Goal: Task Accomplishment & Management: Complete application form

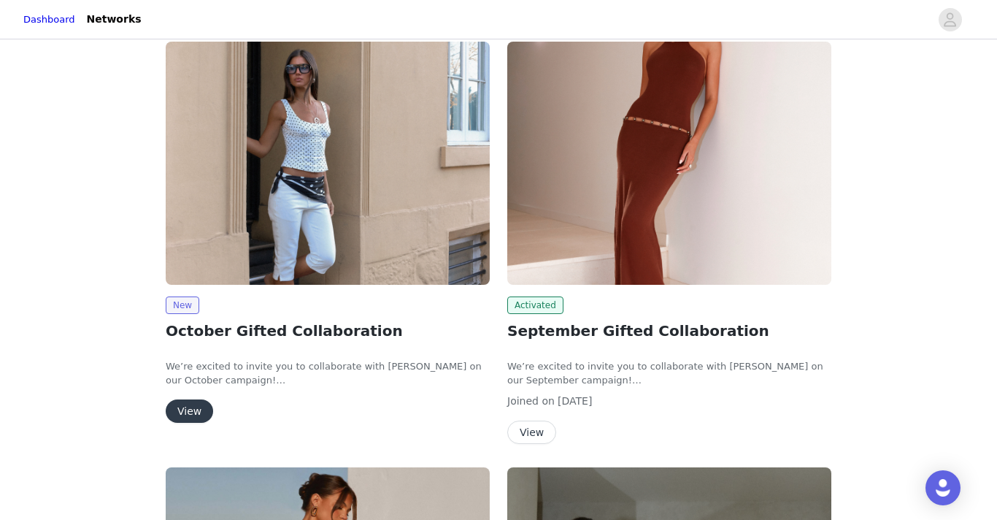
scroll to position [220, 0]
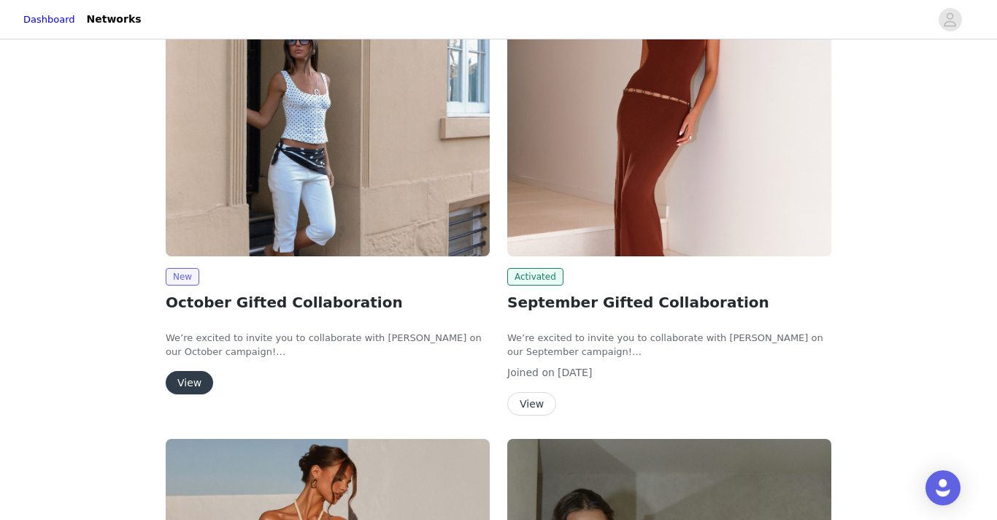
click at [191, 380] on button "View" at bounding box center [189, 382] width 47 height 23
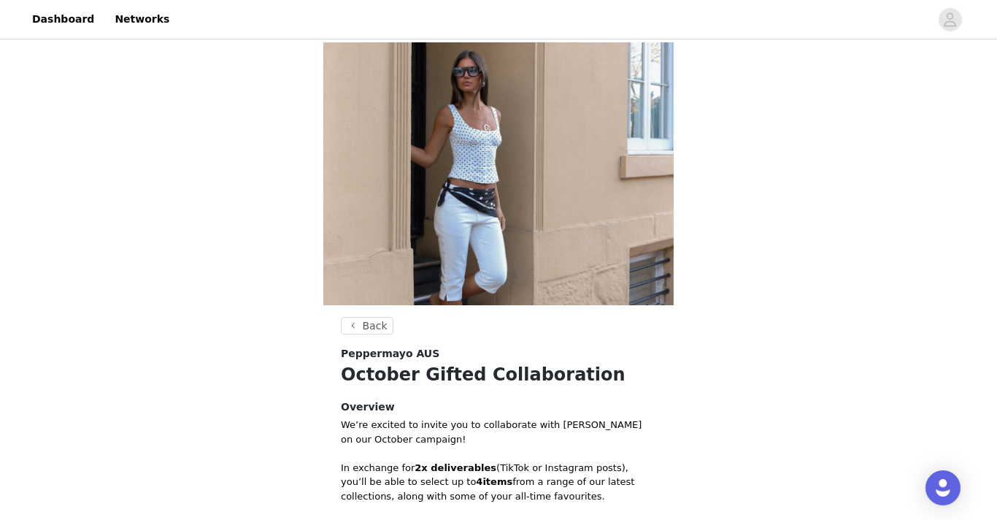
scroll to position [324, 0]
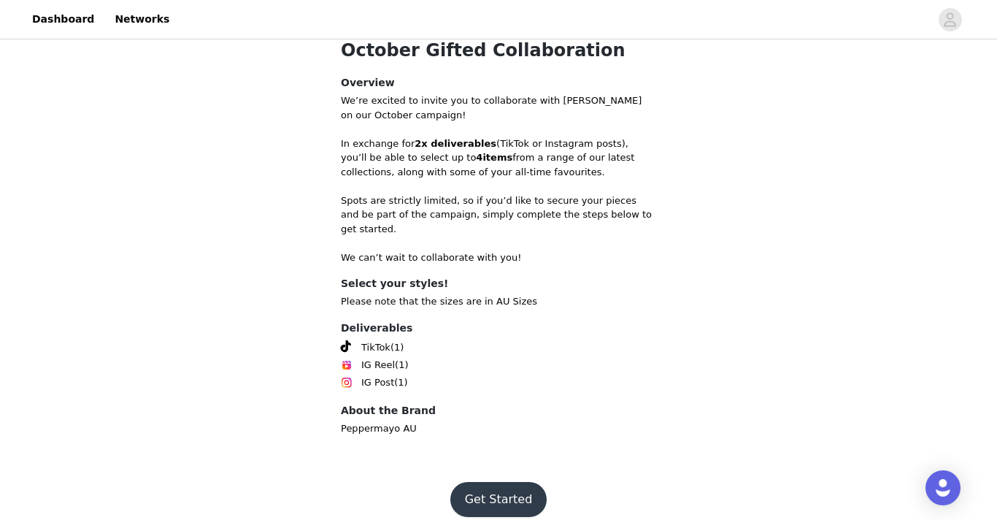
click at [464, 486] on button "Get Started" at bounding box center [498, 499] width 97 height 35
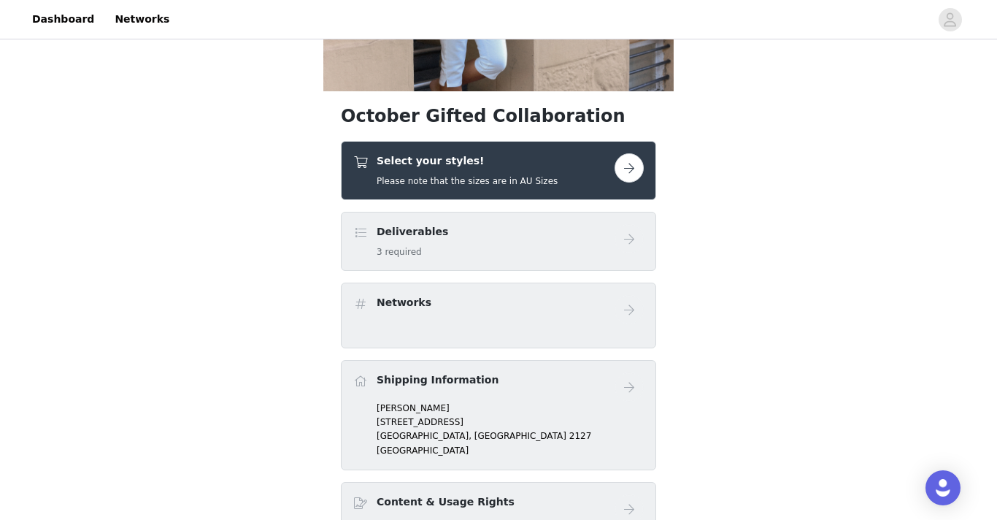
scroll to position [256, 0]
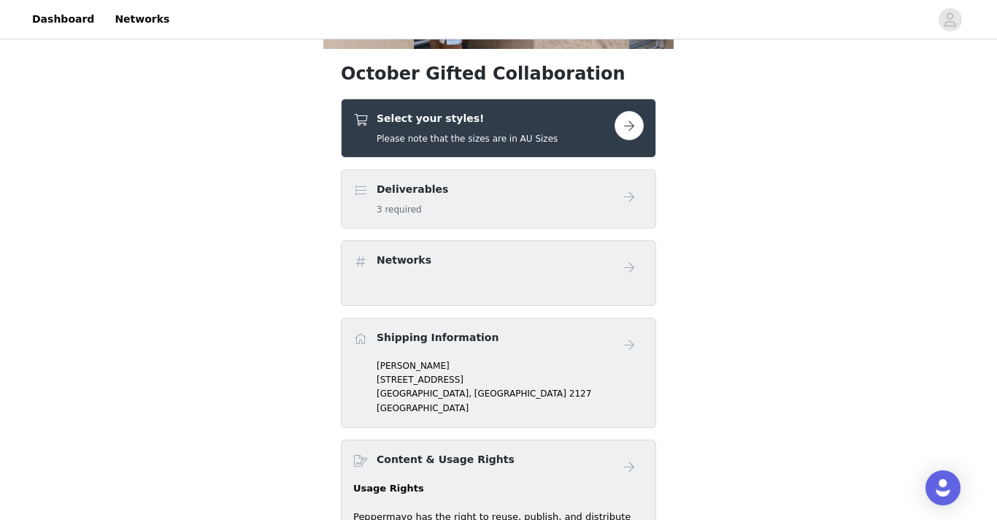
click at [631, 138] on button "button" at bounding box center [629, 125] width 29 height 29
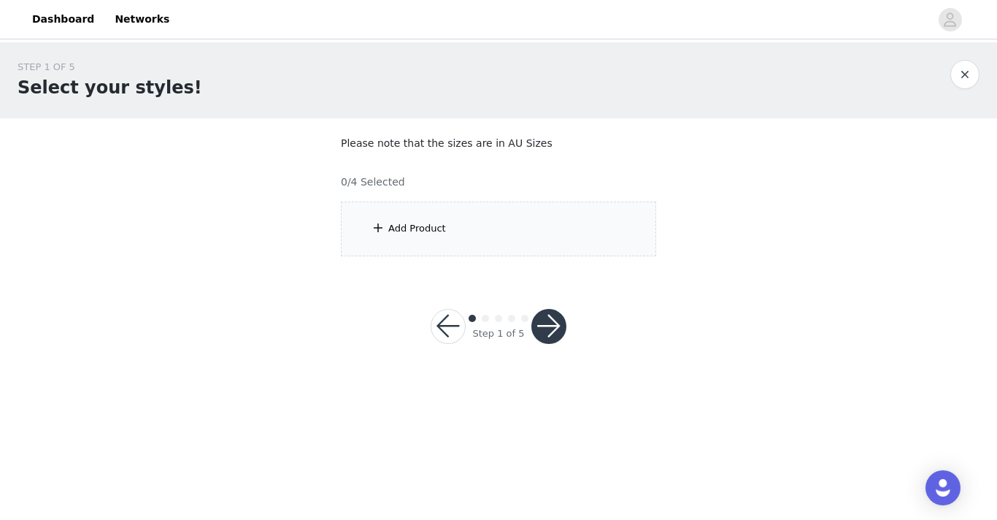
click at [488, 218] on div "Add Product" at bounding box center [498, 228] width 315 height 55
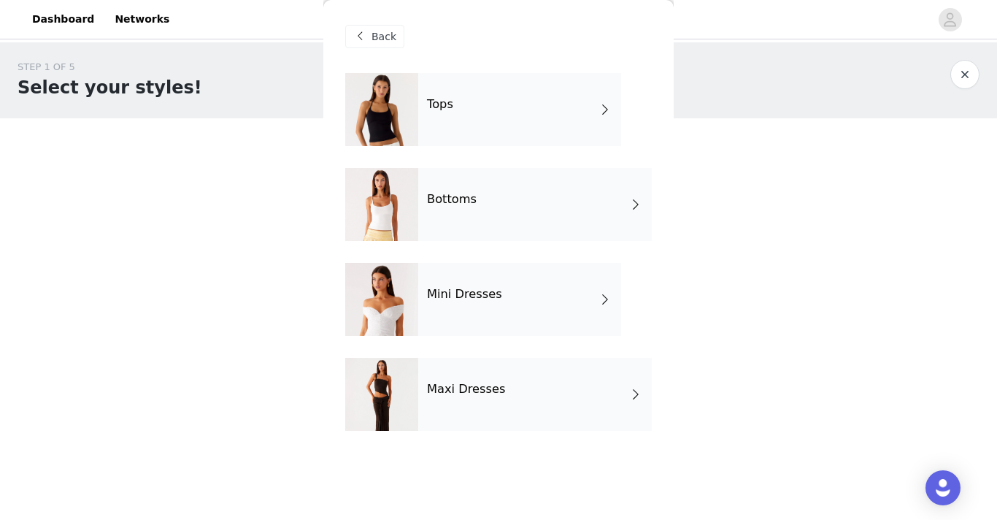
click at [489, 299] on h4 "Mini Dresses" at bounding box center [464, 294] width 75 height 13
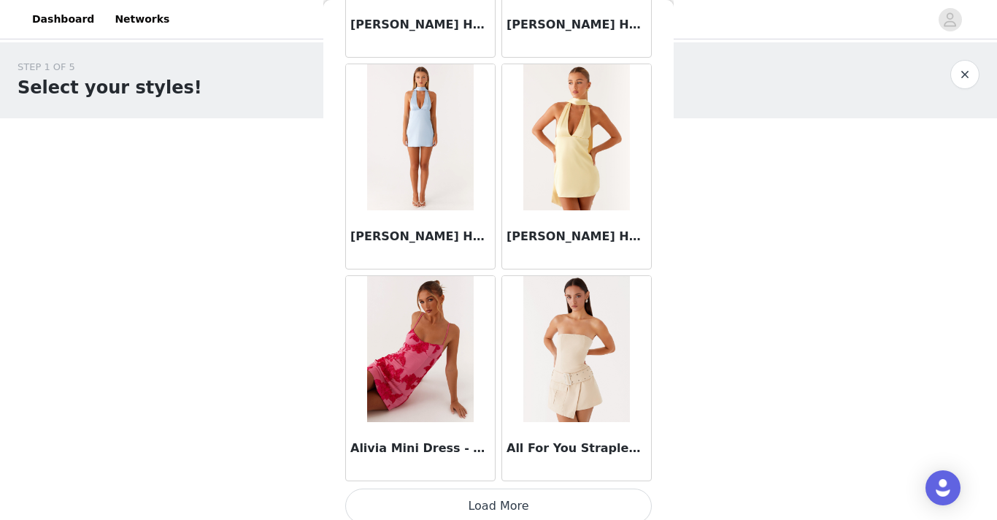
scroll to position [1714, 0]
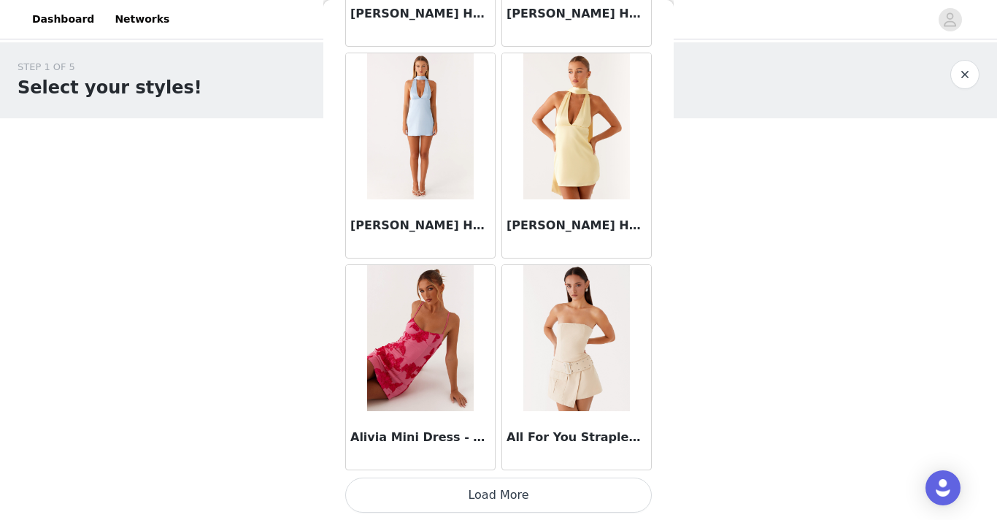
click at [507, 486] on button "Load More" at bounding box center [498, 494] width 307 height 35
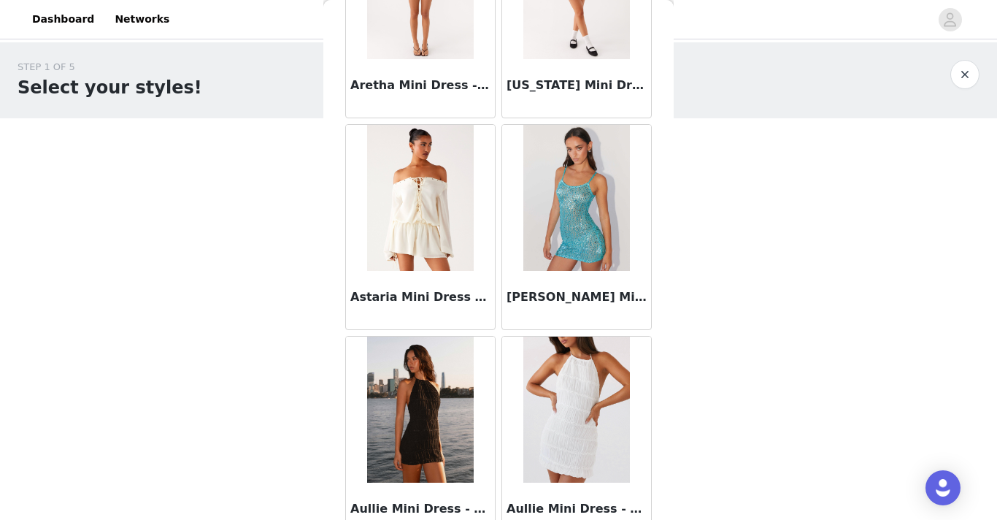
scroll to position [3831, 0]
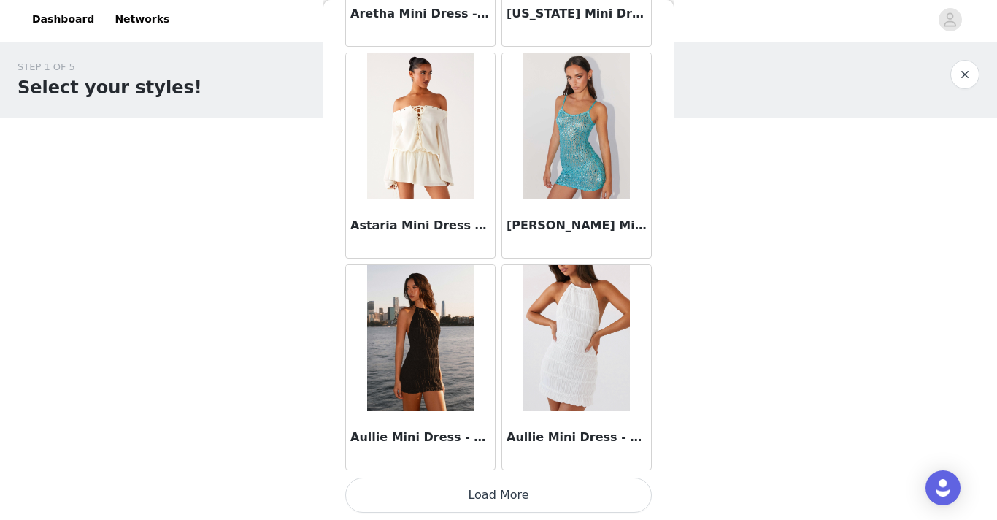
click at [466, 502] on button "Load More" at bounding box center [498, 494] width 307 height 35
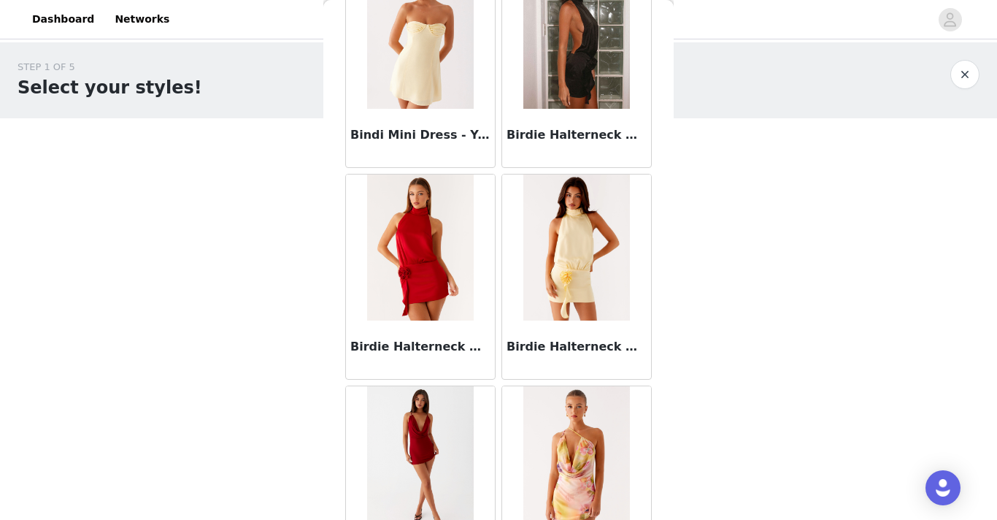
scroll to position [5947, 0]
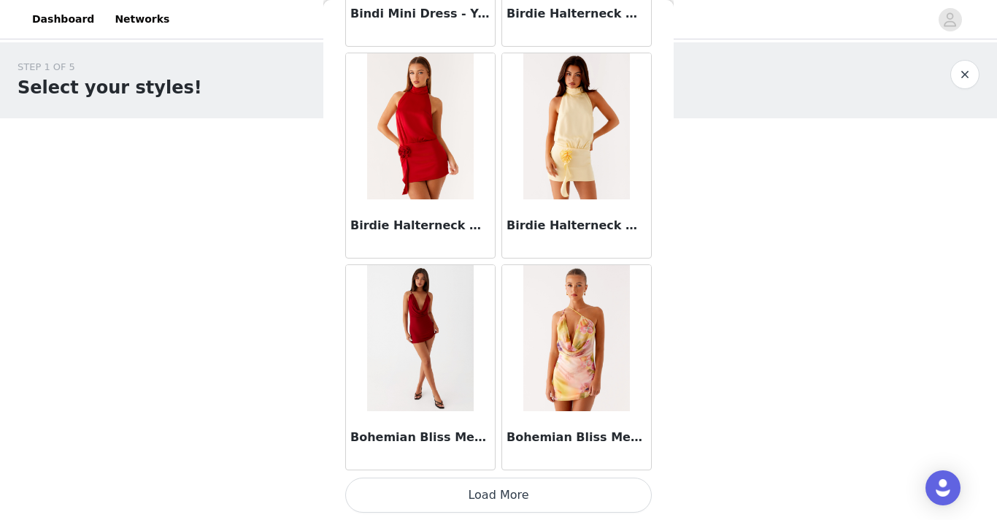
click at [452, 491] on button "Load More" at bounding box center [498, 494] width 307 height 35
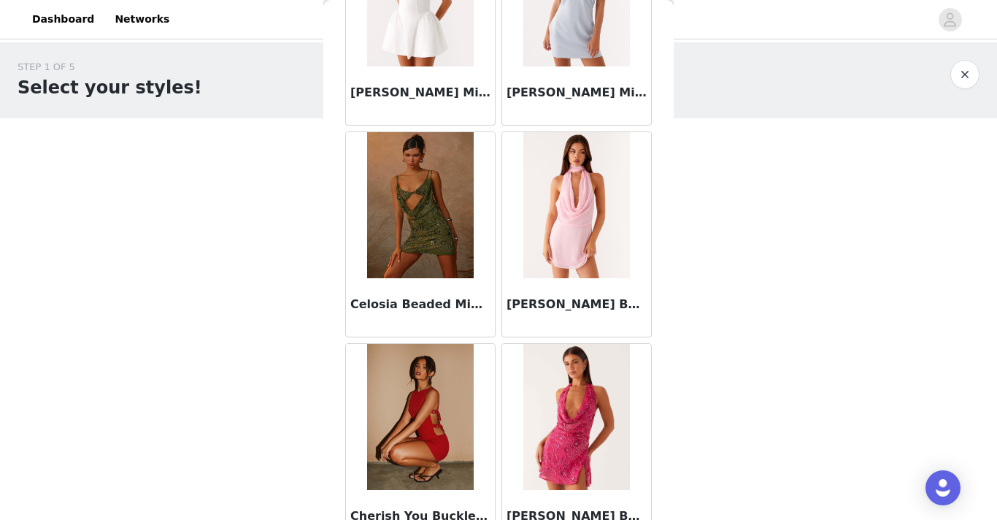
scroll to position [8064, 0]
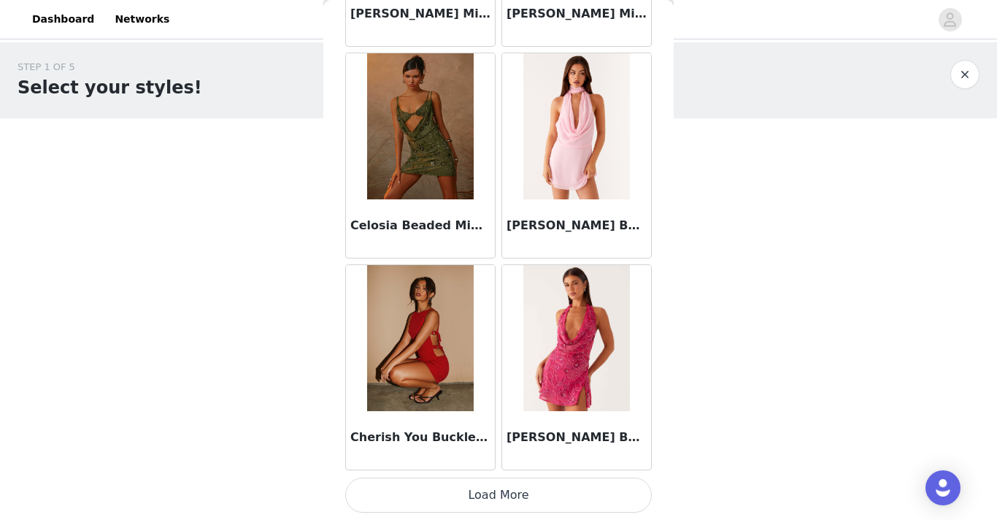
click at [465, 495] on button "Load More" at bounding box center [498, 494] width 307 height 35
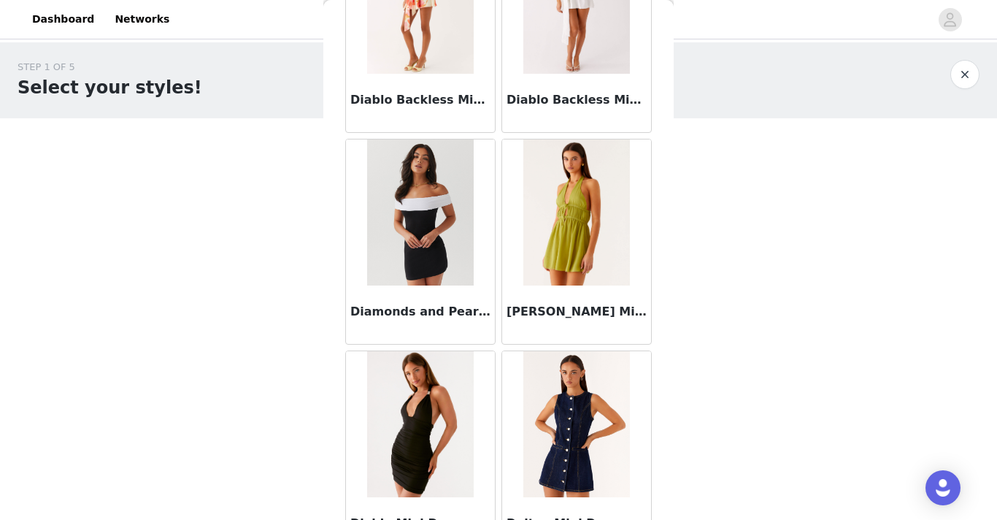
scroll to position [10181, 0]
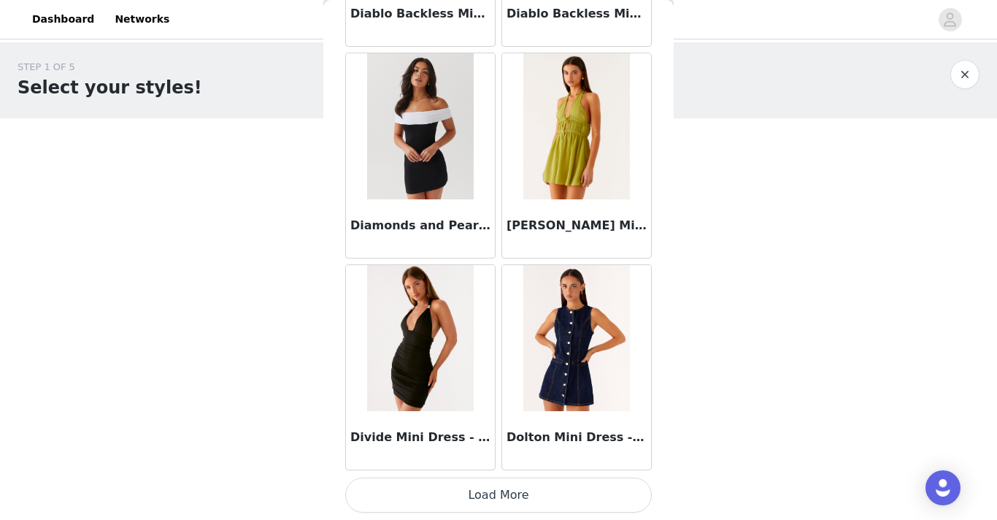
click at [480, 492] on button "Load More" at bounding box center [498, 494] width 307 height 35
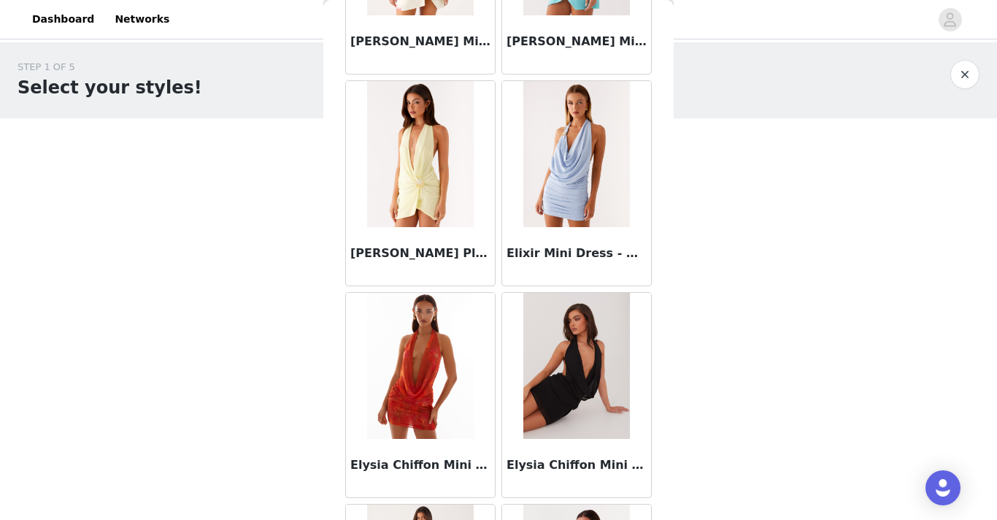
scroll to position [12298, 0]
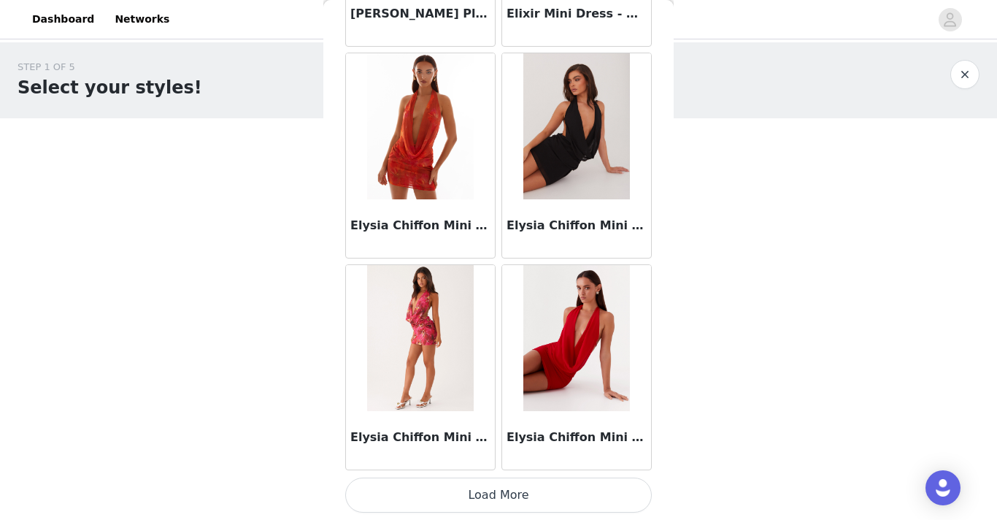
click at [506, 501] on button "Load More" at bounding box center [498, 494] width 307 height 35
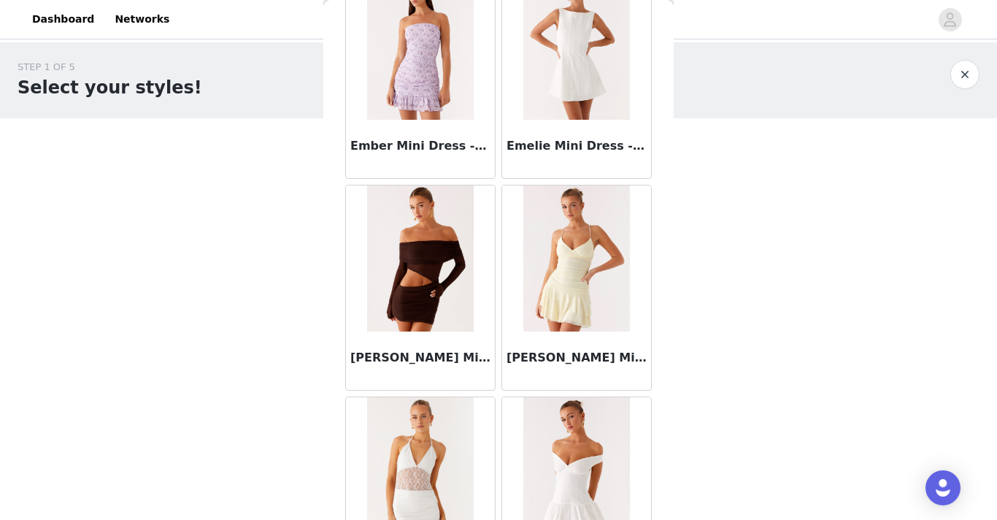
scroll to position [13014, 0]
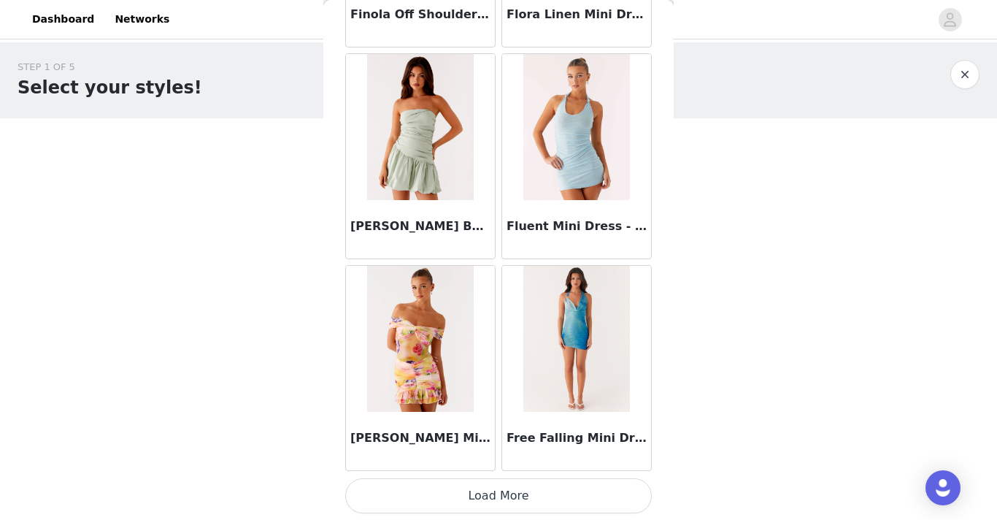
click at [478, 491] on button "Load More" at bounding box center [498, 495] width 307 height 35
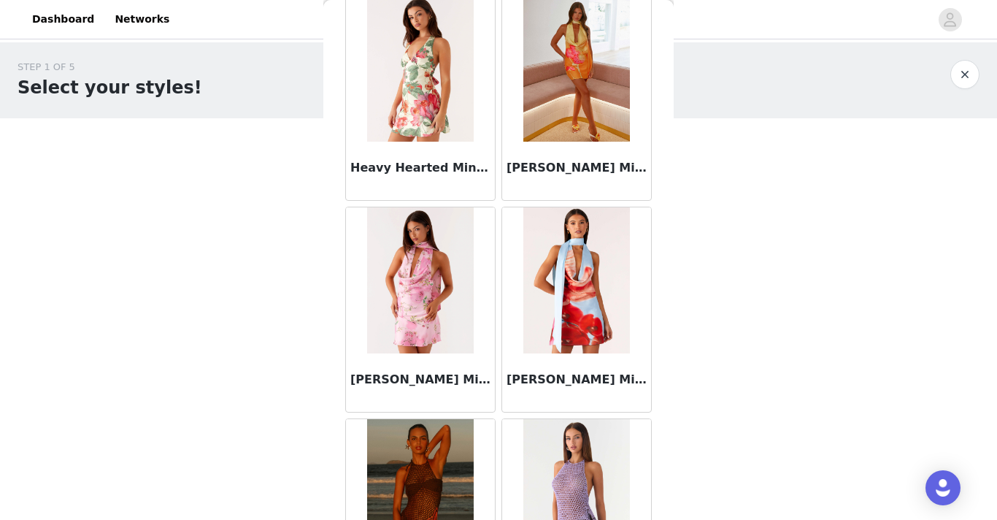
scroll to position [16531, 0]
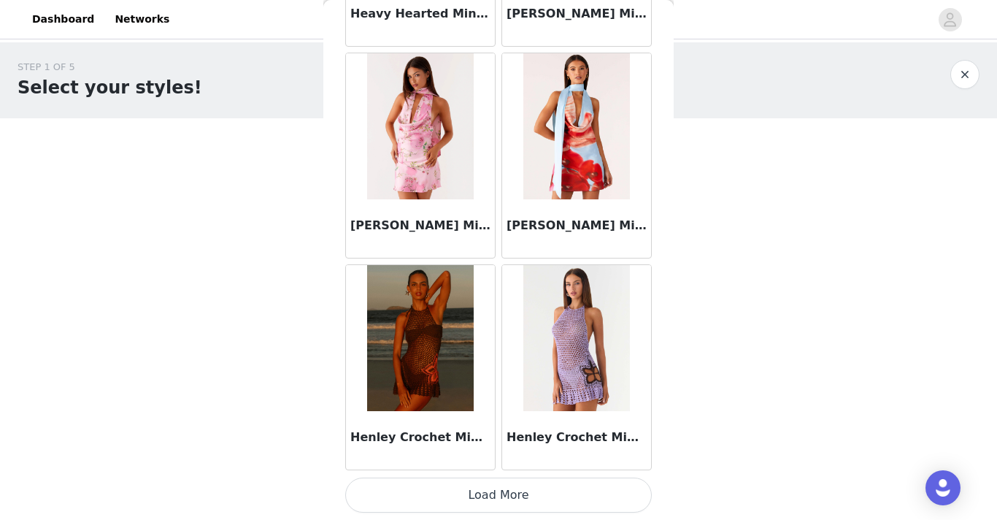
click at [466, 497] on button "Load More" at bounding box center [498, 494] width 307 height 35
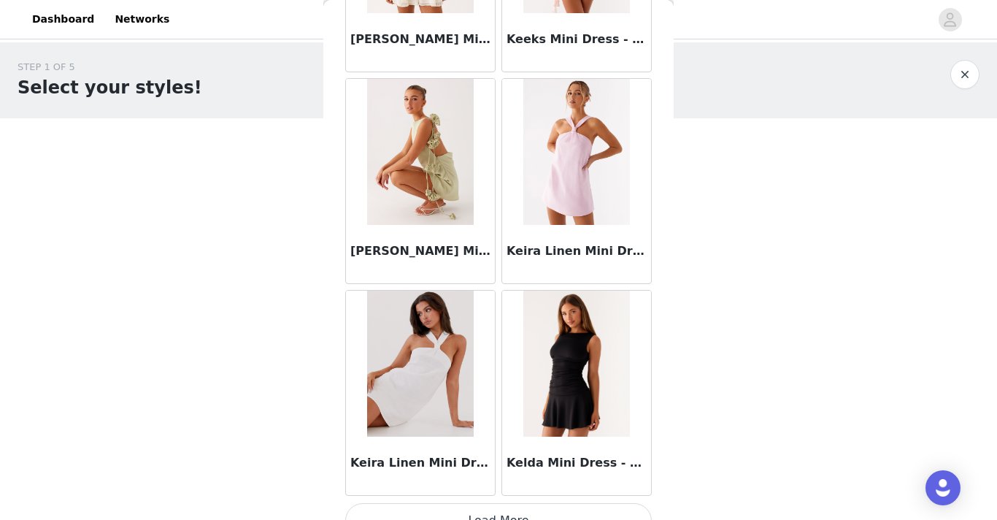
scroll to position [18648, 0]
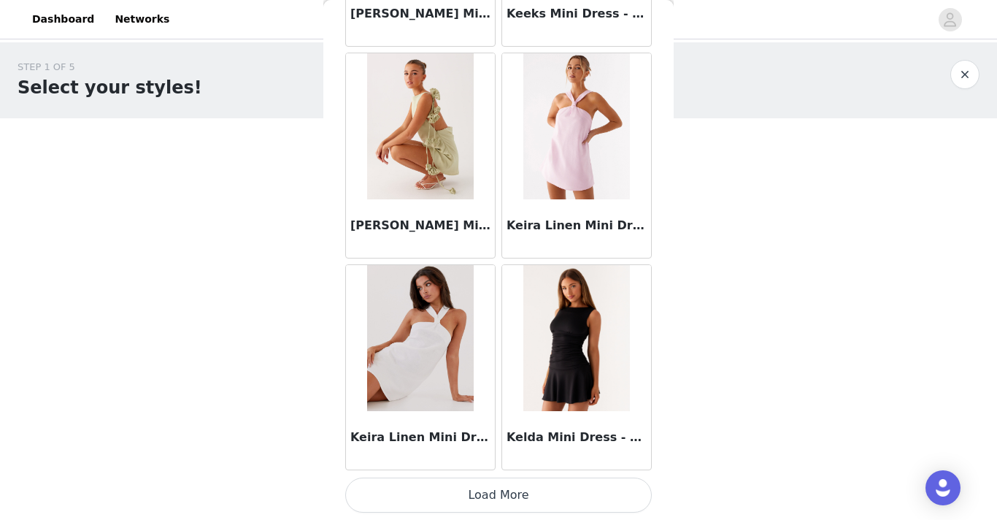
click at [498, 501] on button "Load More" at bounding box center [498, 494] width 307 height 35
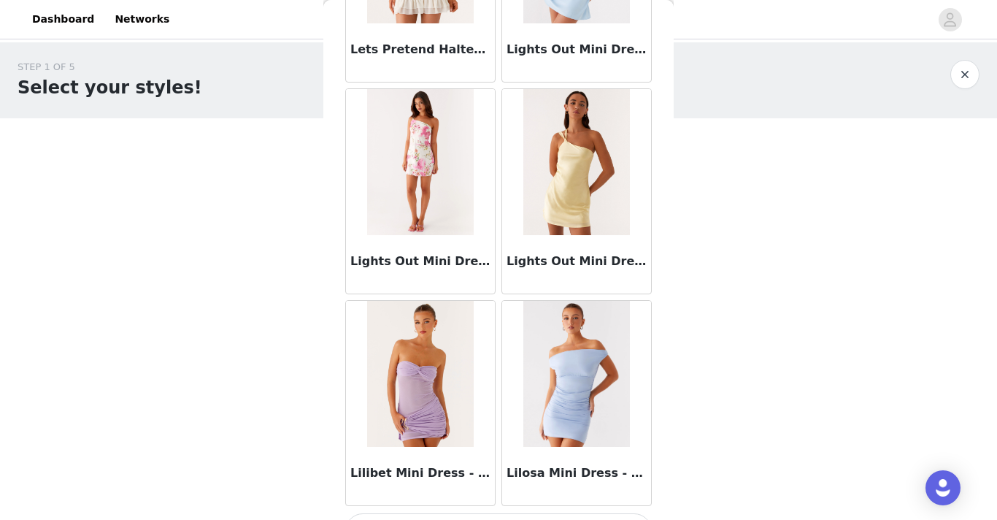
scroll to position [20765, 0]
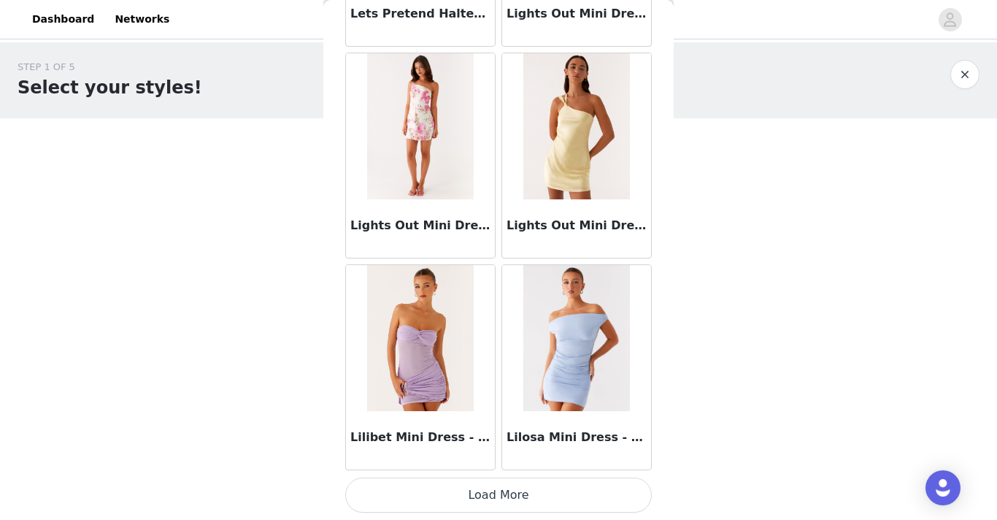
click at [512, 500] on button "Load More" at bounding box center [498, 494] width 307 height 35
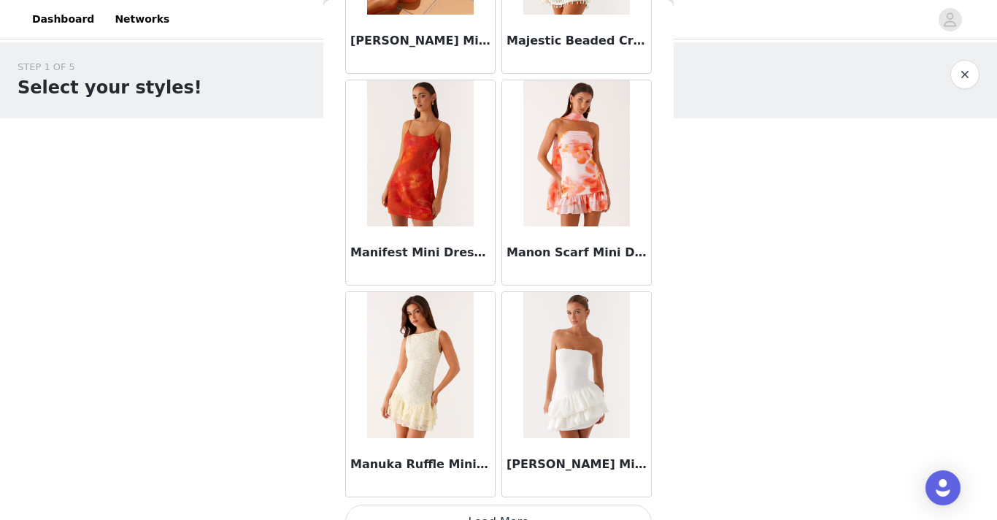
scroll to position [22881, 0]
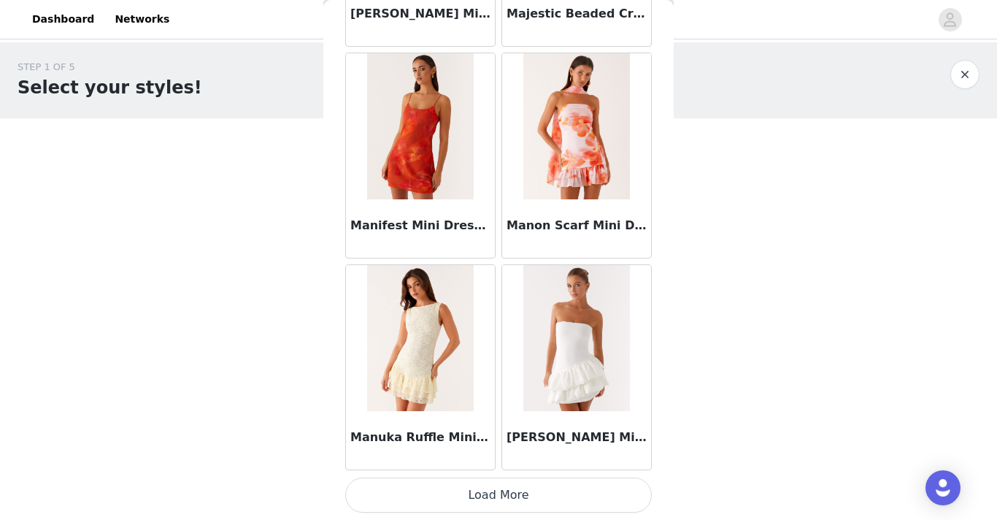
click at [512, 493] on button "Load More" at bounding box center [498, 494] width 307 height 35
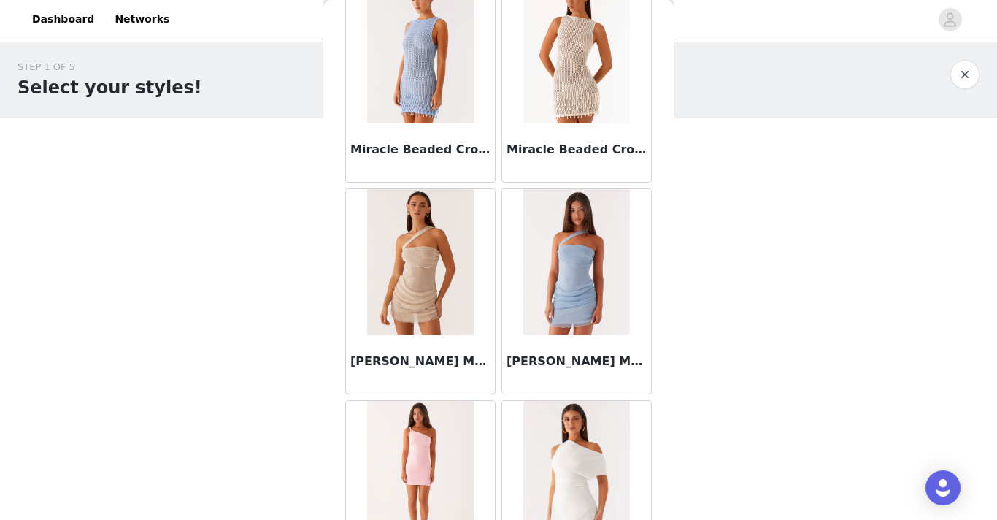
scroll to position [24998, 0]
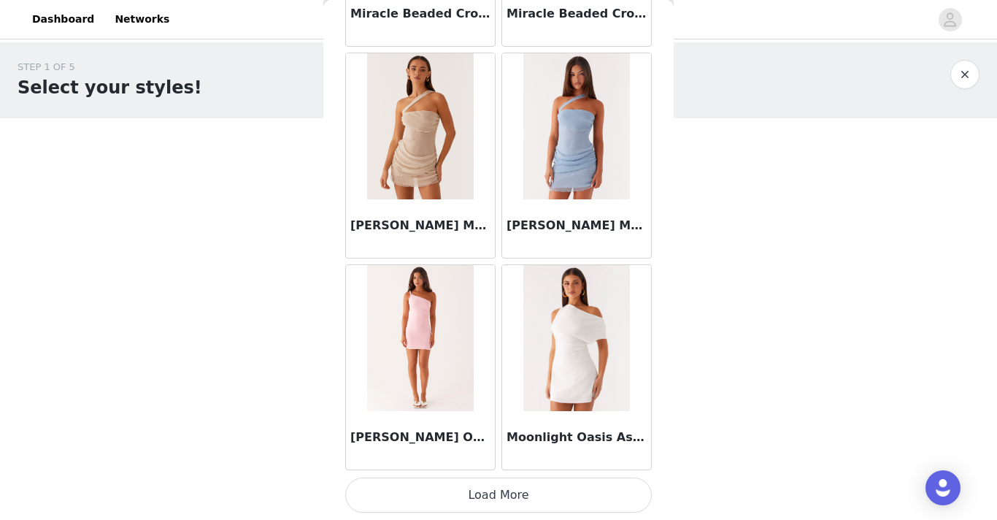
click at [496, 493] on button "Load More" at bounding box center [498, 494] width 307 height 35
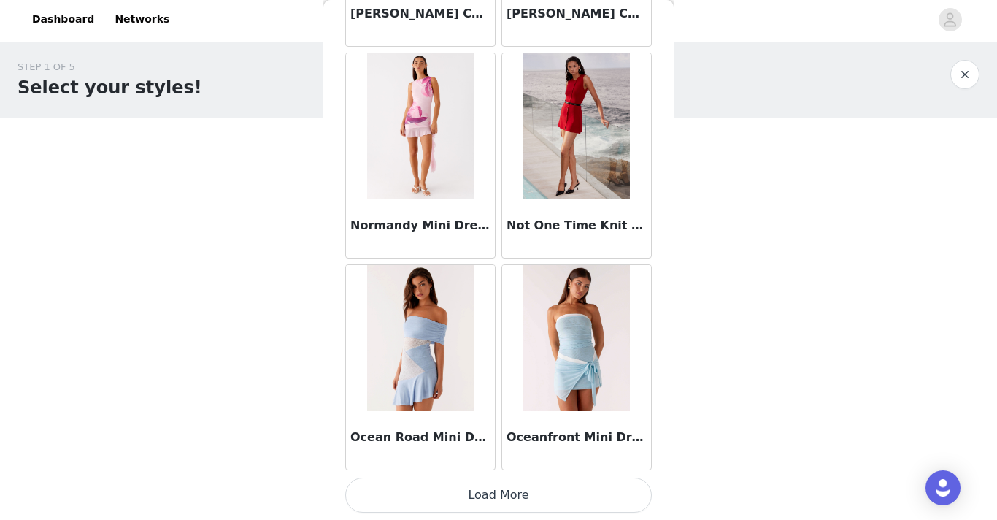
scroll to position [27114, 0]
click at [474, 504] on button "Load More" at bounding box center [498, 495] width 307 height 35
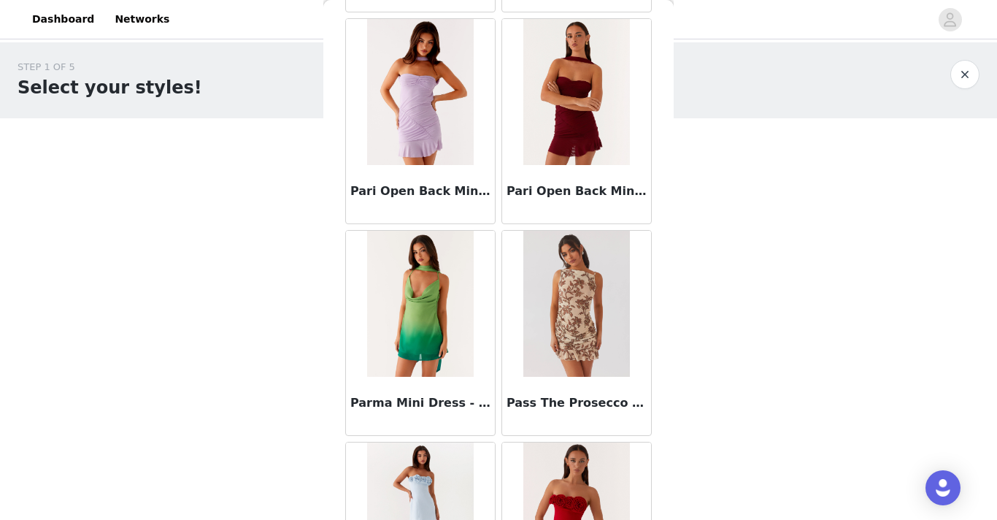
scroll to position [29232, 0]
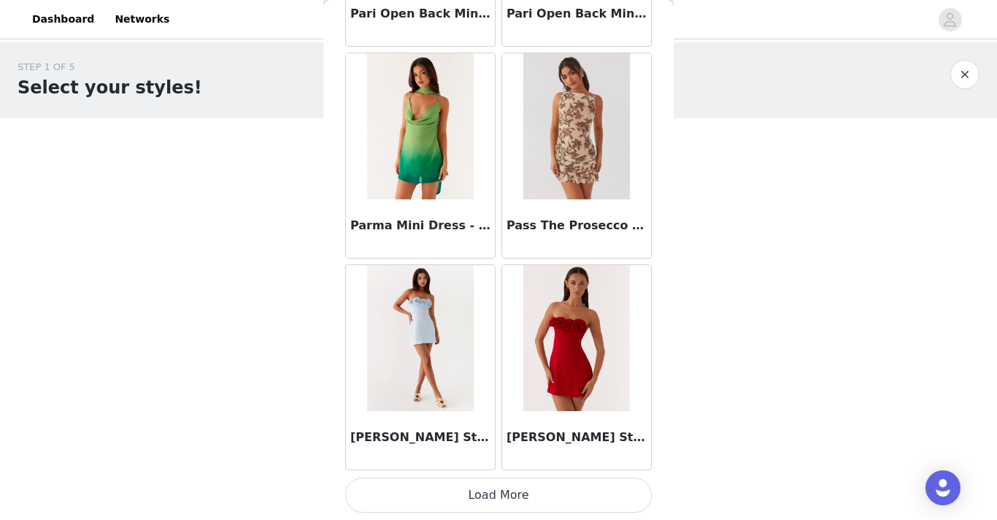
click at [493, 503] on button "Load More" at bounding box center [498, 494] width 307 height 35
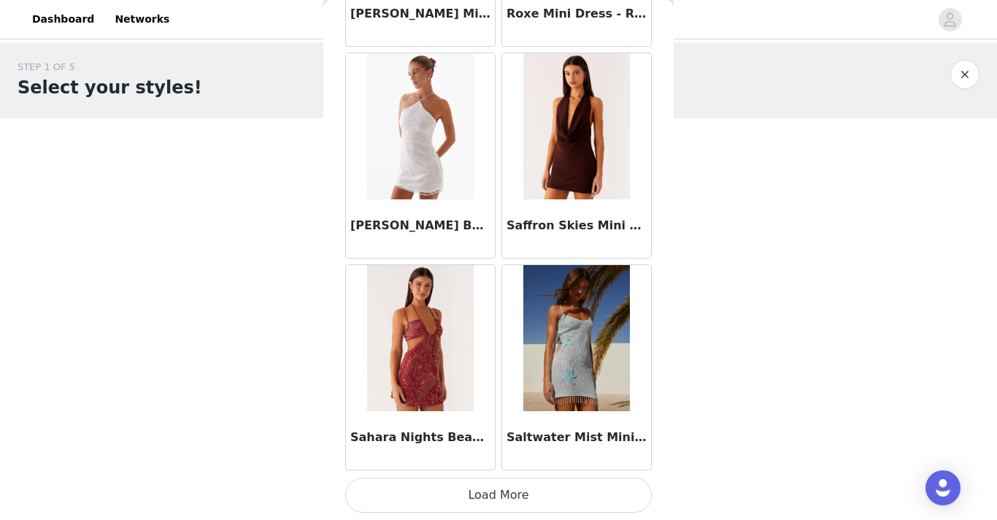
scroll to position [31348, 0]
click at [491, 482] on button "Load More" at bounding box center [498, 495] width 307 height 35
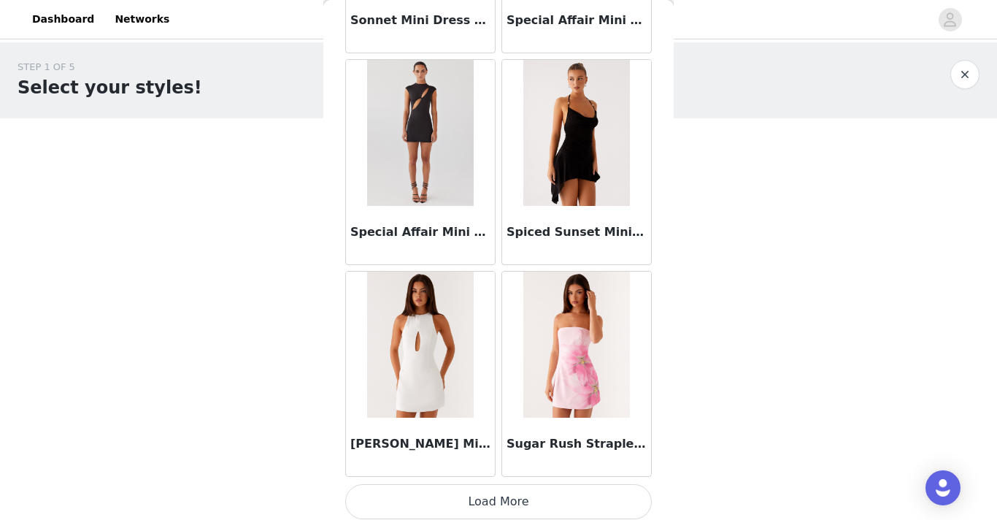
scroll to position [33465, 0]
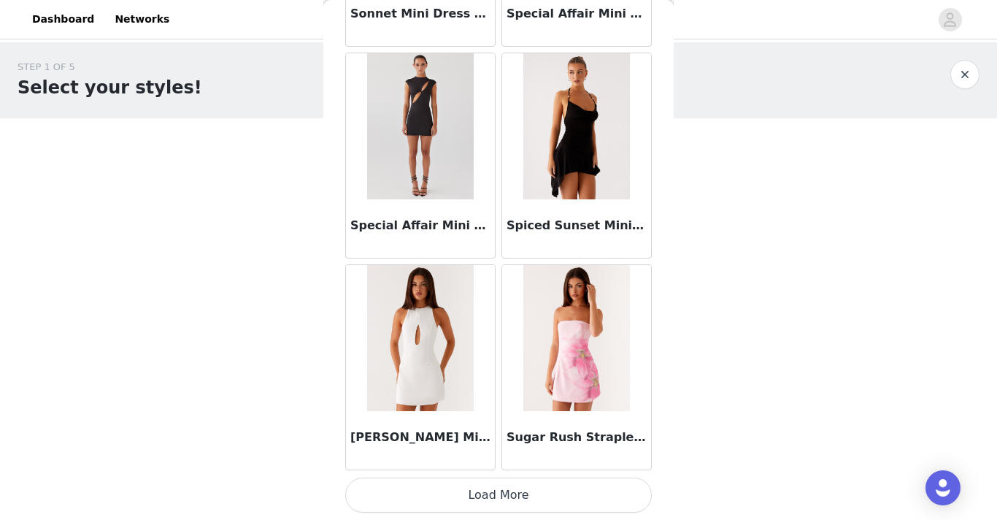
click at [480, 499] on button "Load More" at bounding box center [498, 494] width 307 height 35
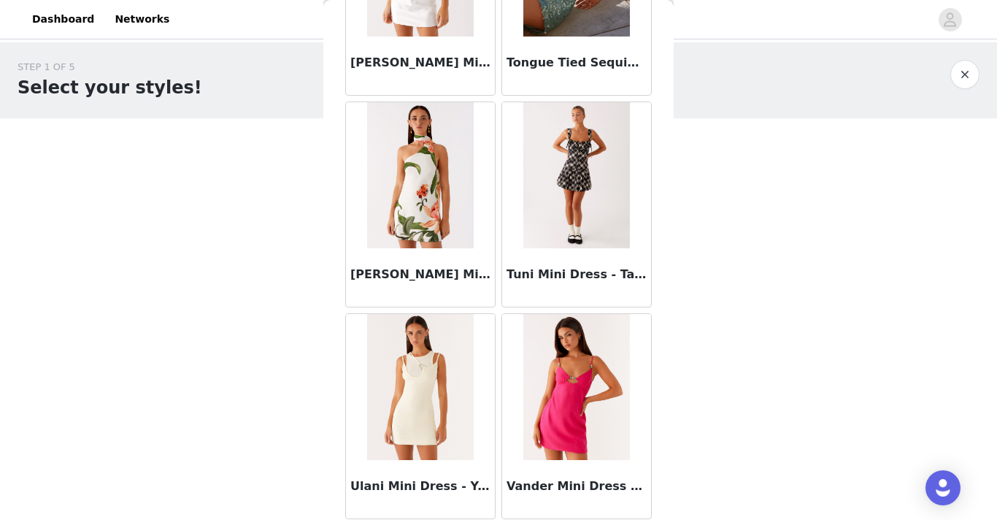
scroll to position [35582, 0]
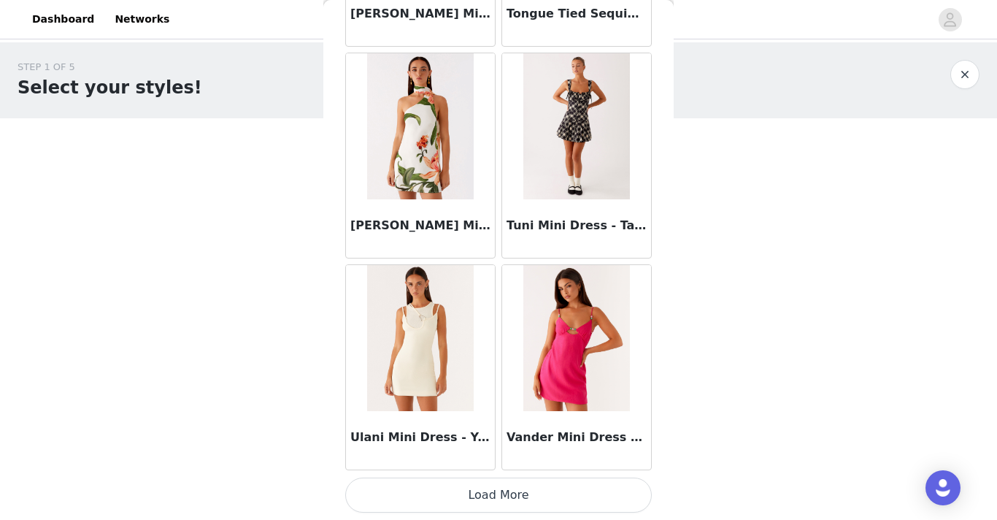
click at [465, 504] on button "Load More" at bounding box center [498, 494] width 307 height 35
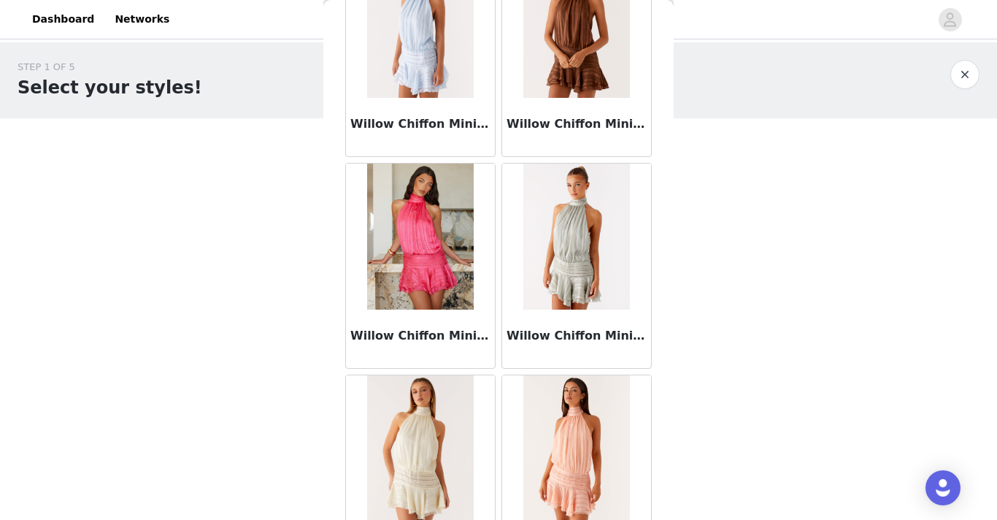
scroll to position [37699, 0]
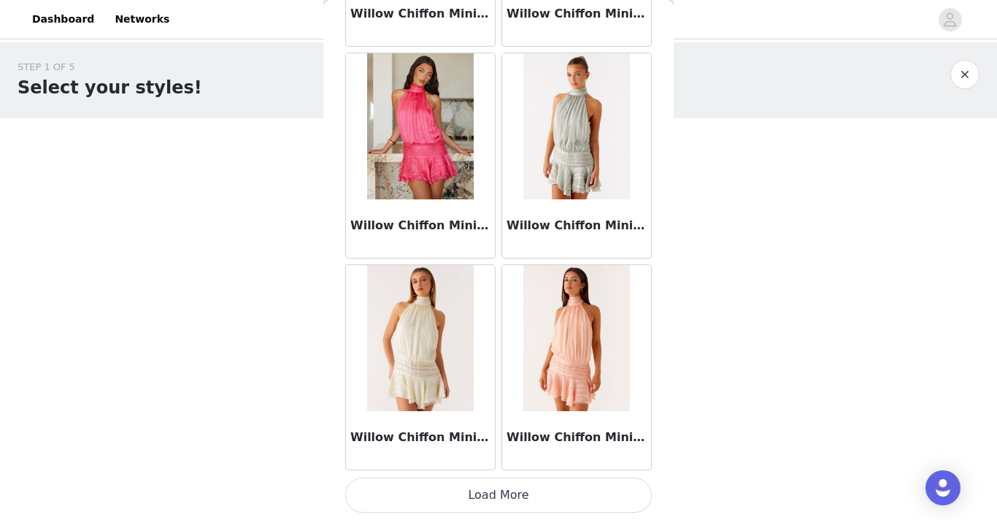
click at [475, 504] on button "Load More" at bounding box center [498, 494] width 307 height 35
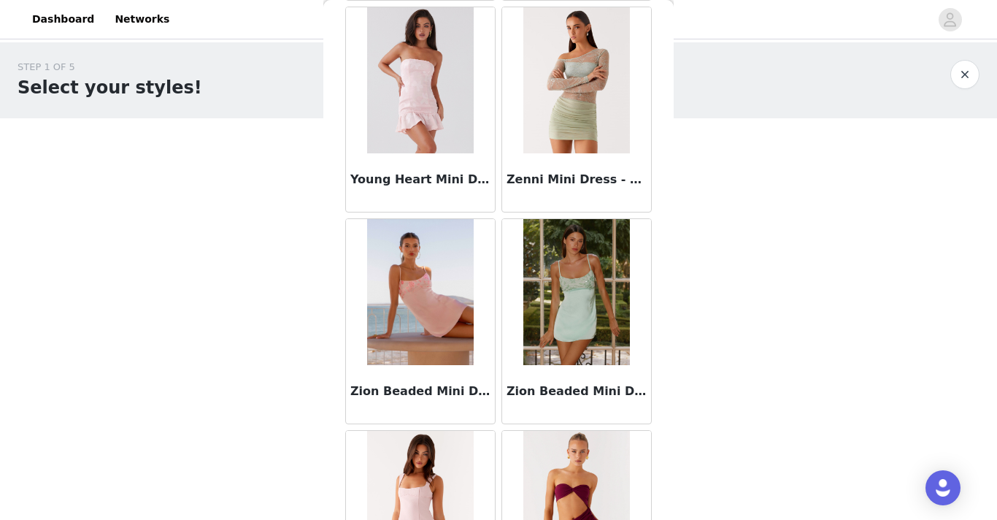
scroll to position [38922, 0]
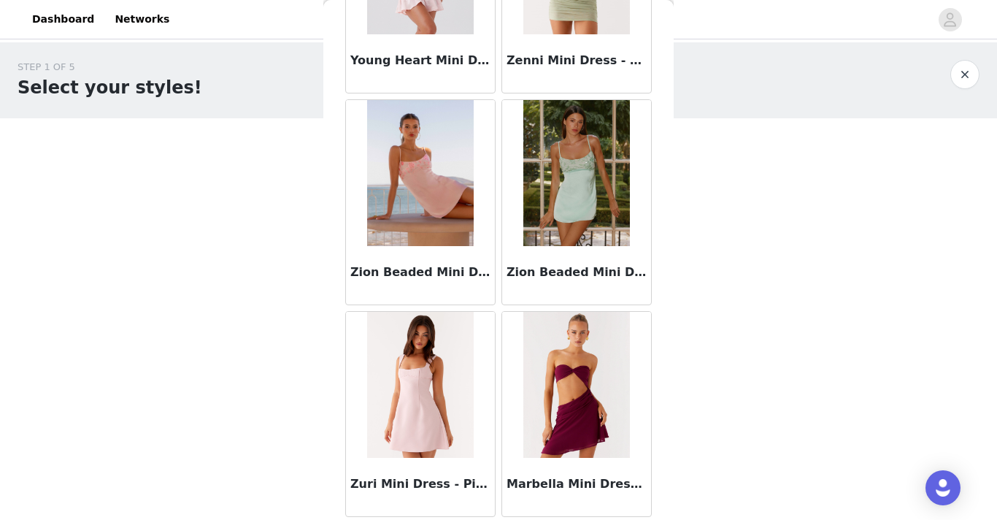
click at [968, 80] on button "button" at bounding box center [964, 74] width 29 height 29
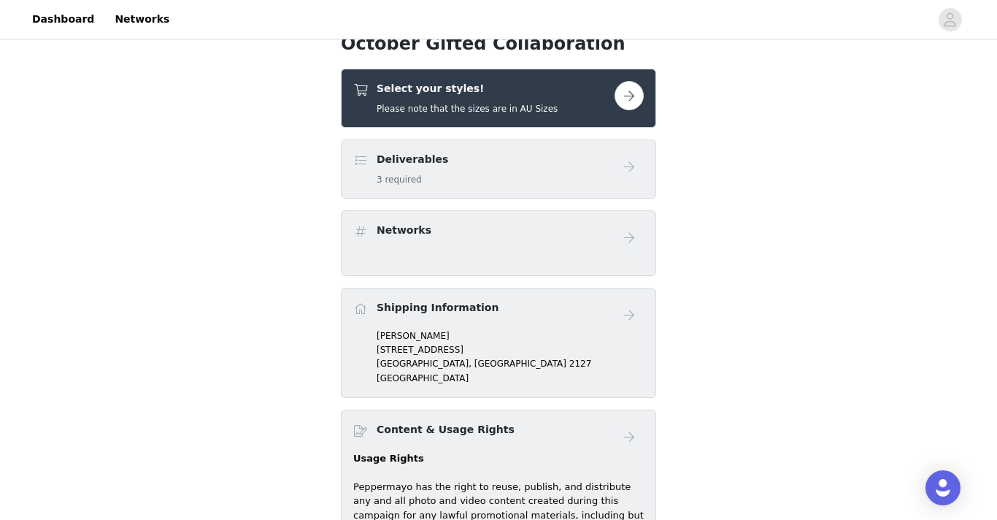
scroll to position [288, 0]
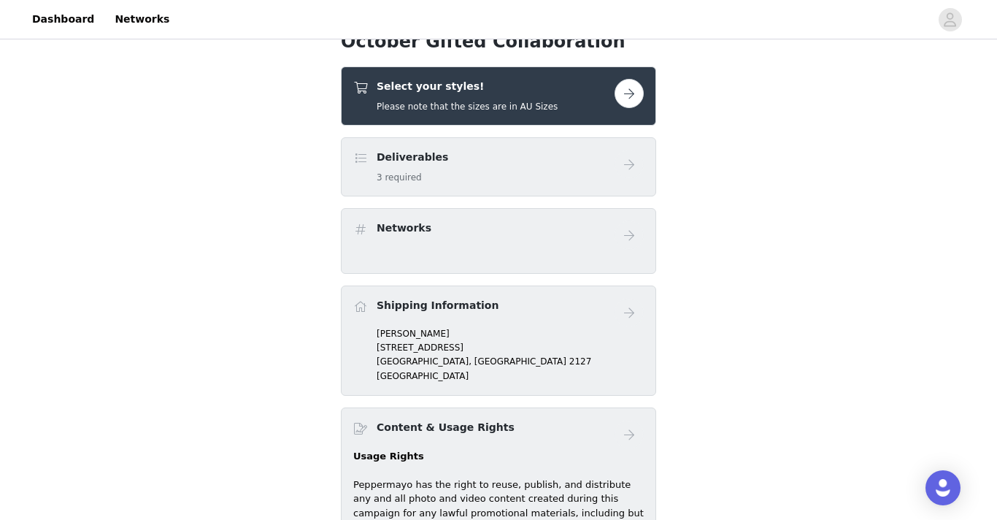
click at [598, 156] on div "Deliverables 3 required" at bounding box center [483, 167] width 261 height 34
click at [589, 95] on div "Select your styles! Please note that the sizes are in AU Sizes" at bounding box center [483, 96] width 261 height 34
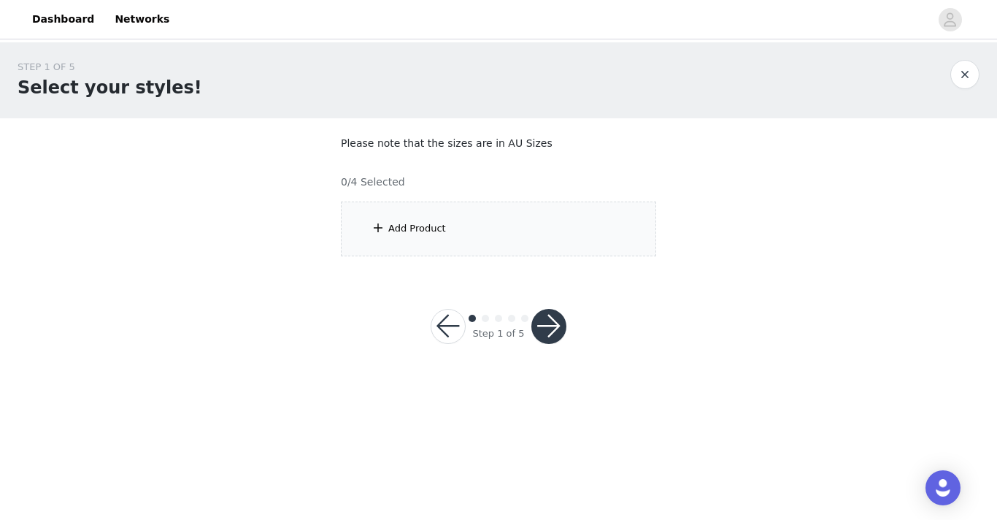
click at [450, 234] on div "Add Product" at bounding box center [498, 228] width 315 height 55
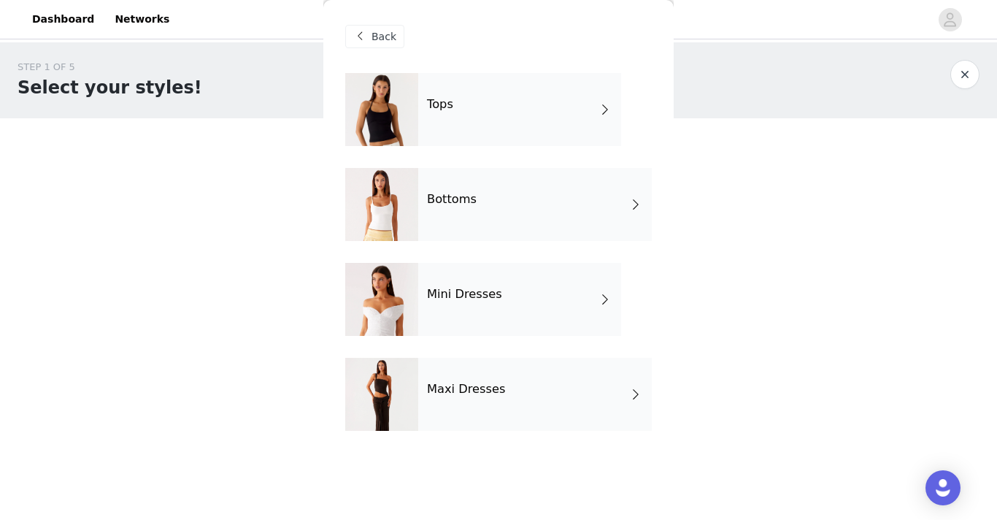
click at [479, 134] on div "Tops" at bounding box center [519, 109] width 203 height 73
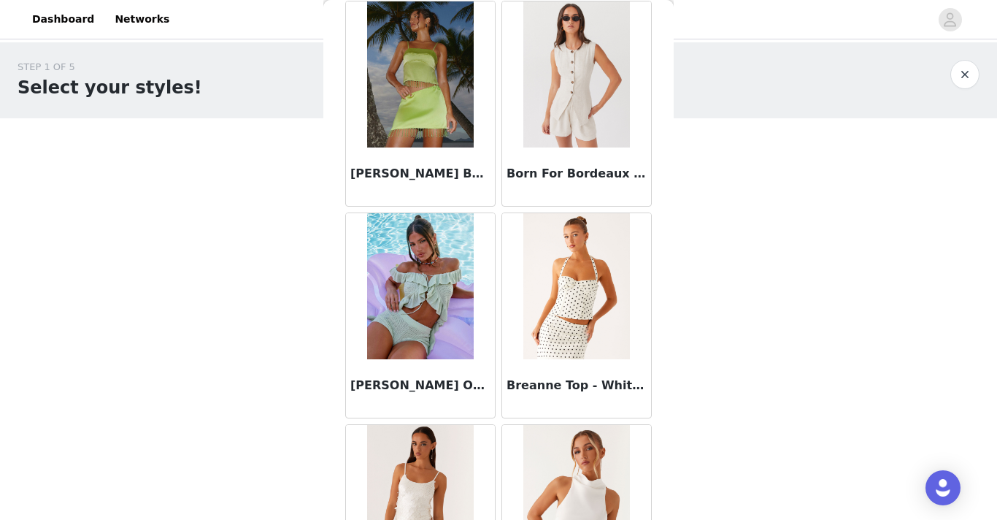
scroll to position [1714, 0]
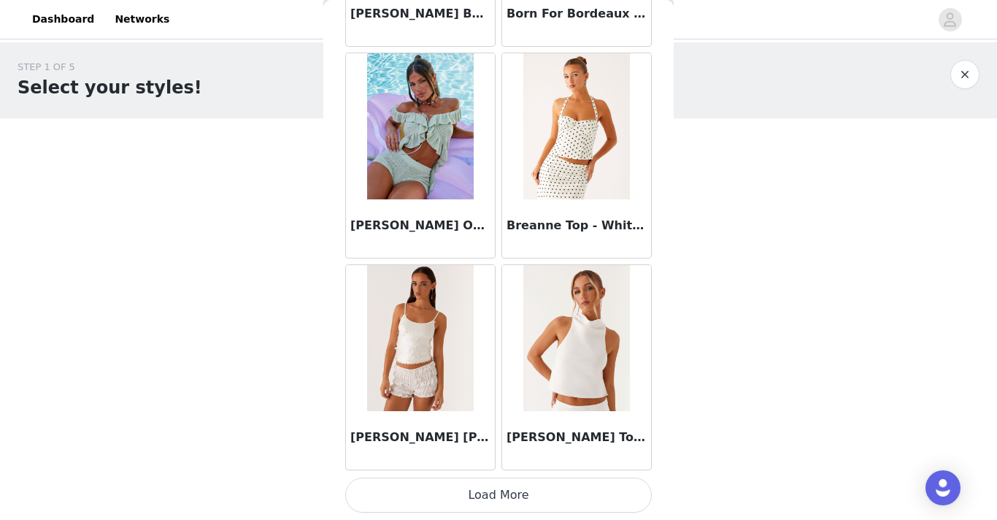
click at [465, 504] on button "Load More" at bounding box center [498, 494] width 307 height 35
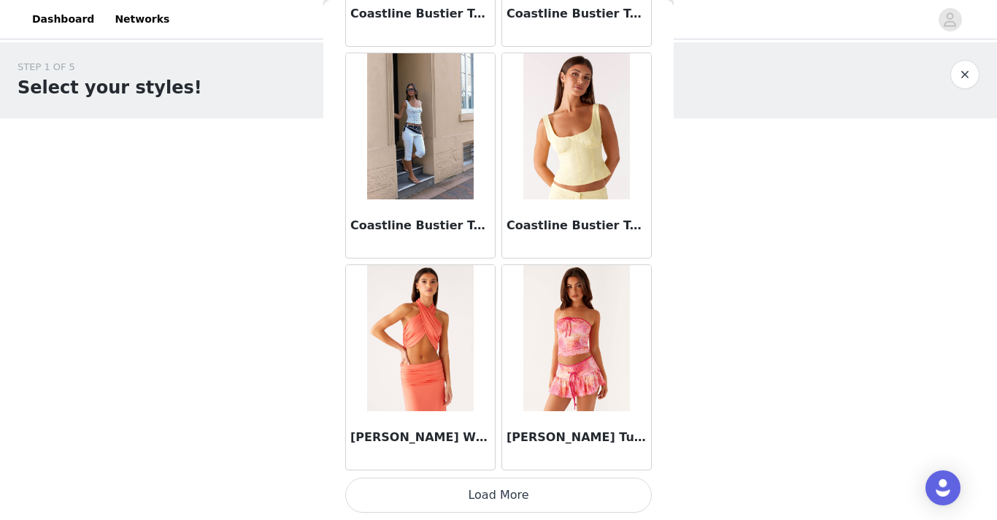
scroll to position [3830, 0]
click at [455, 500] on button "Load More" at bounding box center [498, 495] width 307 height 35
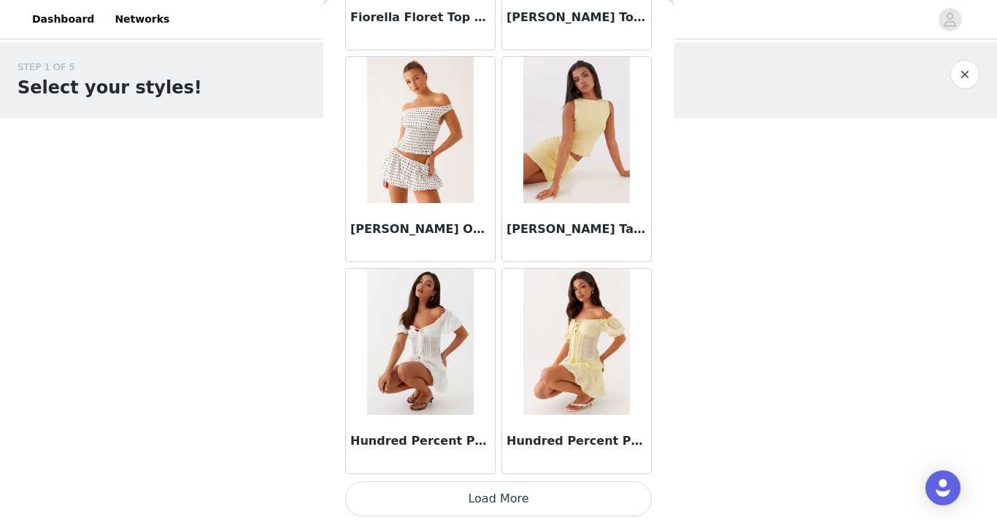
scroll to position [5947, 0]
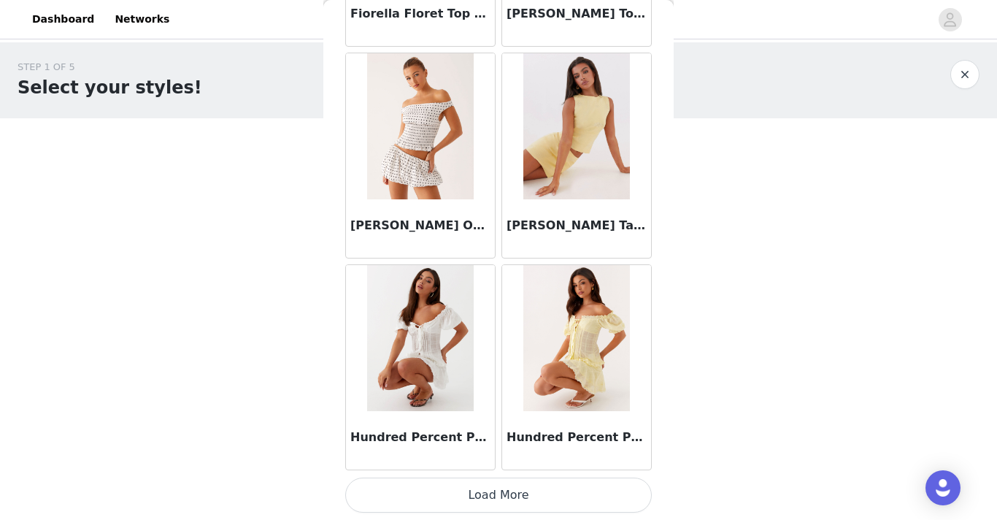
click at [476, 500] on button "Load More" at bounding box center [498, 494] width 307 height 35
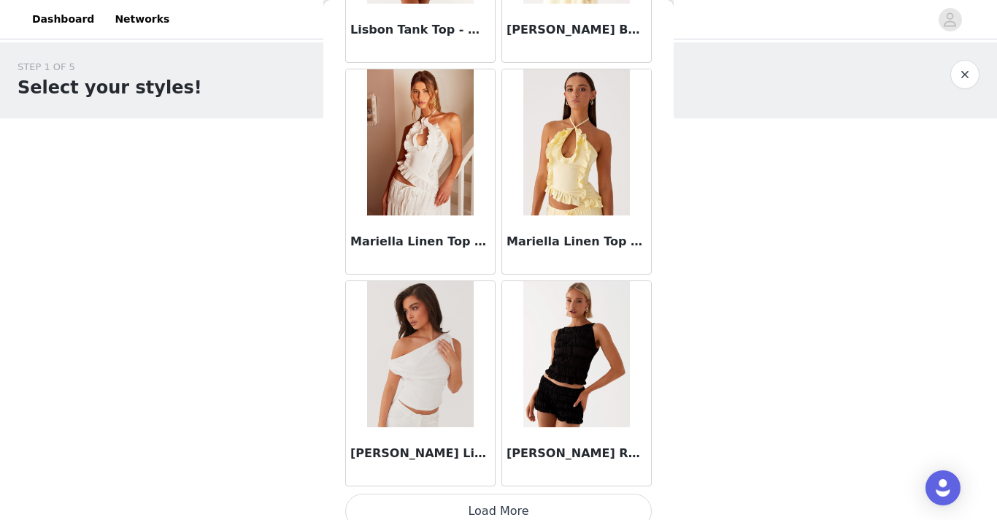
scroll to position [8050, 0]
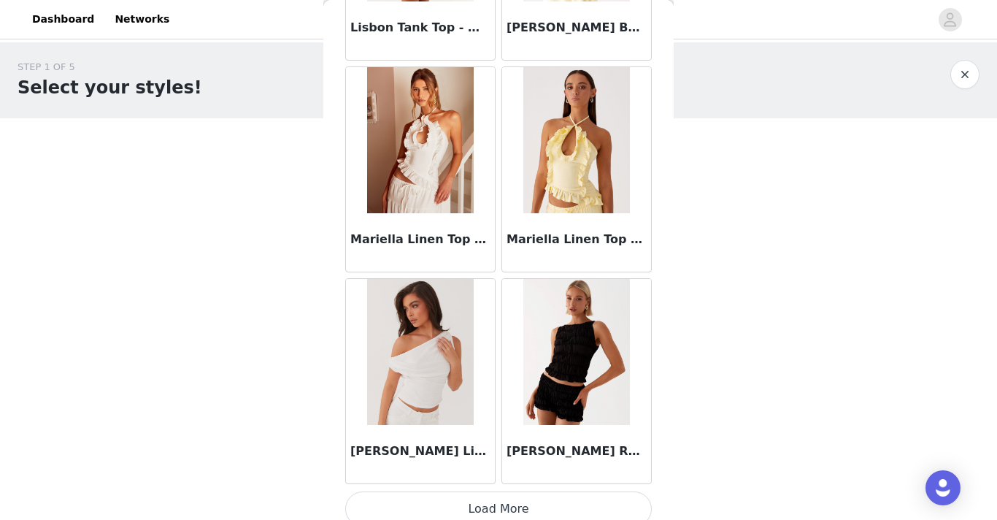
click at [498, 513] on button "Load More" at bounding box center [498, 508] width 307 height 35
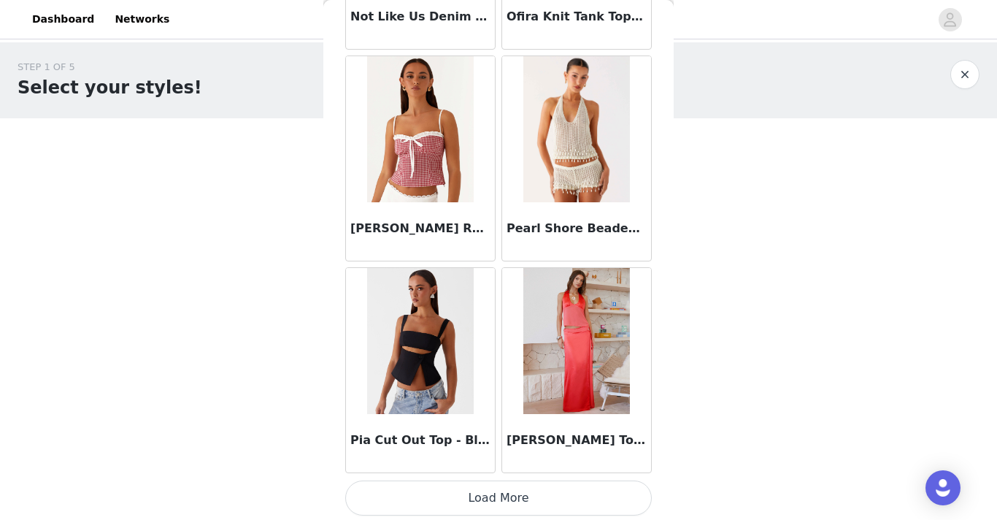
scroll to position [10181, 0]
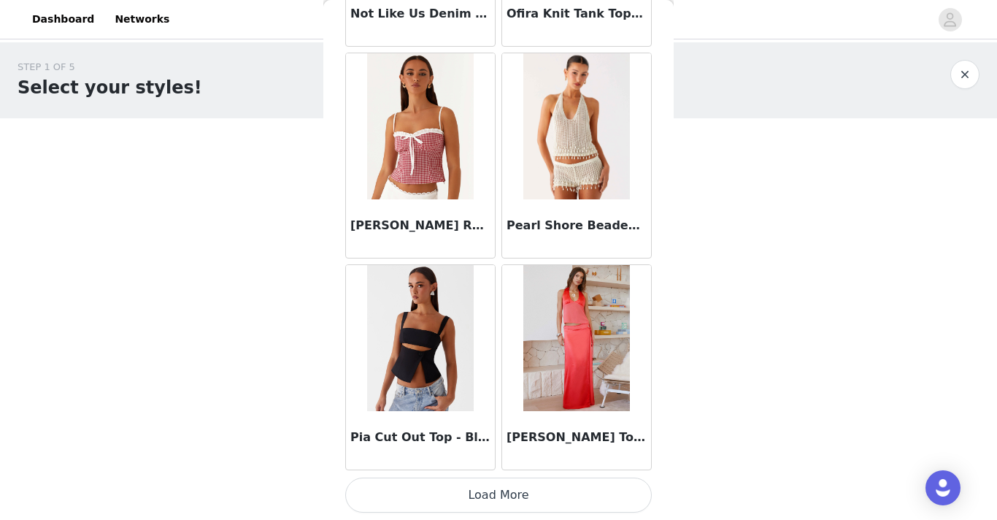
click at [495, 496] on button "Load More" at bounding box center [498, 494] width 307 height 35
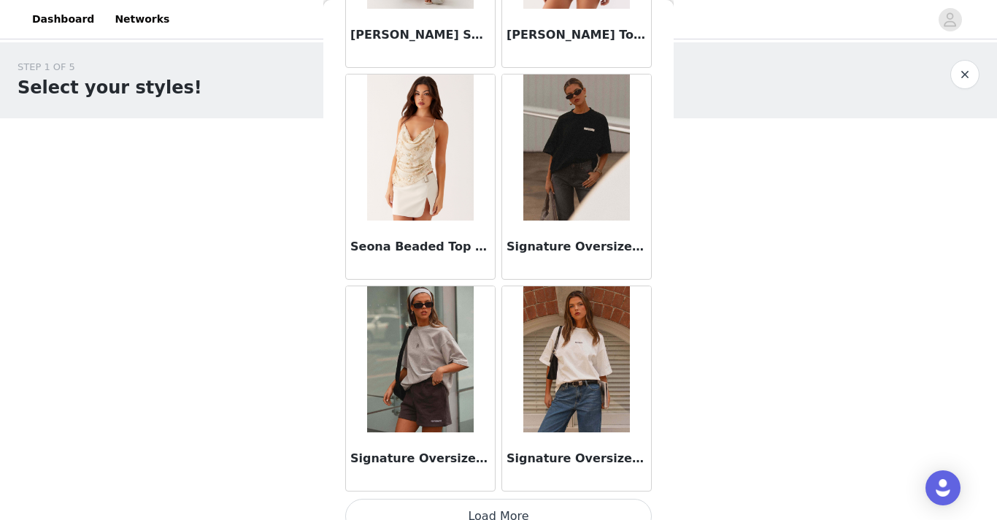
scroll to position [12298, 0]
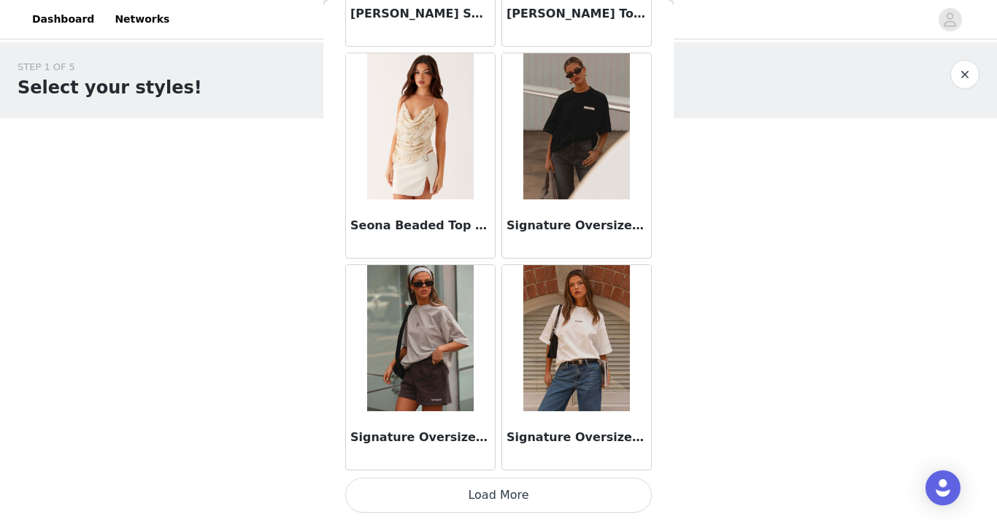
click at [466, 495] on button "Load More" at bounding box center [498, 494] width 307 height 35
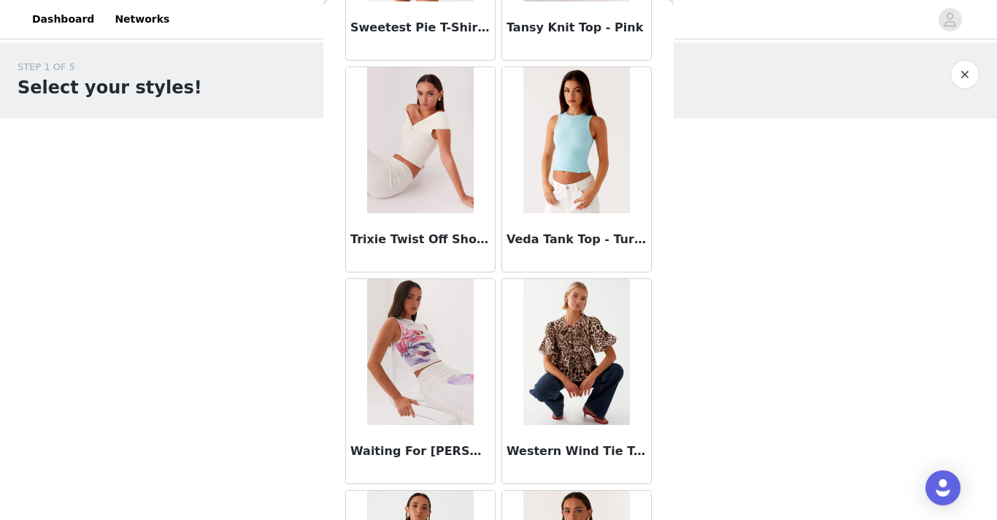
scroll to position [14414, 0]
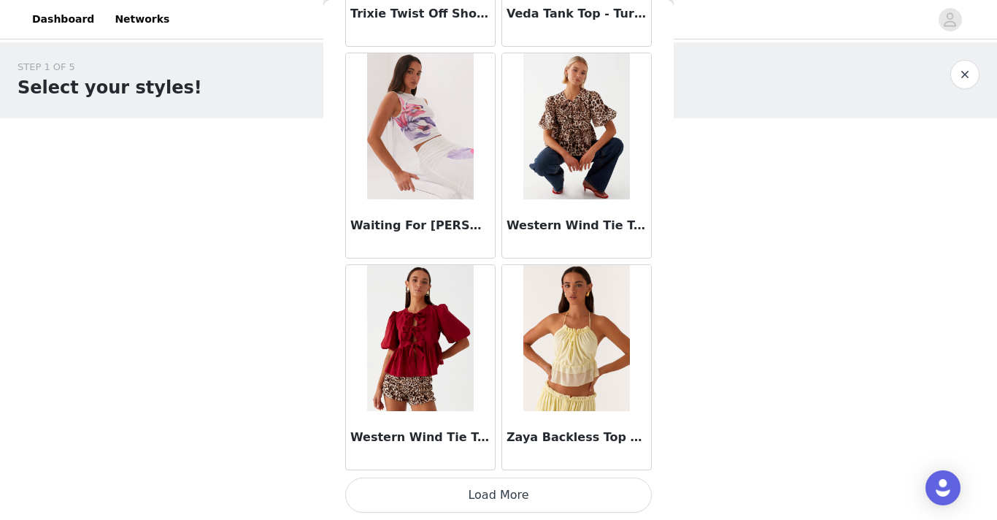
click at [485, 497] on button "Load More" at bounding box center [498, 494] width 307 height 35
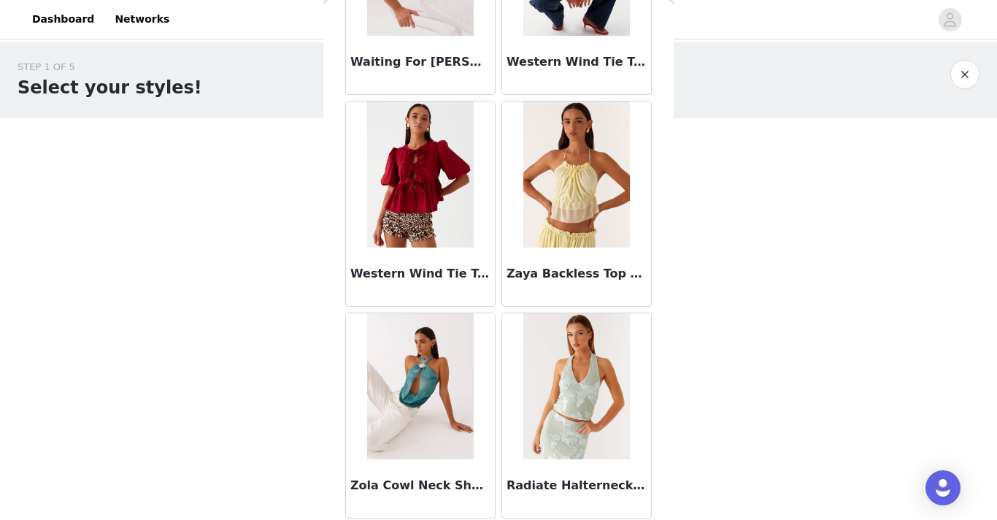
scroll to position [14579, 0]
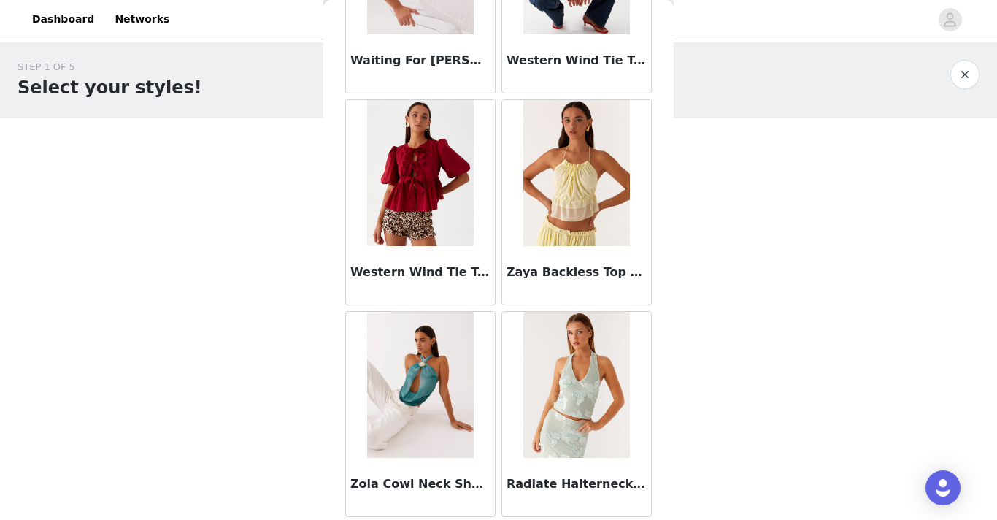
click at [972, 76] on button "button" at bounding box center [964, 74] width 29 height 29
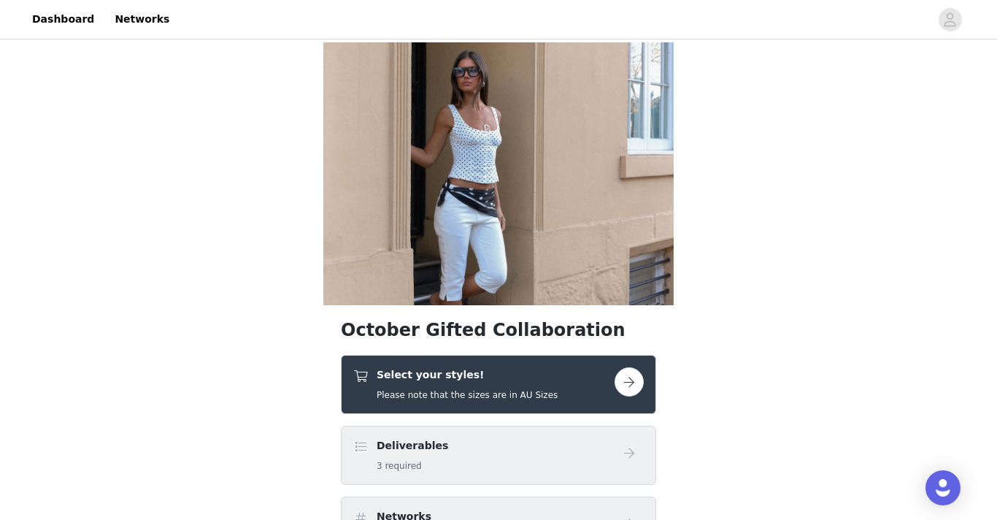
click at [540, 400] on h5 "Please note that the sizes are in AU Sizes" at bounding box center [467, 394] width 181 height 13
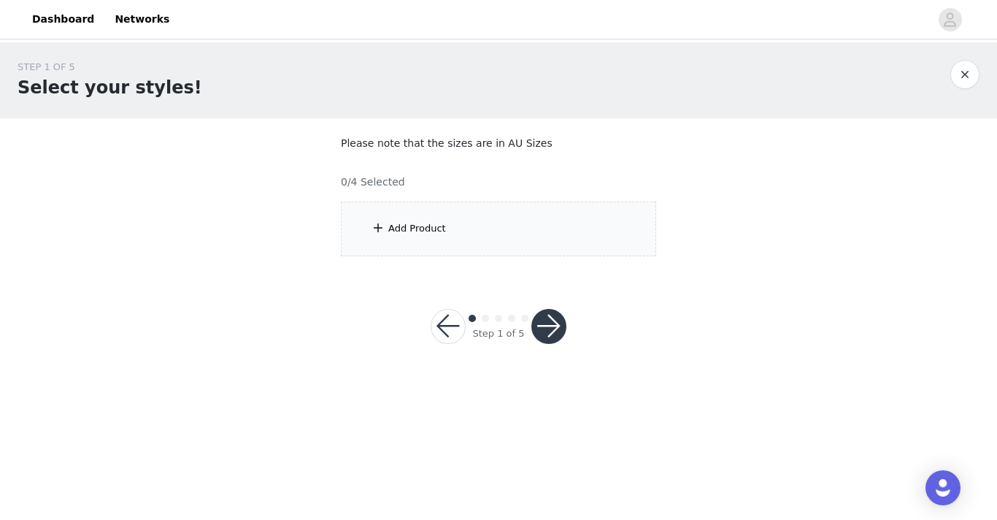
click at [518, 227] on div "Add Product" at bounding box center [498, 228] width 315 height 55
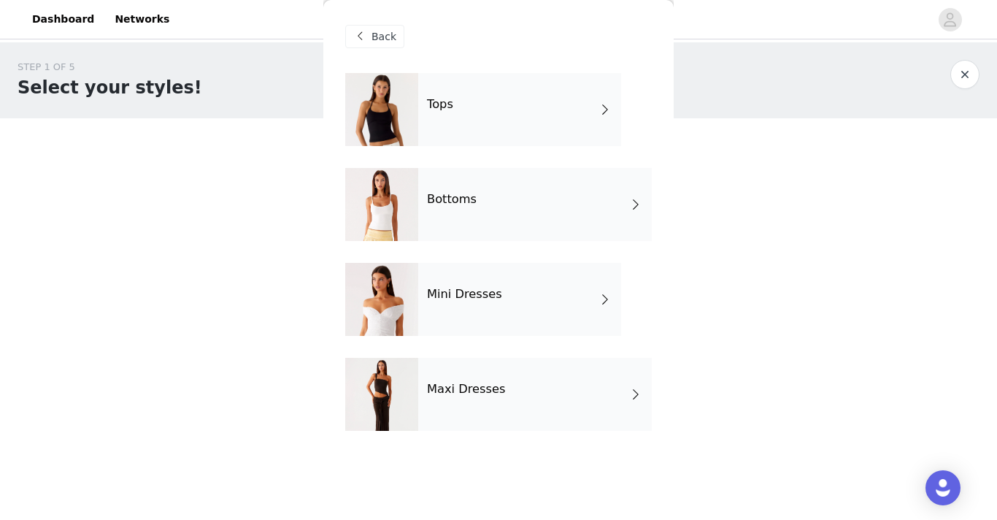
click at [474, 392] on h4 "Maxi Dresses" at bounding box center [466, 388] width 79 height 13
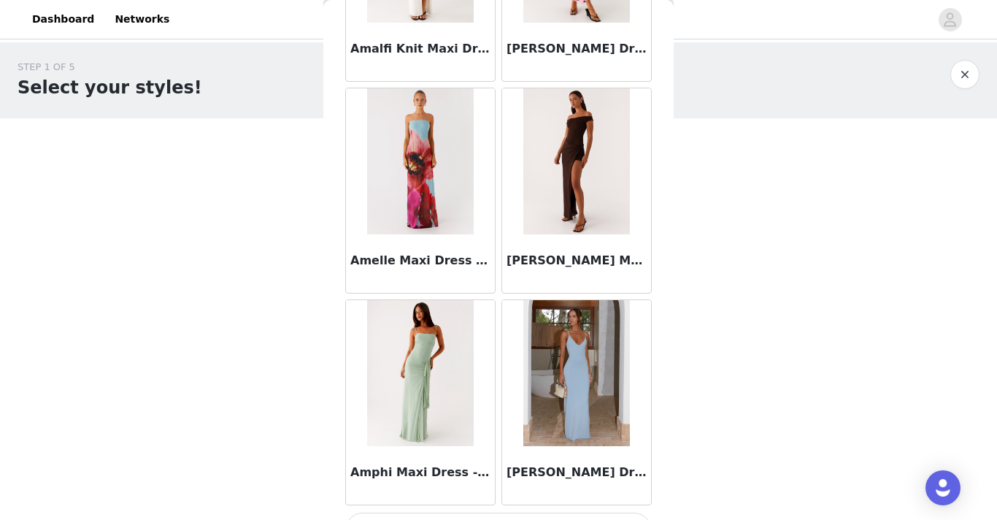
scroll to position [1714, 0]
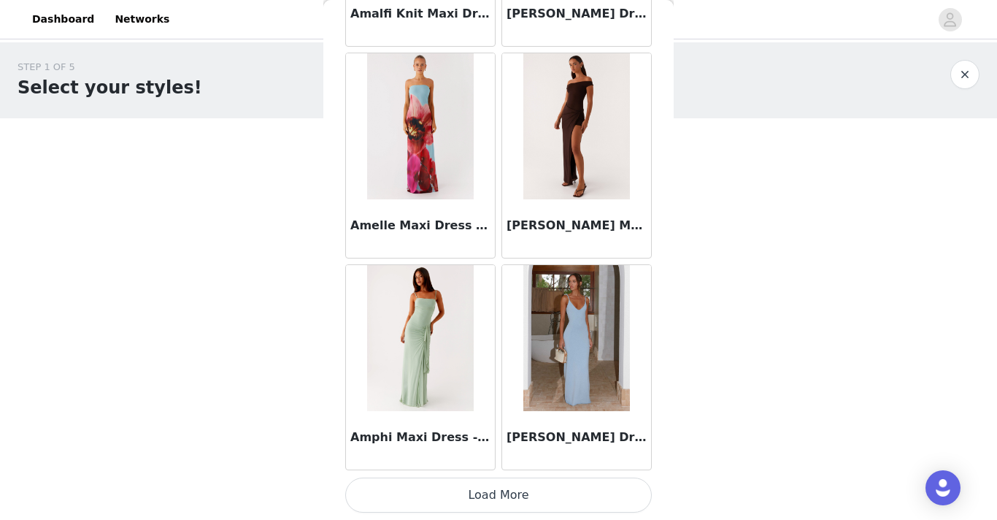
click at [493, 490] on button "Load More" at bounding box center [498, 494] width 307 height 35
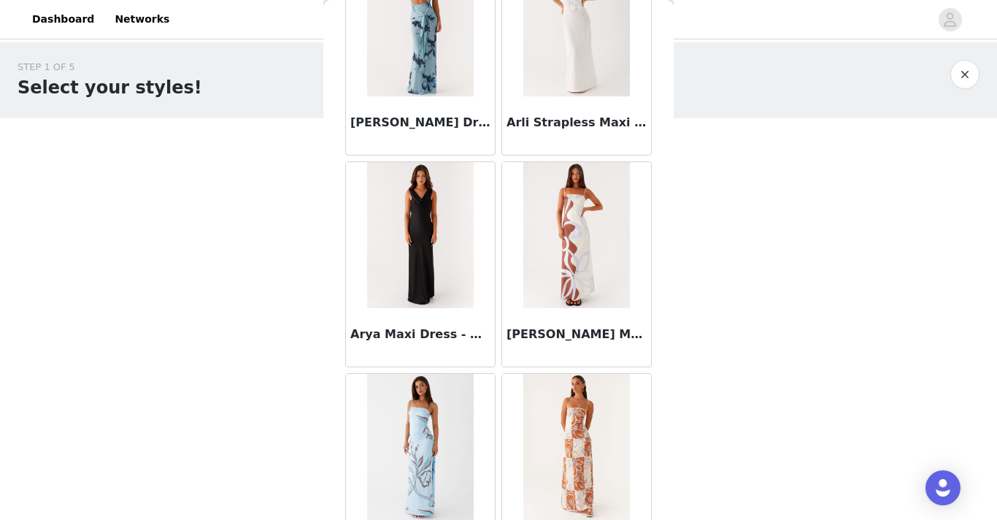
scroll to position [3831, 0]
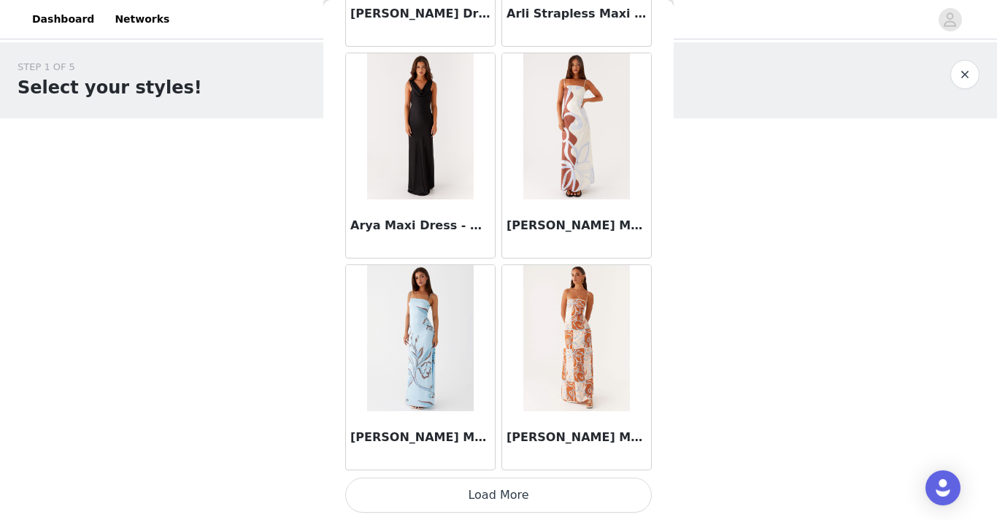
click at [491, 491] on button "Load More" at bounding box center [498, 494] width 307 height 35
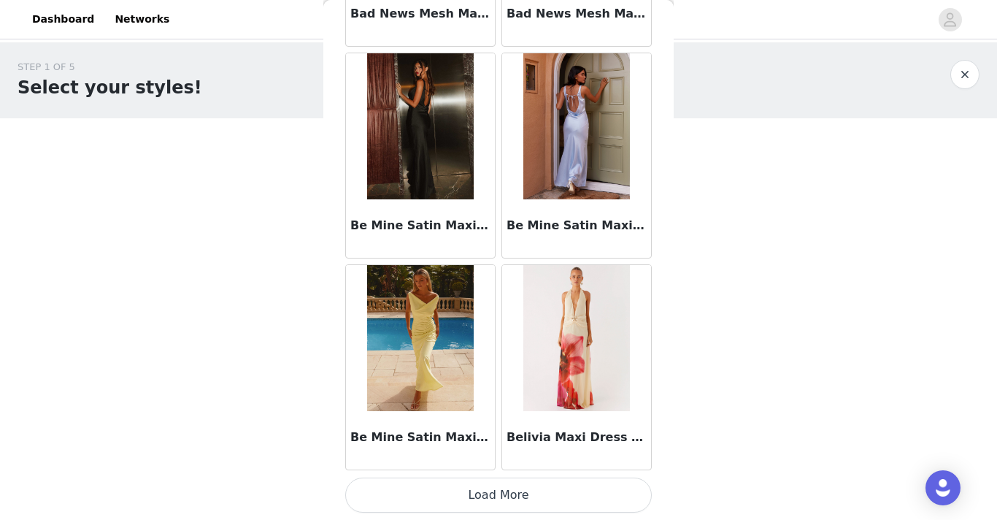
scroll to position [5947, 0]
click at [540, 499] on button "Load More" at bounding box center [498, 495] width 307 height 35
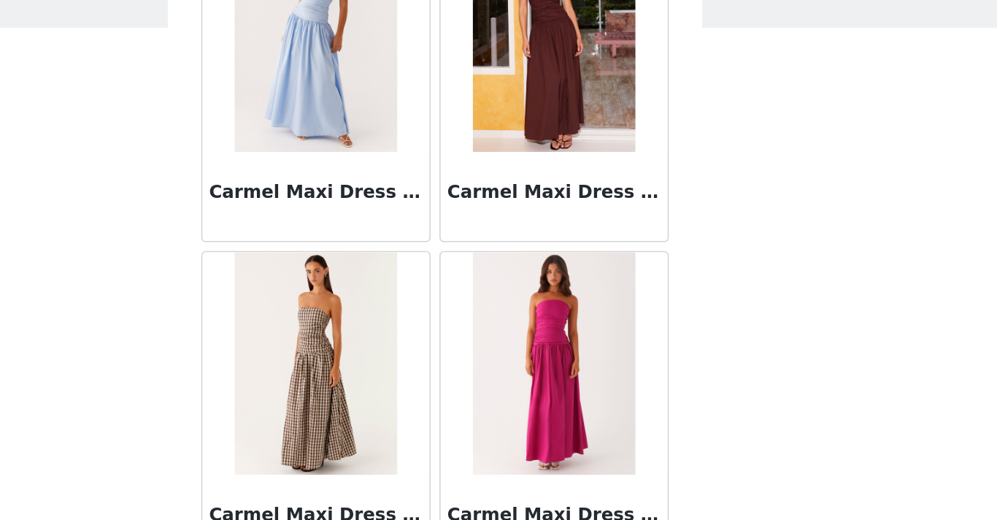
scroll to position [0, 0]
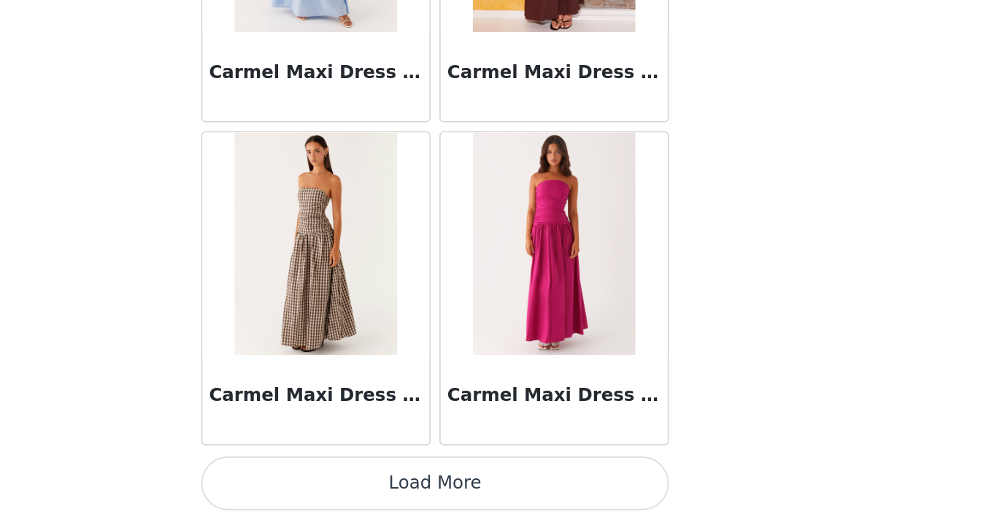
click at [499, 501] on button "Load More" at bounding box center [498, 495] width 307 height 35
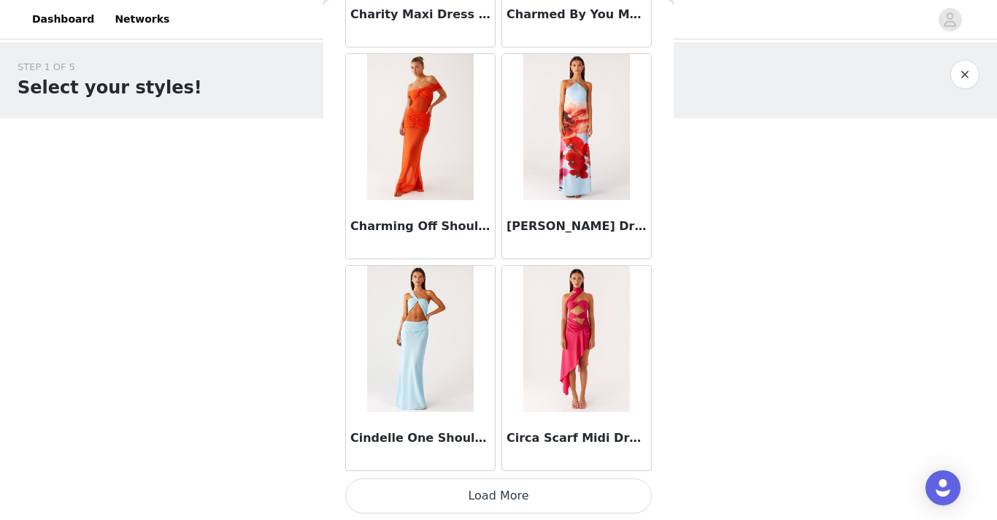
scroll to position [10181, 0]
click at [463, 490] on button "Load More" at bounding box center [498, 494] width 307 height 35
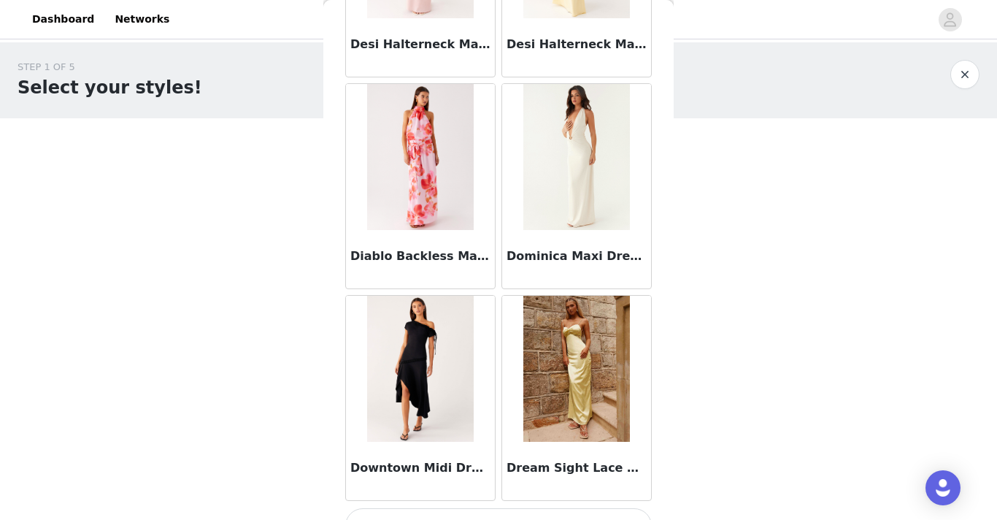
scroll to position [12298, 0]
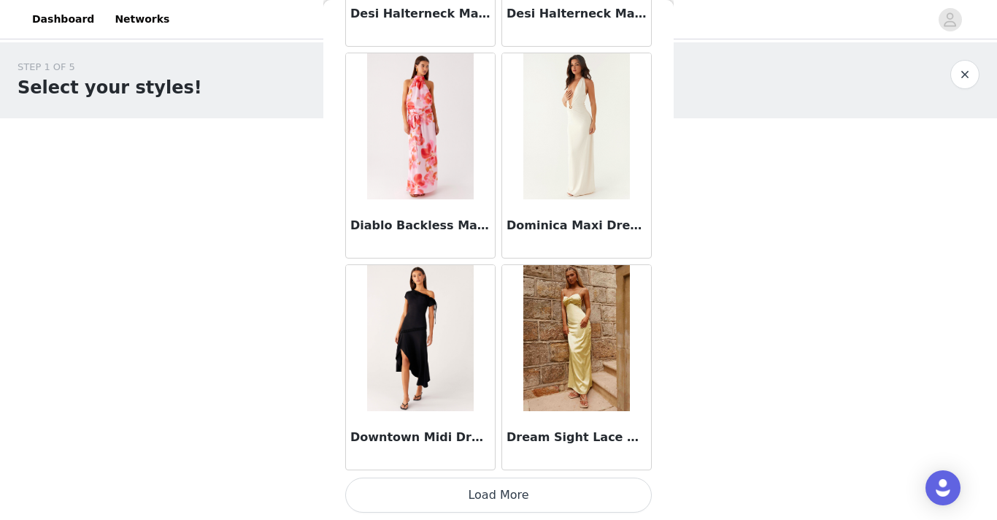
click at [486, 489] on button "Load More" at bounding box center [498, 494] width 307 height 35
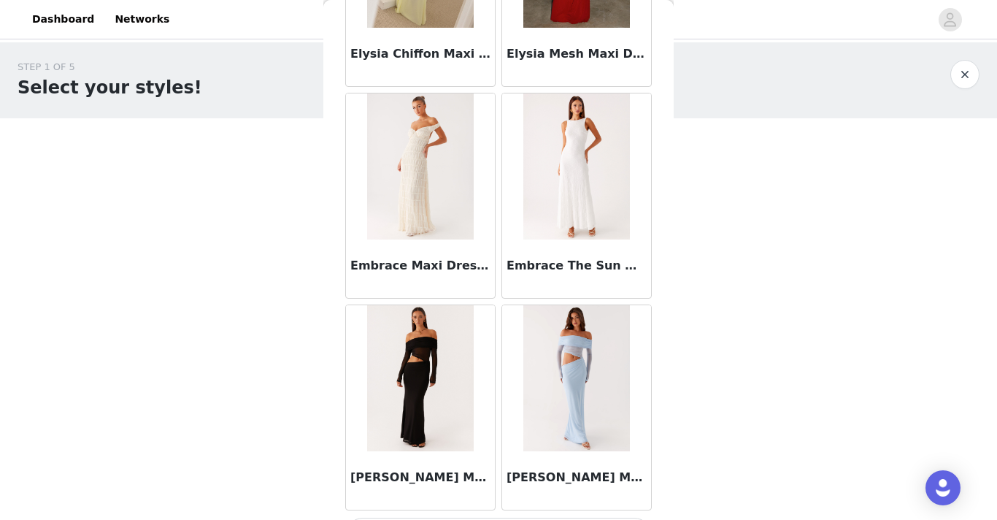
scroll to position [14414, 0]
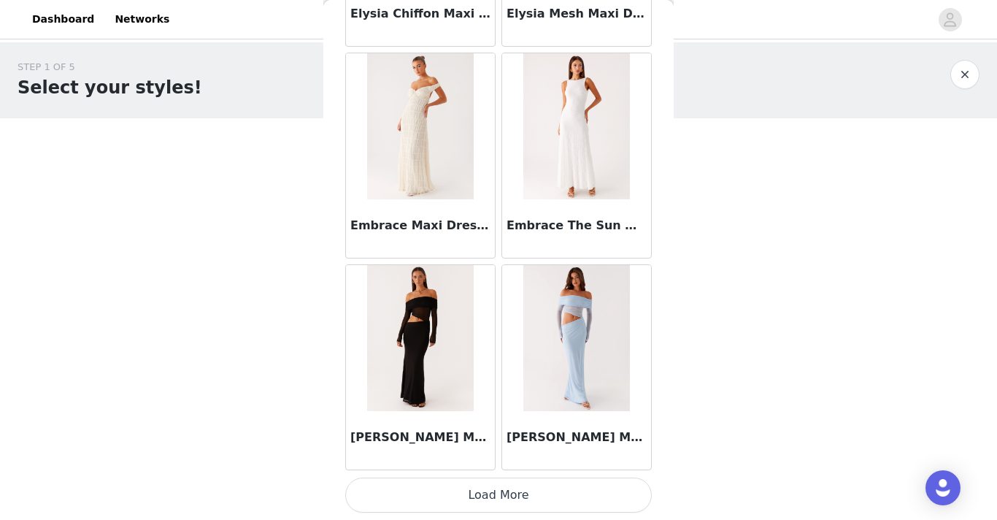
click at [493, 499] on button "Load More" at bounding box center [498, 494] width 307 height 35
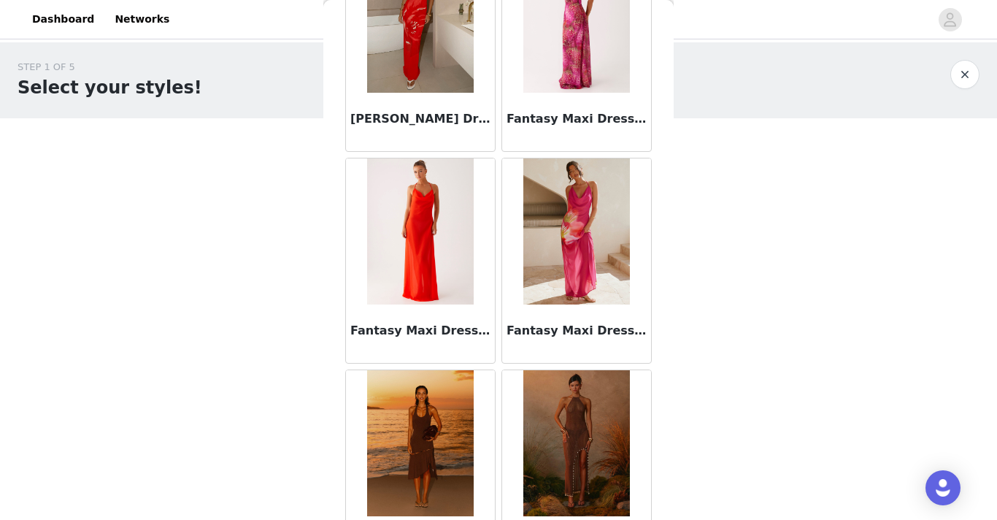
scroll to position [16531, 0]
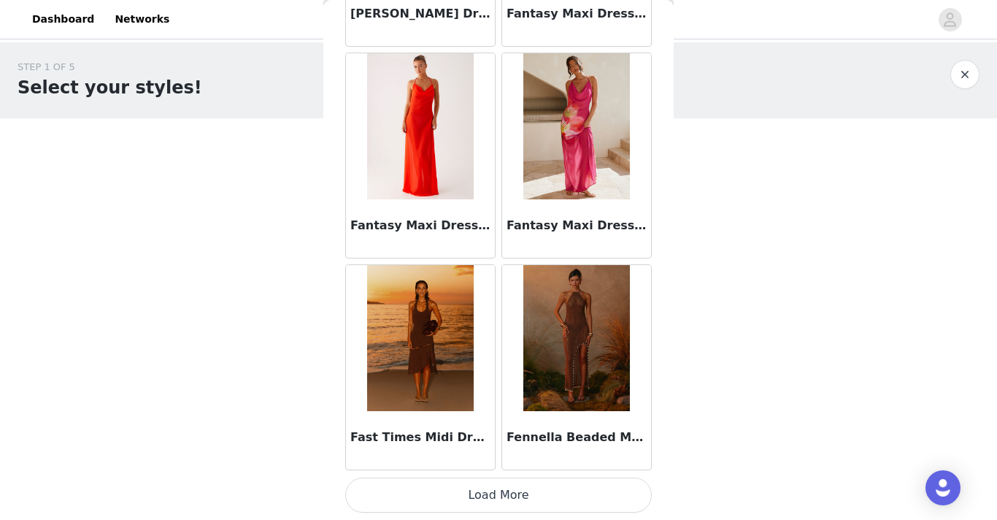
click at [491, 497] on button "Load More" at bounding box center [498, 494] width 307 height 35
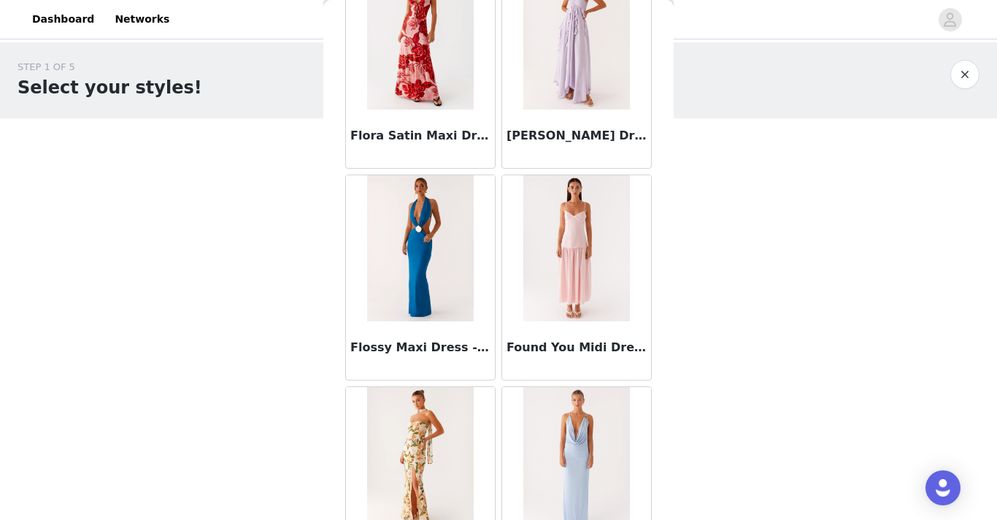
scroll to position [18648, 0]
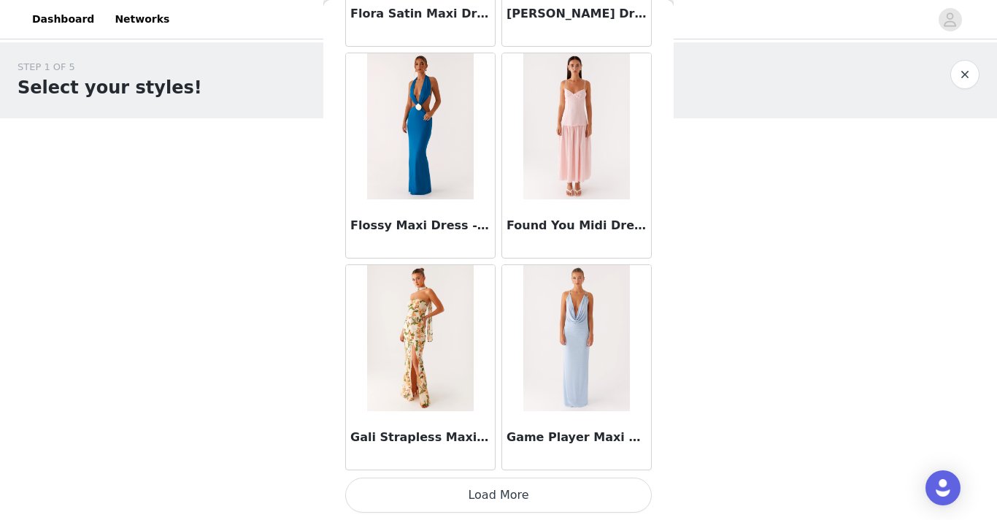
click at [471, 500] on button "Load More" at bounding box center [498, 494] width 307 height 35
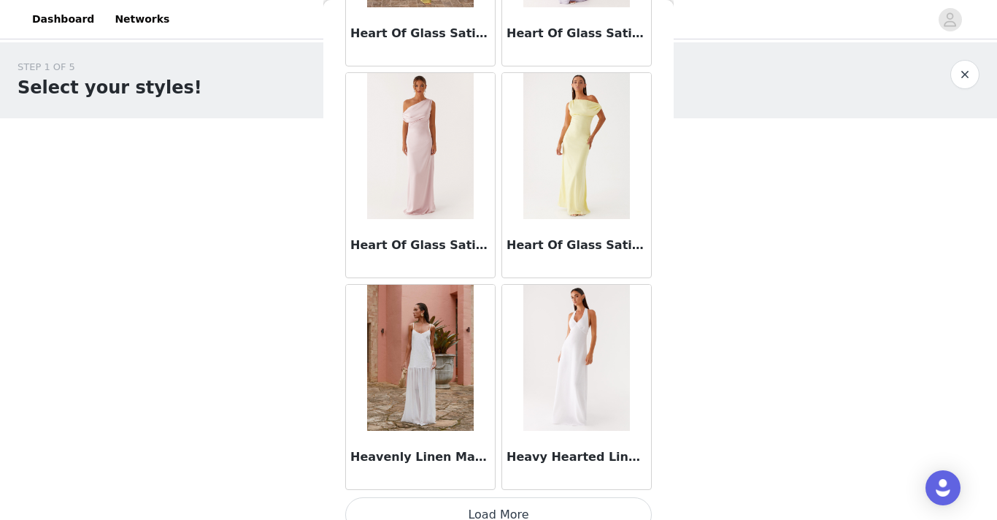
scroll to position [20765, 0]
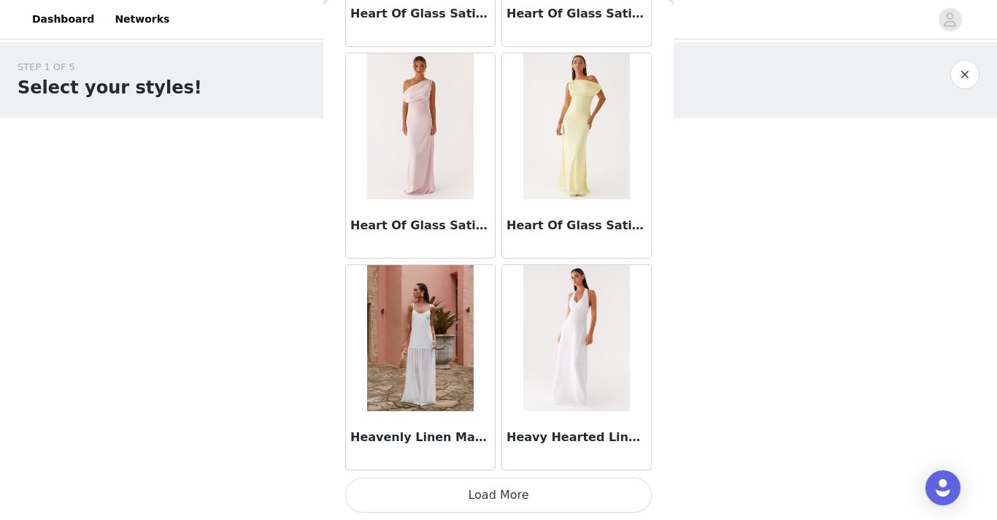
click at [472, 486] on button "Load More" at bounding box center [498, 494] width 307 height 35
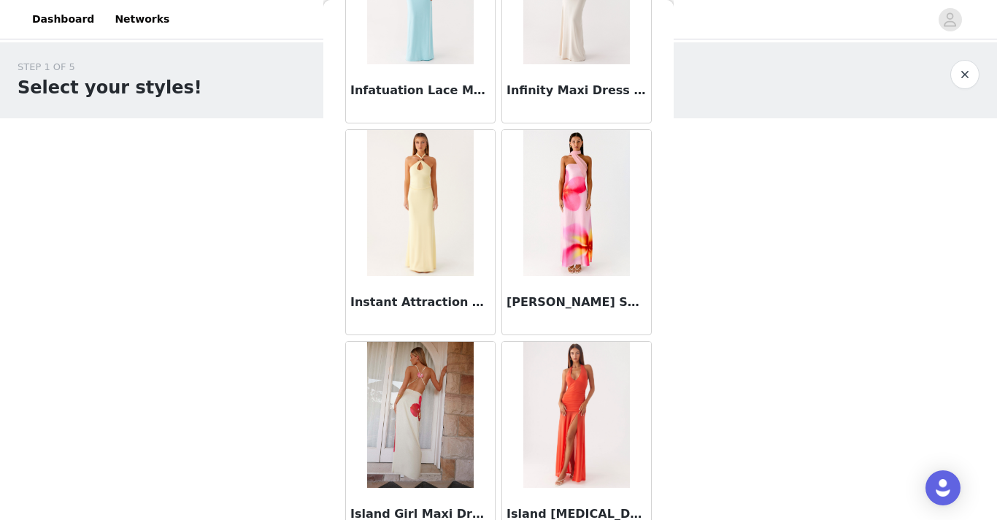
scroll to position [22881, 0]
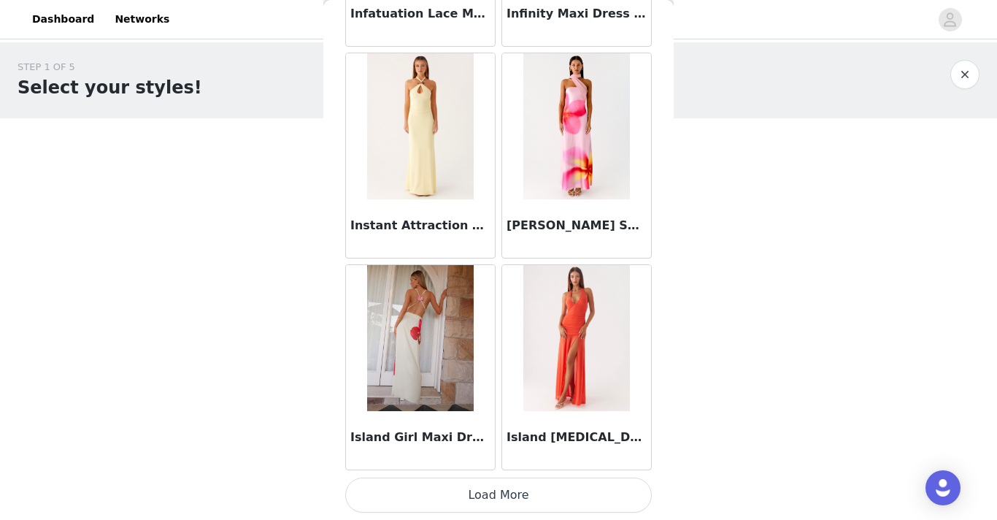
click at [488, 493] on button "Load More" at bounding box center [498, 494] width 307 height 35
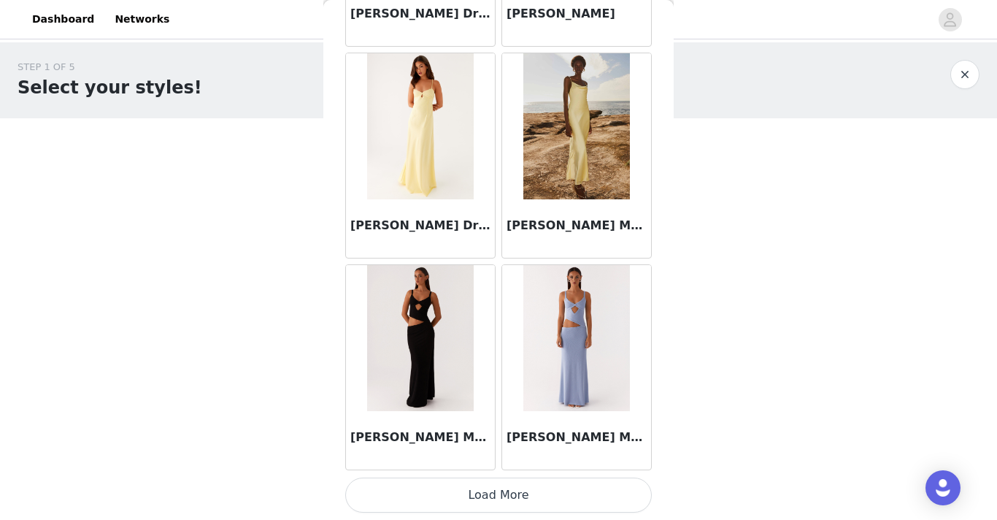
scroll to position [24997, 0]
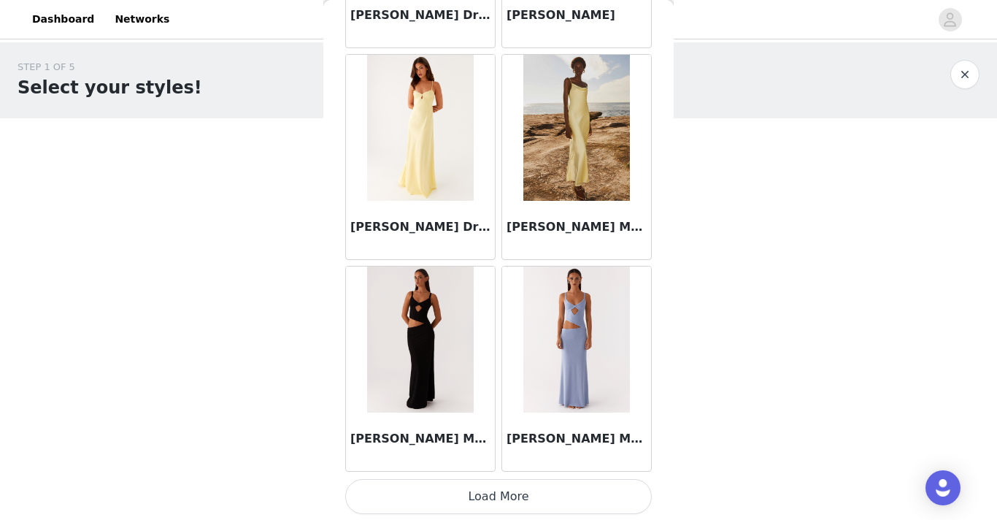
click at [455, 499] on button "Load More" at bounding box center [498, 496] width 307 height 35
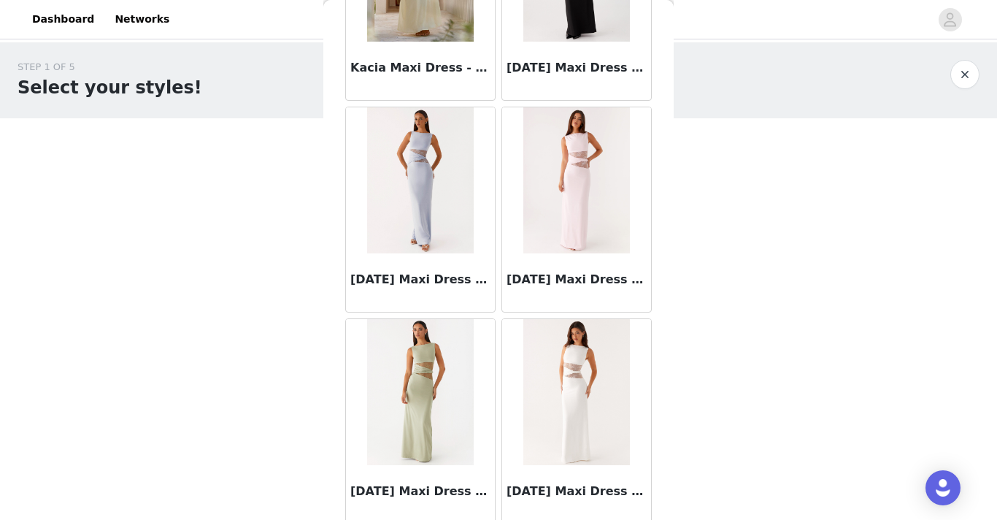
scroll to position [27115, 0]
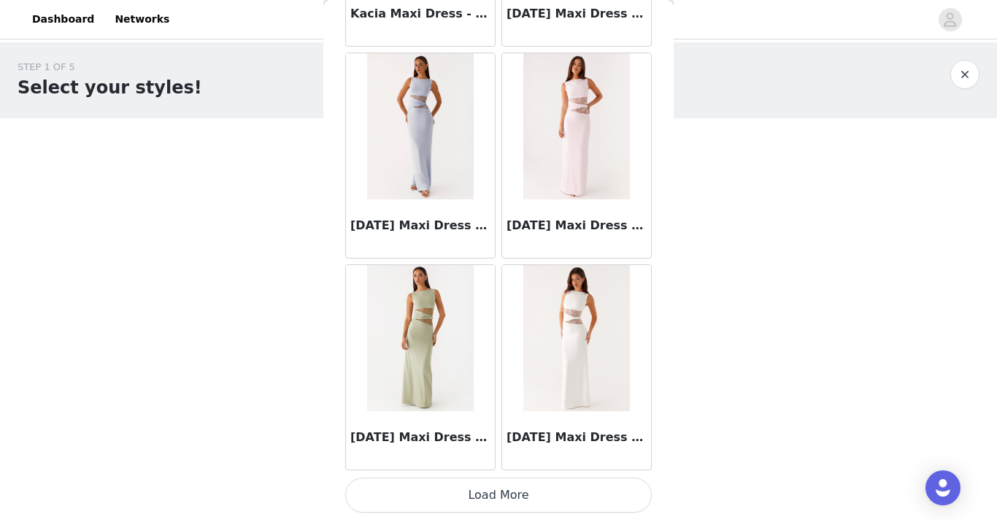
click at [493, 489] on button "Load More" at bounding box center [498, 494] width 307 height 35
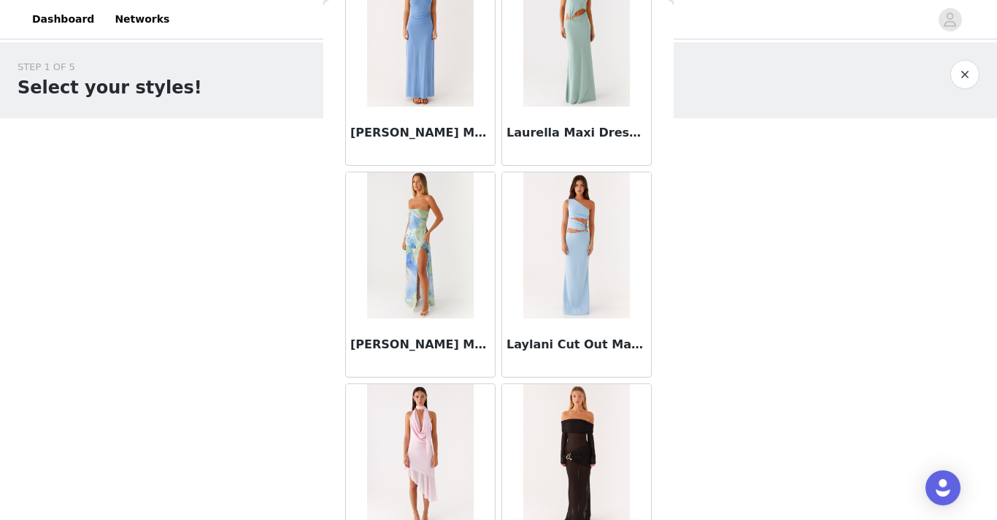
scroll to position [29232, 0]
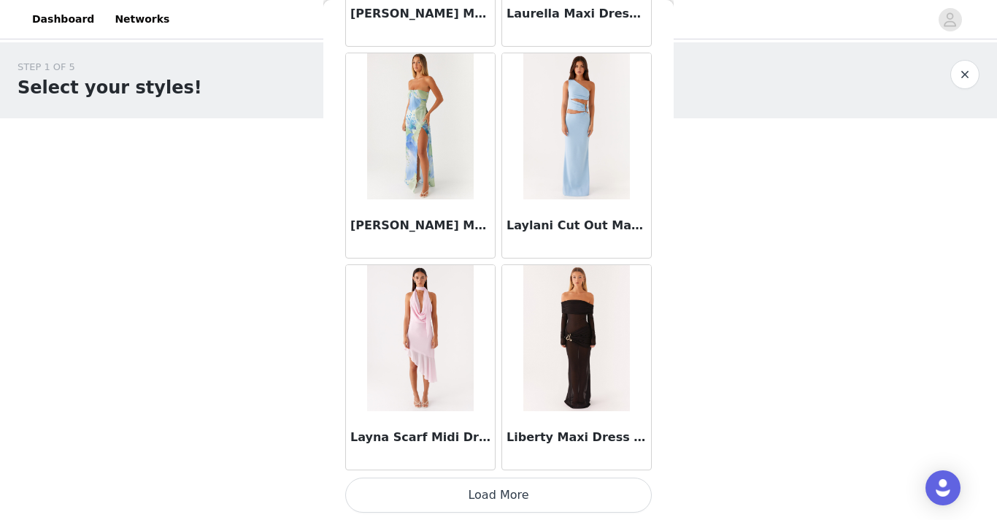
click at [488, 496] on button "Load More" at bounding box center [498, 494] width 307 height 35
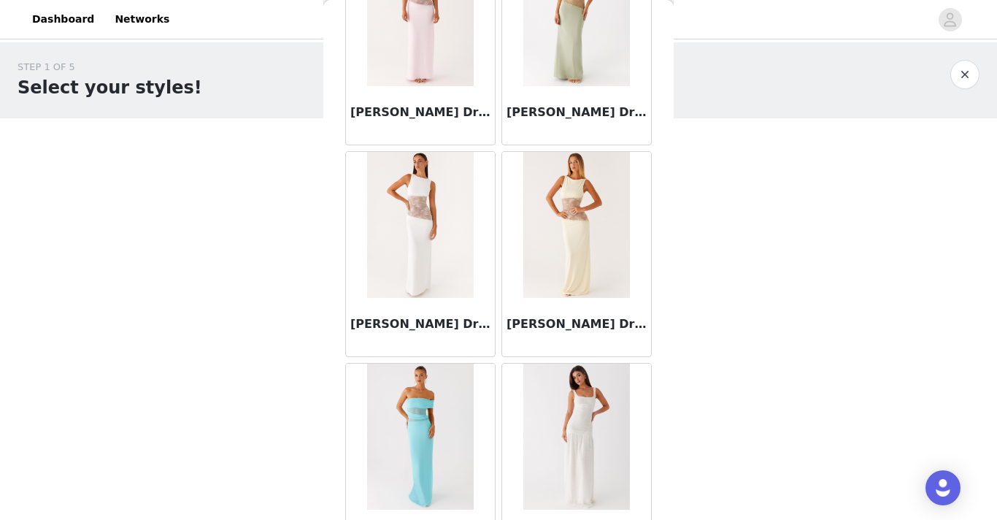
scroll to position [31348, 0]
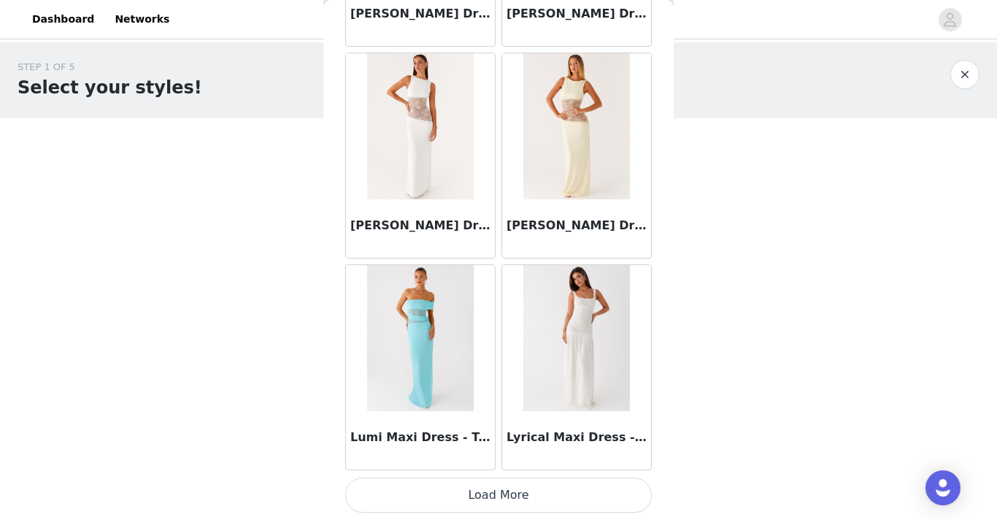
click at [535, 500] on button "Load More" at bounding box center [498, 494] width 307 height 35
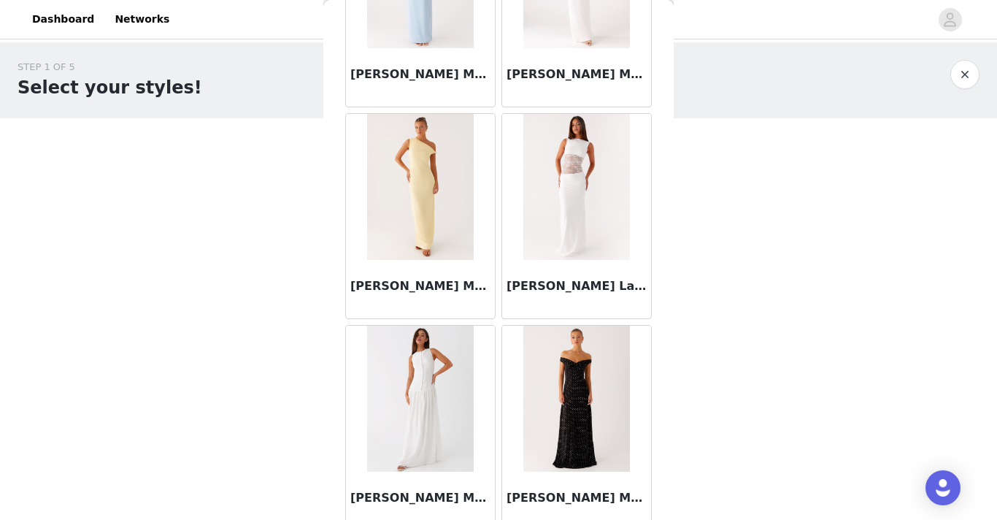
scroll to position [33465, 0]
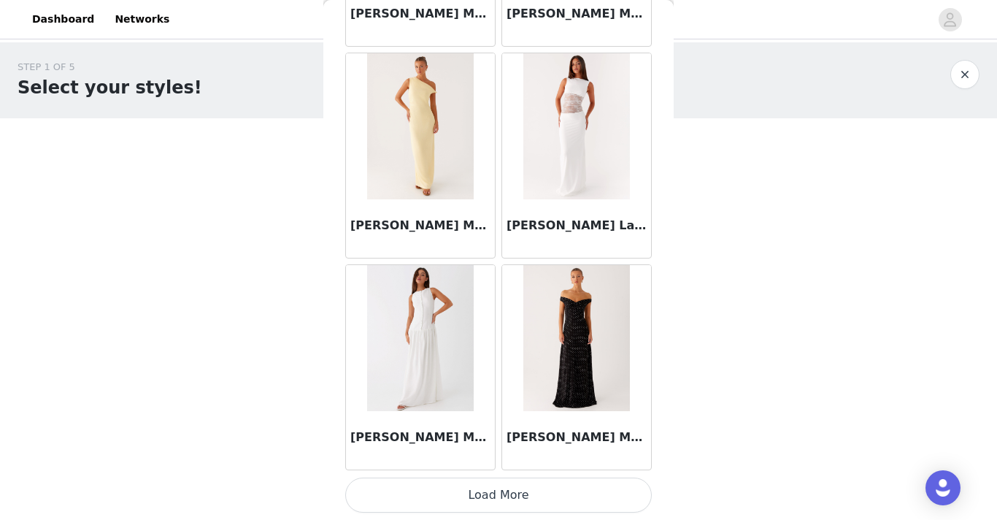
click at [493, 493] on button "Load More" at bounding box center [498, 494] width 307 height 35
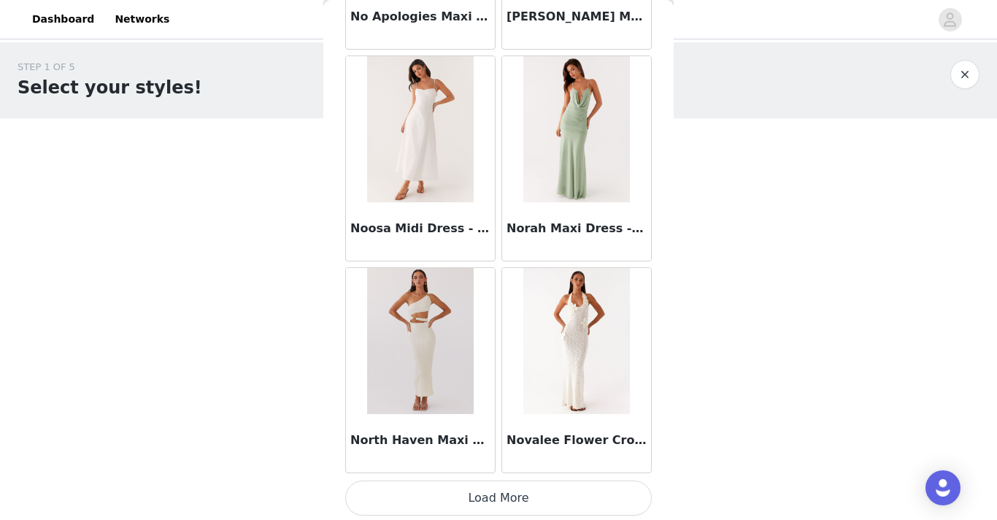
scroll to position [35582, 0]
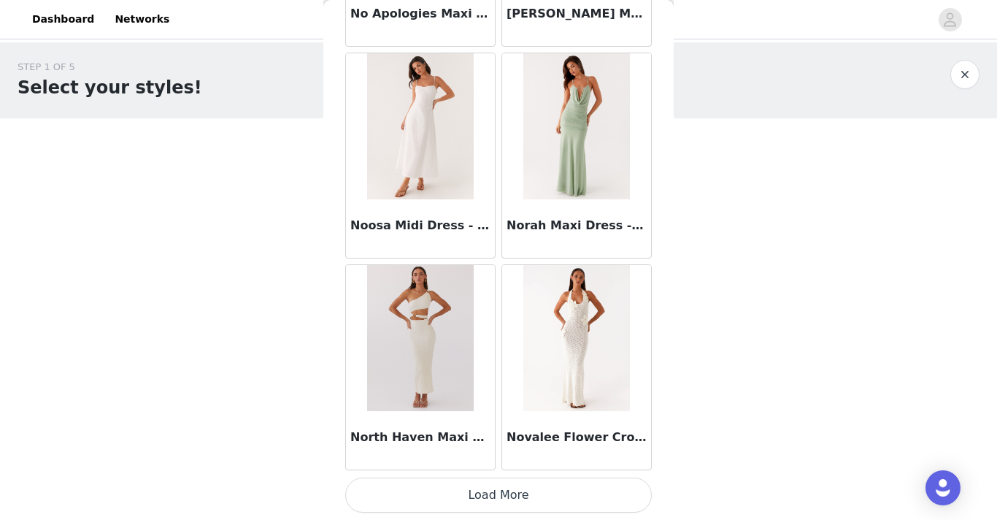
click at [499, 491] on button "Load More" at bounding box center [498, 494] width 307 height 35
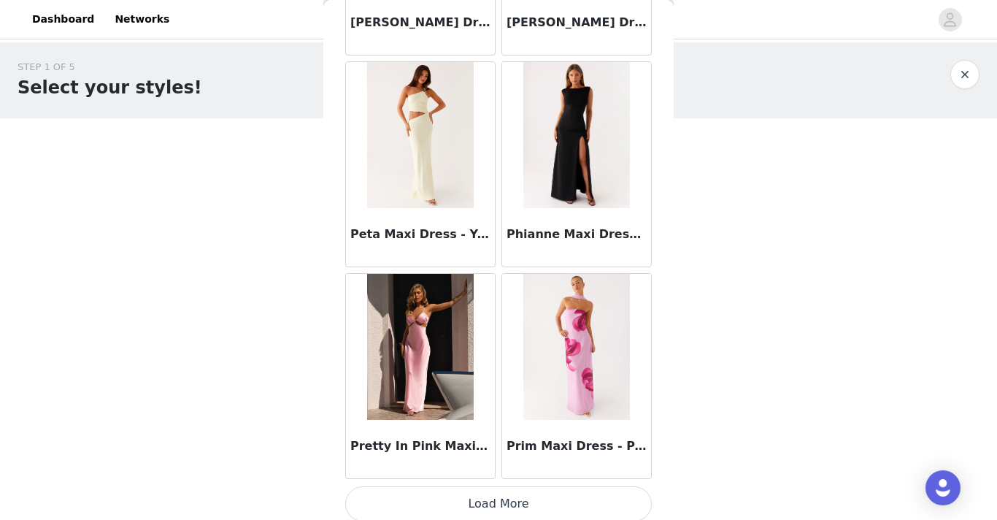
scroll to position [37699, 0]
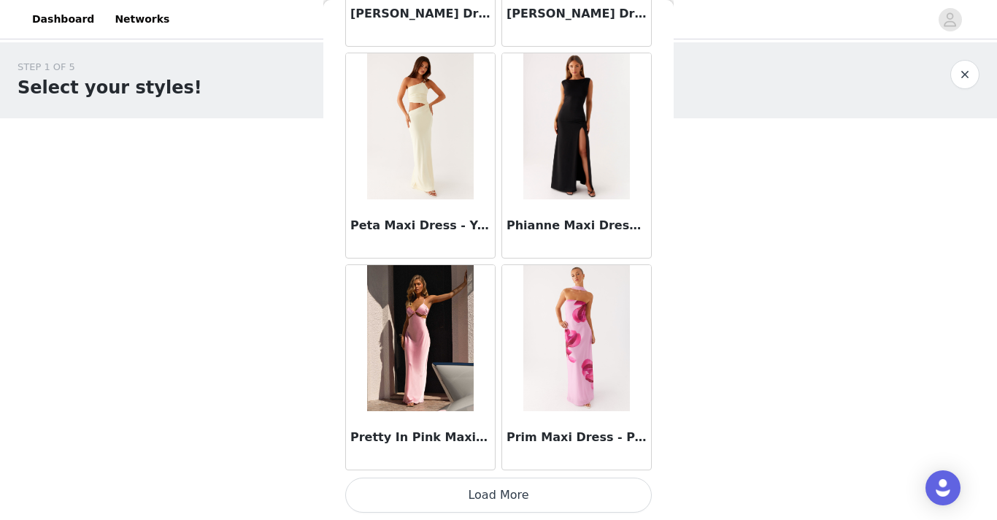
click at [434, 501] on button "Load More" at bounding box center [498, 494] width 307 height 35
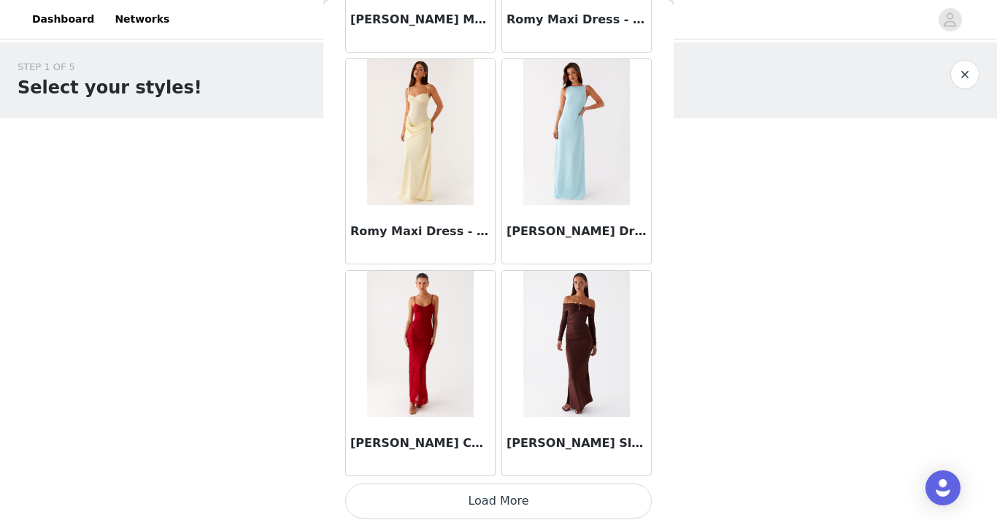
scroll to position [39815, 0]
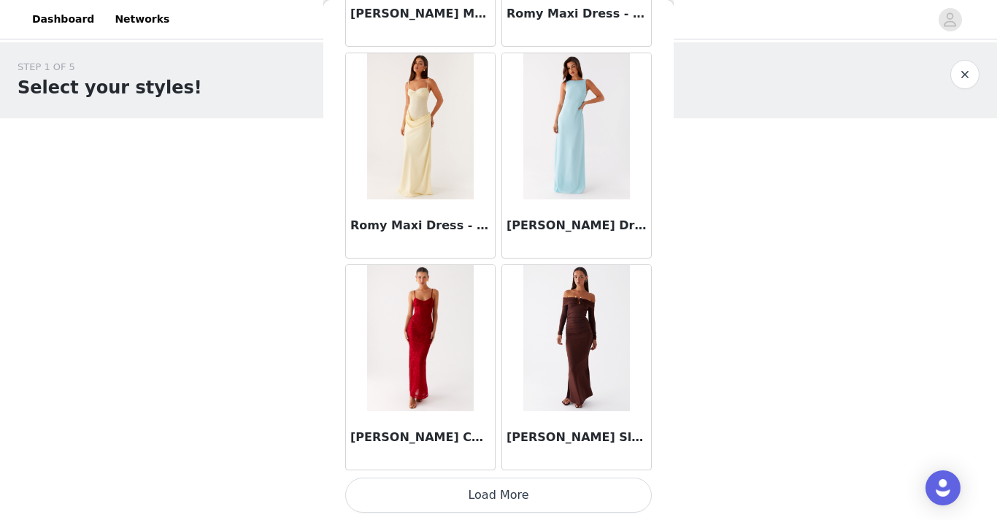
click at [470, 496] on button "Load More" at bounding box center [498, 494] width 307 height 35
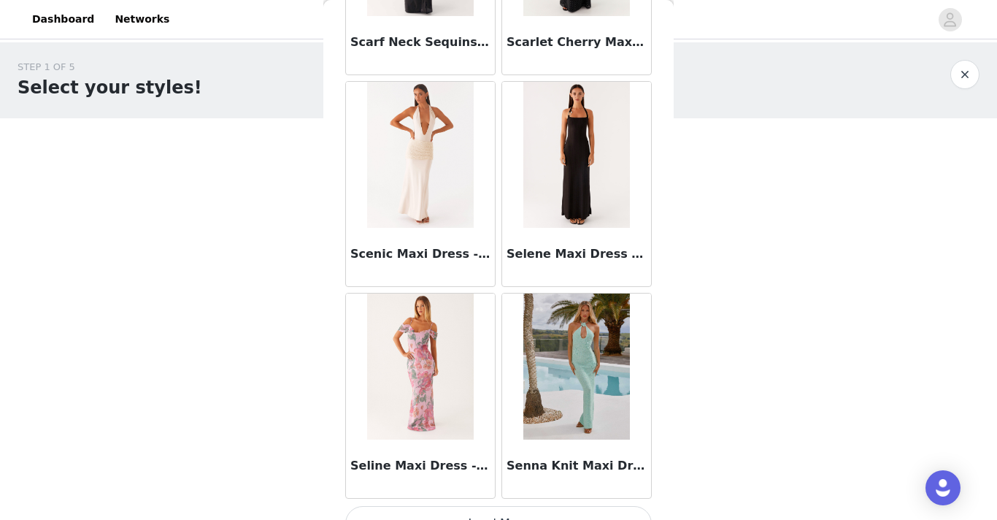
scroll to position [41917, 0]
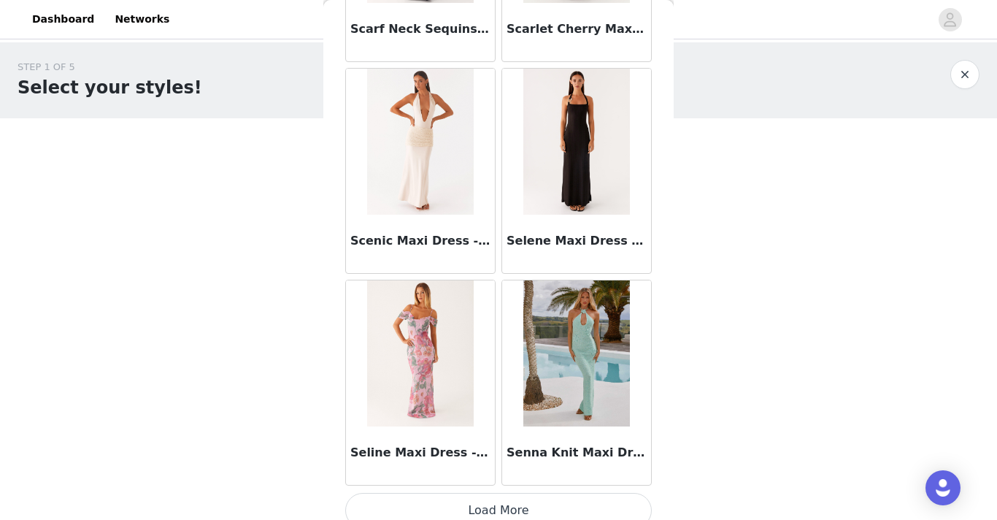
click at [505, 499] on button "Load More" at bounding box center [498, 510] width 307 height 35
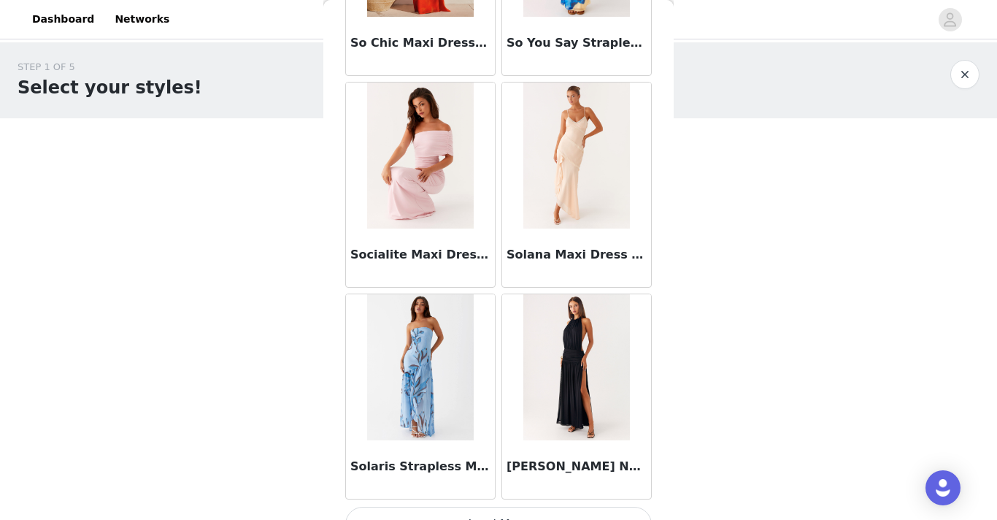
scroll to position [44049, 0]
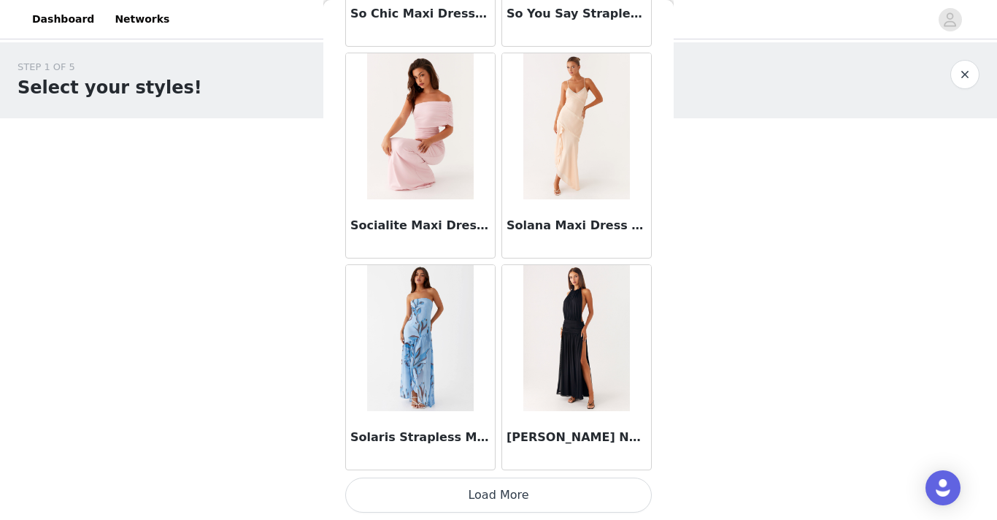
click at [505, 498] on button "Load More" at bounding box center [498, 494] width 307 height 35
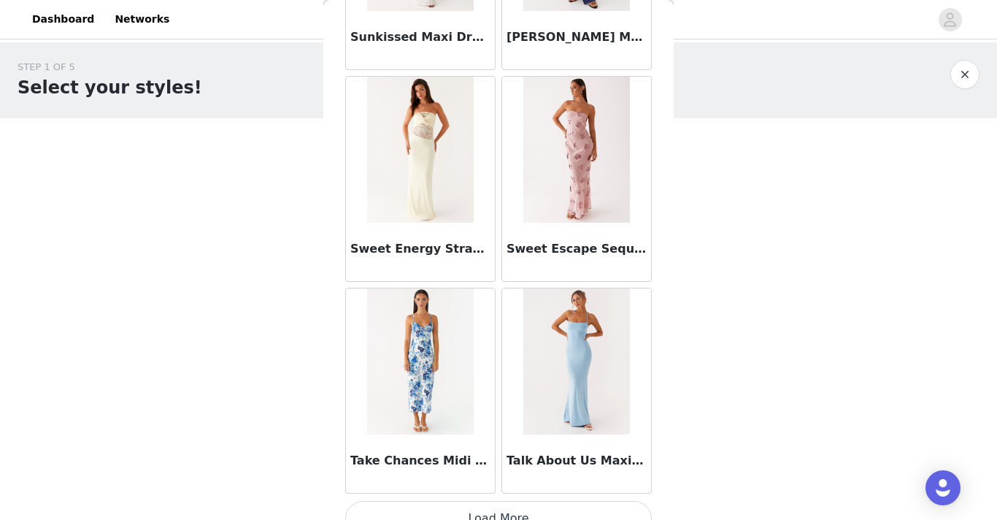
scroll to position [46166, 0]
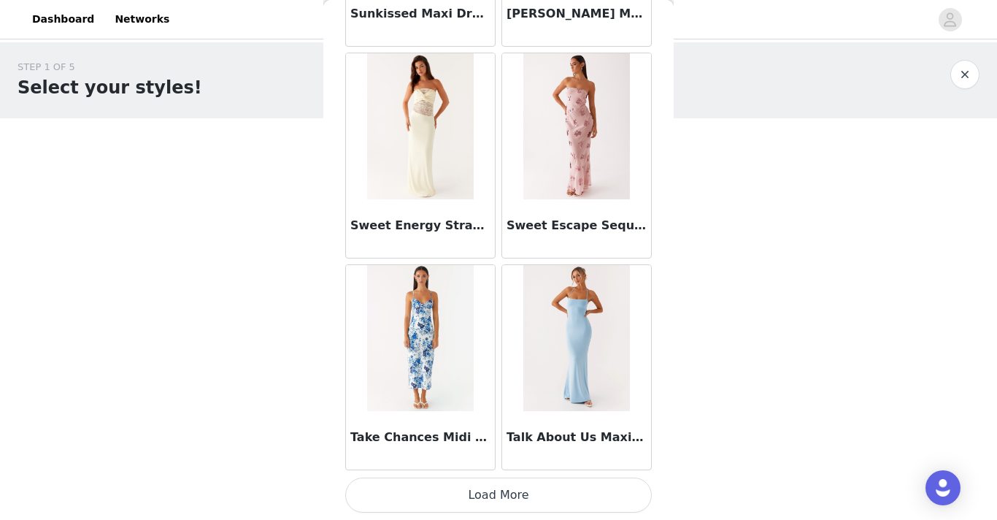
click at [544, 491] on button "Load More" at bounding box center [498, 494] width 307 height 35
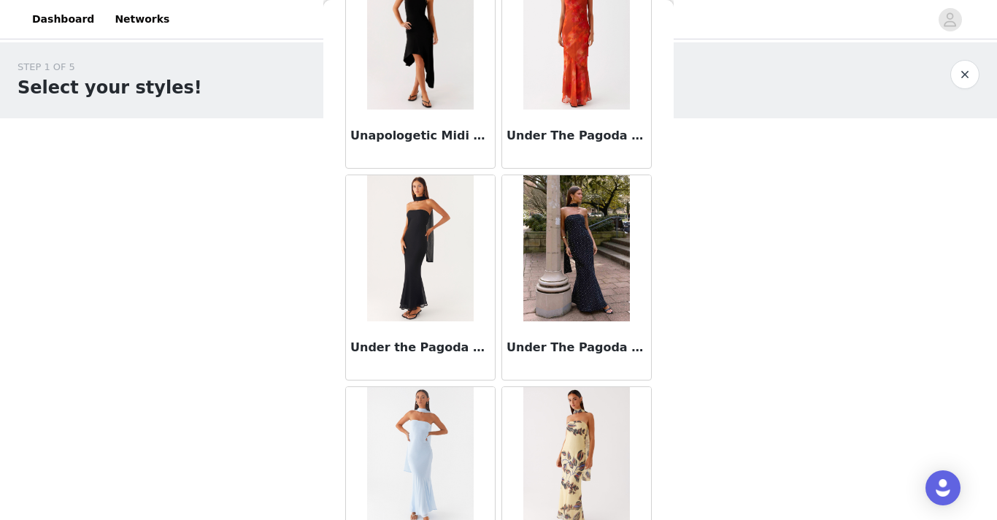
scroll to position [48283, 0]
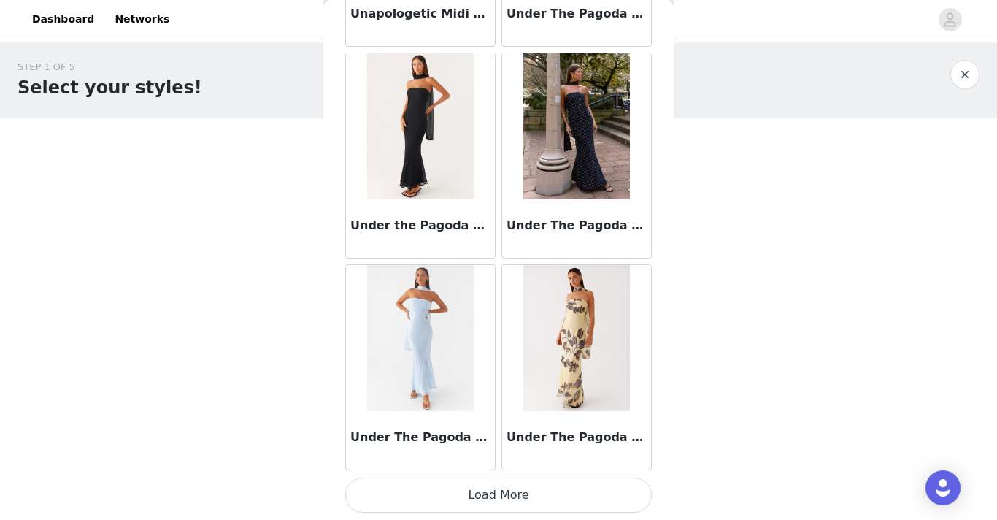
click at [493, 504] on button "Load More" at bounding box center [498, 494] width 307 height 35
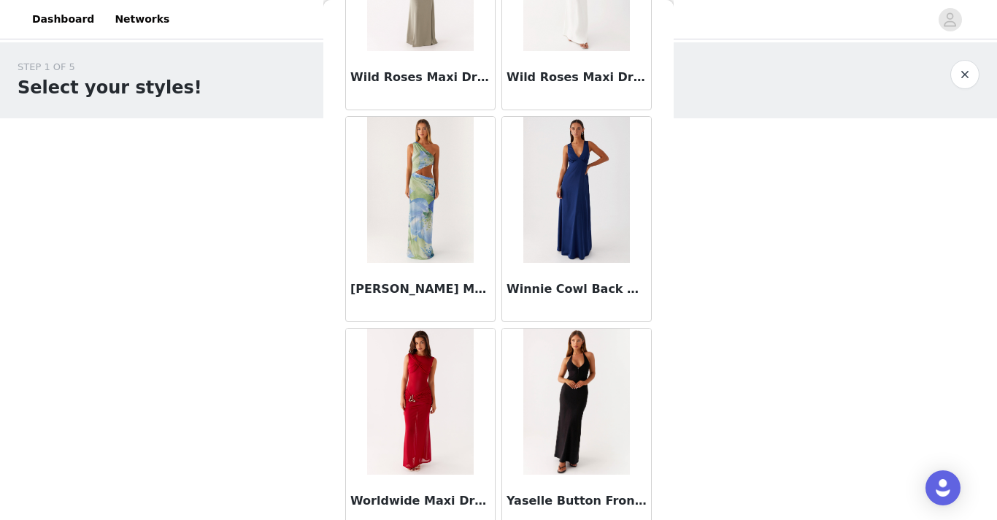
scroll to position [50399, 0]
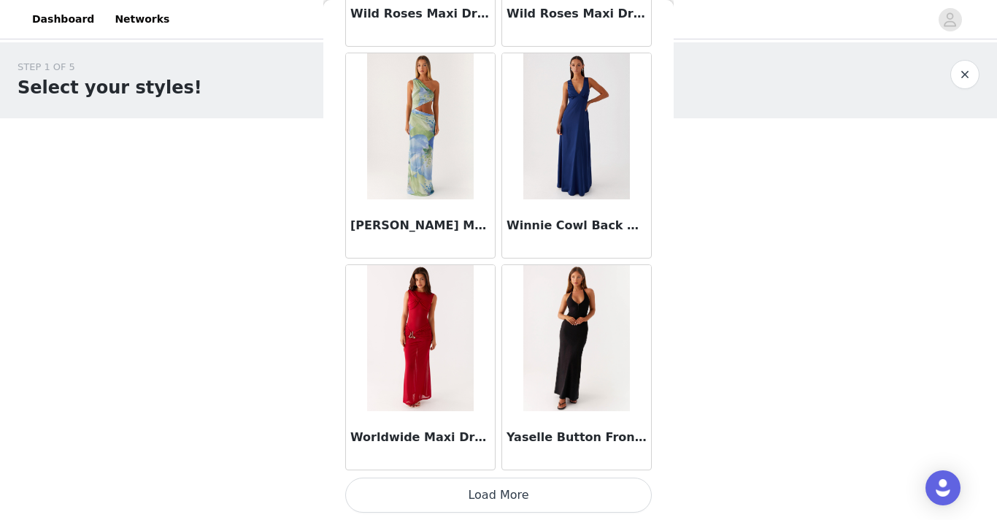
click at [501, 488] on button "Load More" at bounding box center [498, 494] width 307 height 35
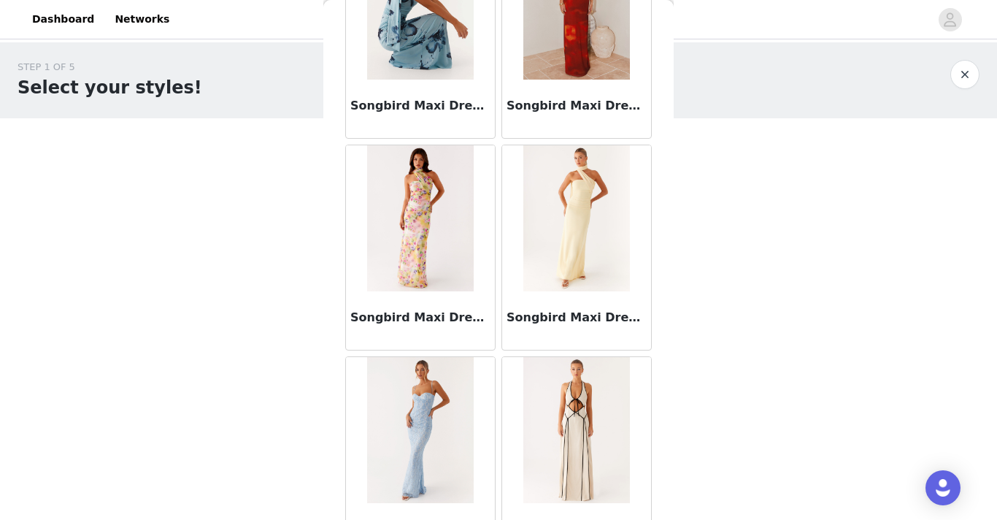
scroll to position [44919, 0]
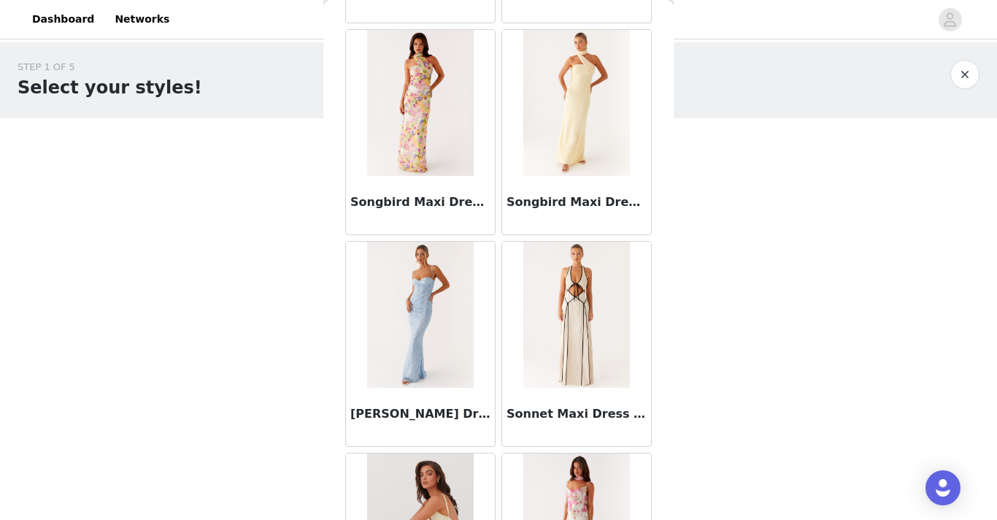
click at [581, 318] on img at bounding box center [576, 315] width 106 height 146
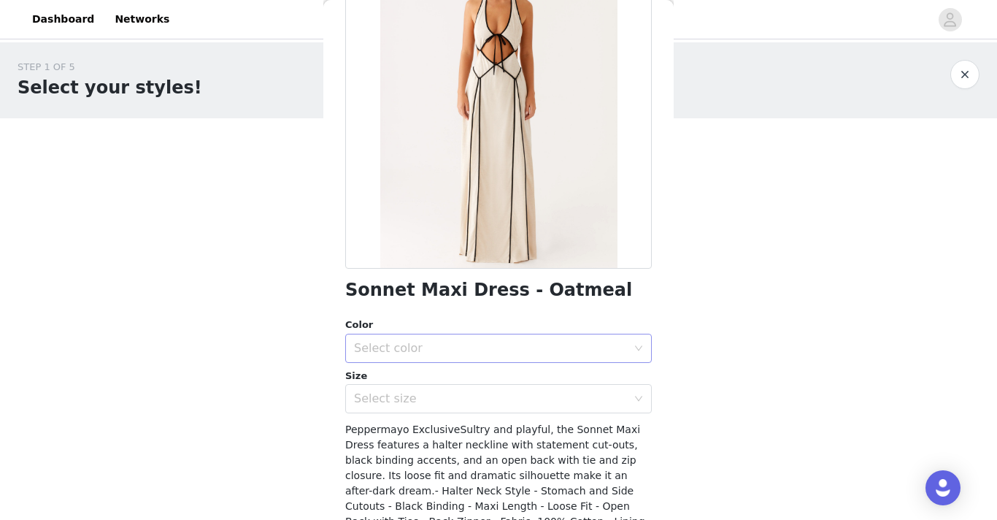
scroll to position [136, 0]
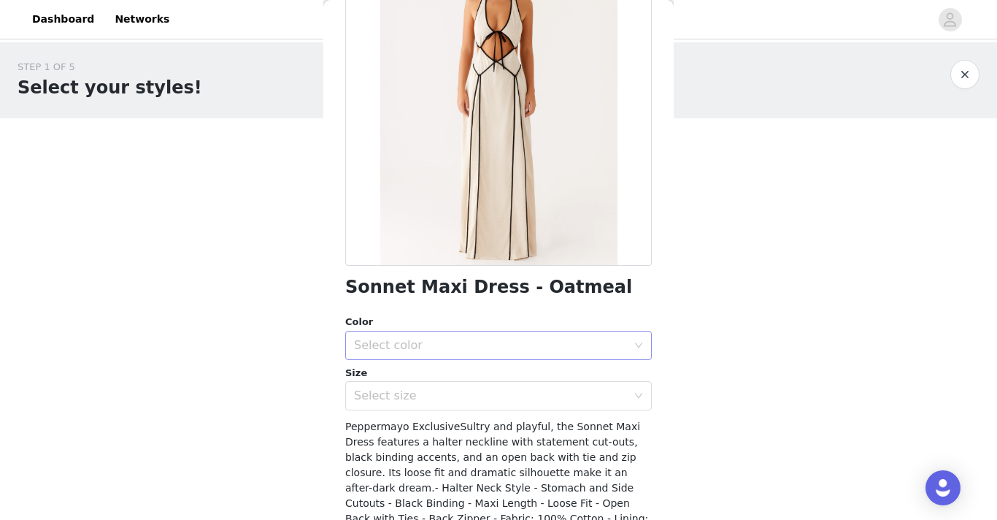
click at [569, 350] on div "Select color" at bounding box center [490, 345] width 273 height 15
click at [442, 380] on li "Oatmeal" at bounding box center [498, 377] width 307 height 23
click at [423, 397] on div "Select size" at bounding box center [490, 395] width 273 height 15
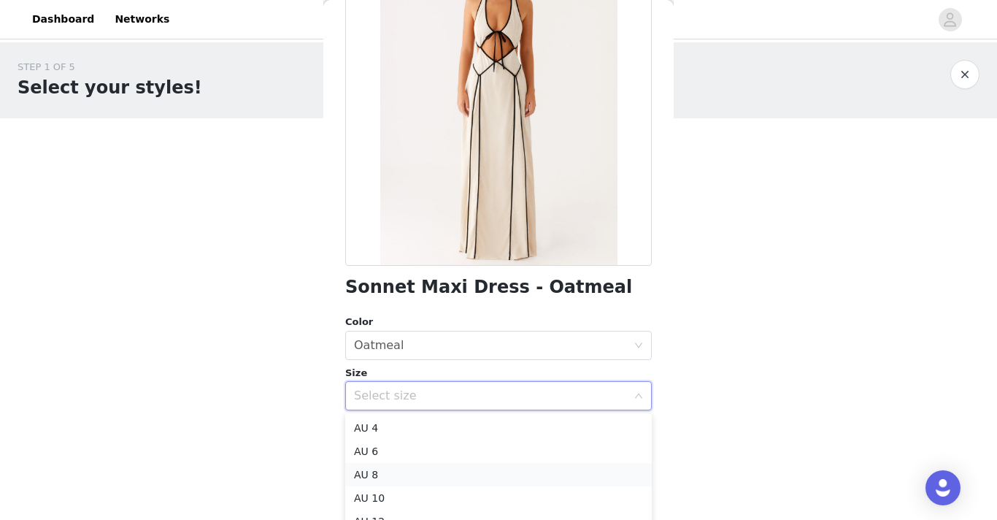
click at [379, 476] on li "AU 8" at bounding box center [498, 474] width 307 height 23
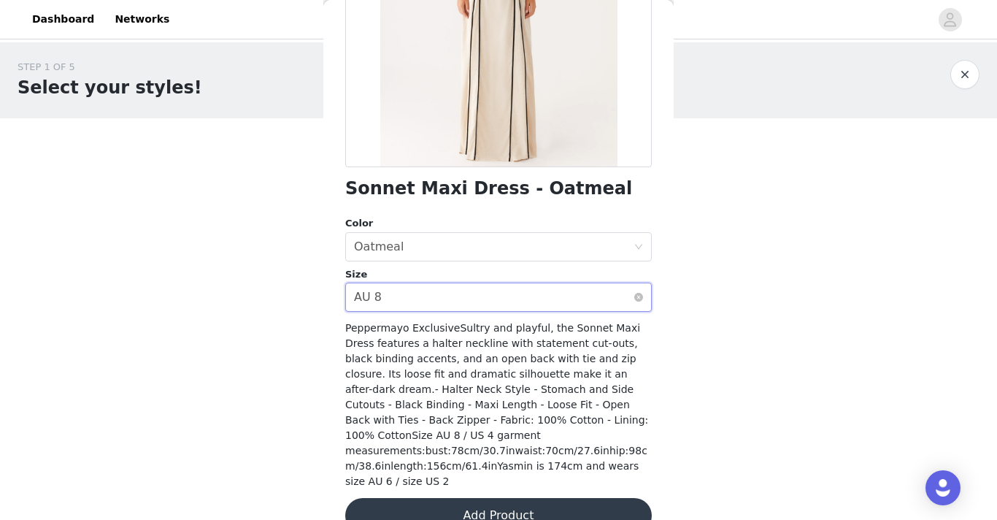
scroll to position [250, 0]
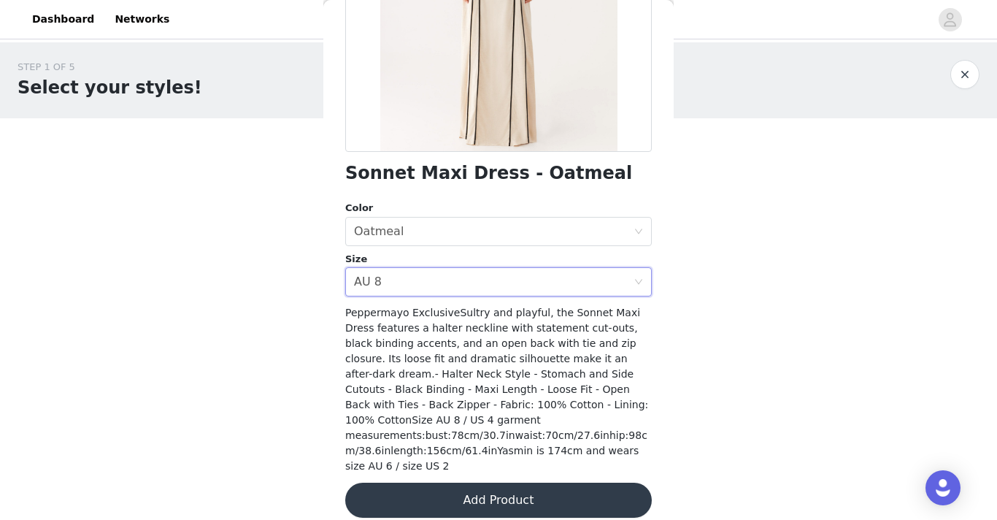
click at [495, 482] on button "Add Product" at bounding box center [498, 499] width 307 height 35
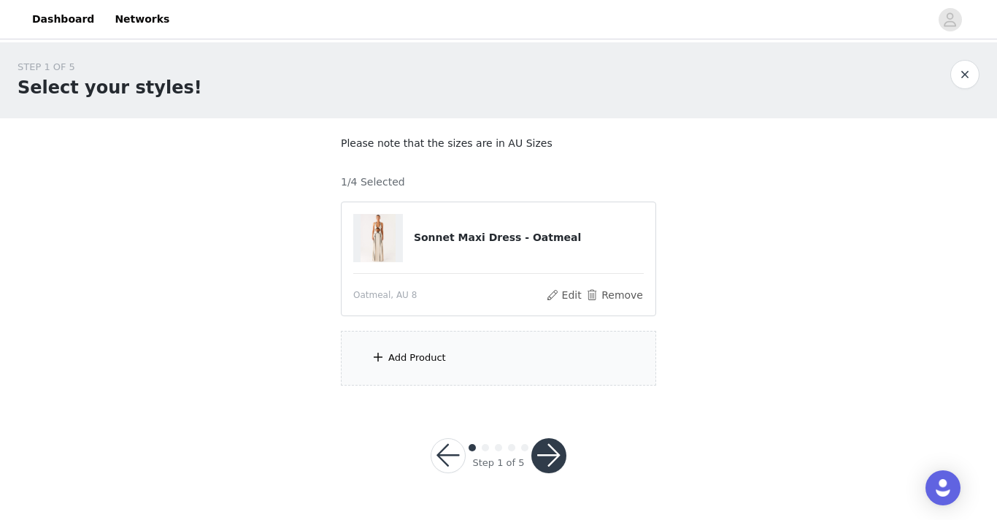
click at [428, 365] on div "Add Product" at bounding box center [498, 358] width 315 height 55
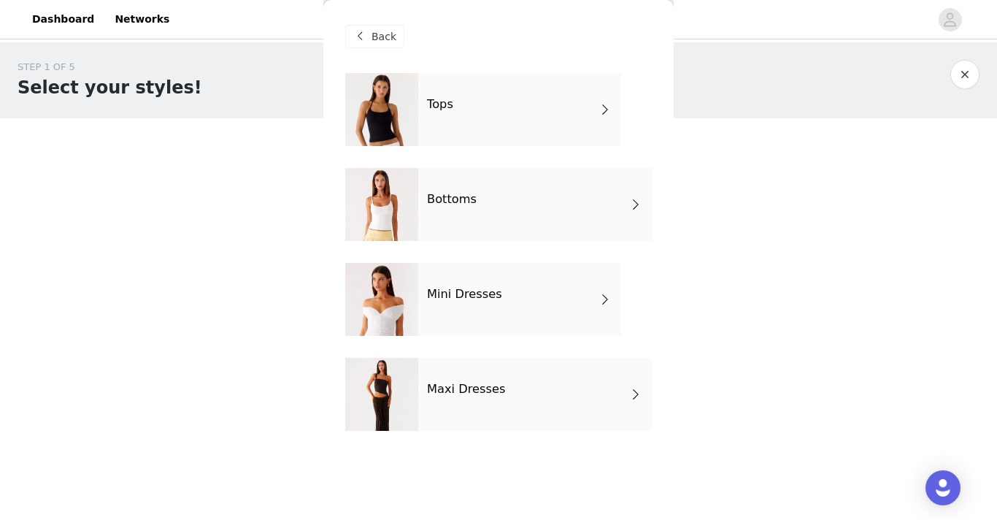
click at [457, 373] on div "Maxi Dresses" at bounding box center [535, 394] width 234 height 73
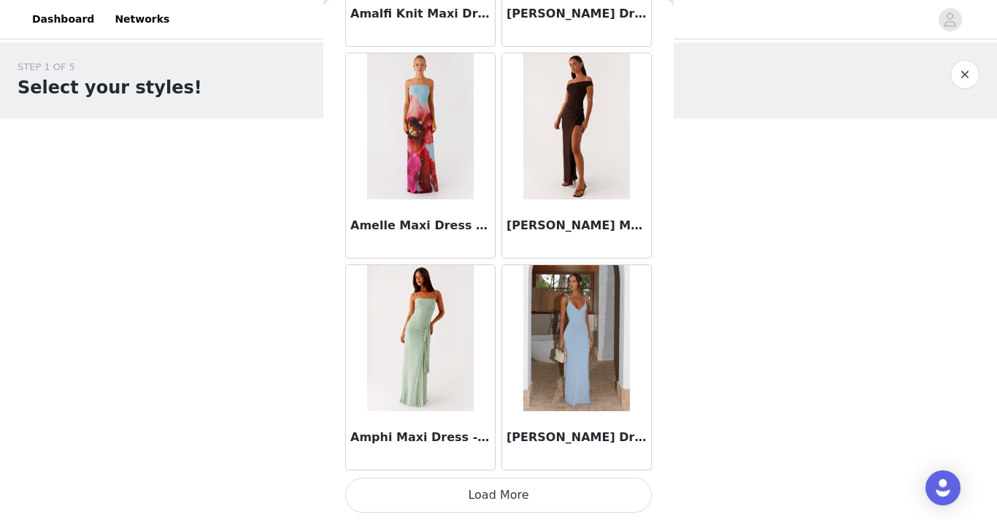
scroll to position [1696, 0]
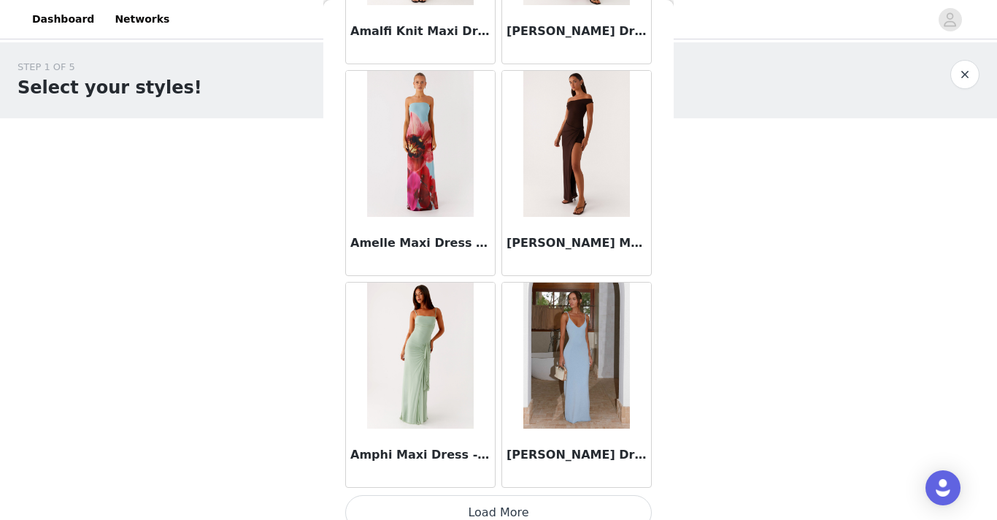
click at [489, 507] on button "Load More" at bounding box center [498, 512] width 307 height 35
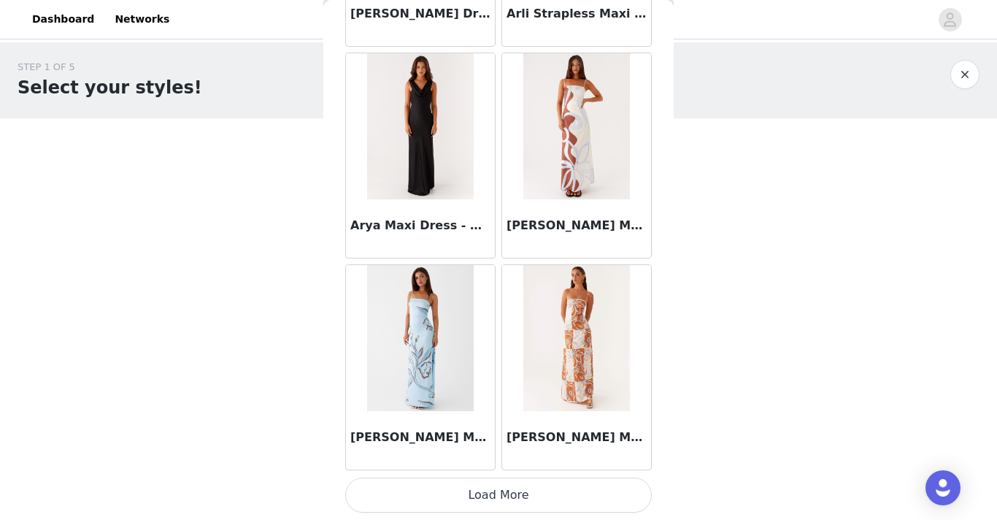
click at [472, 504] on button "Load More" at bounding box center [498, 494] width 307 height 35
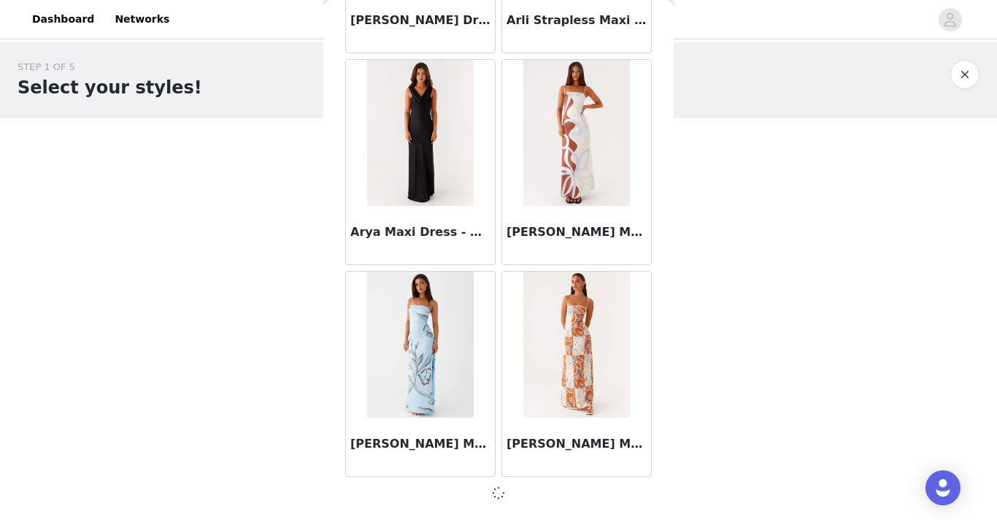
scroll to position [3824, 0]
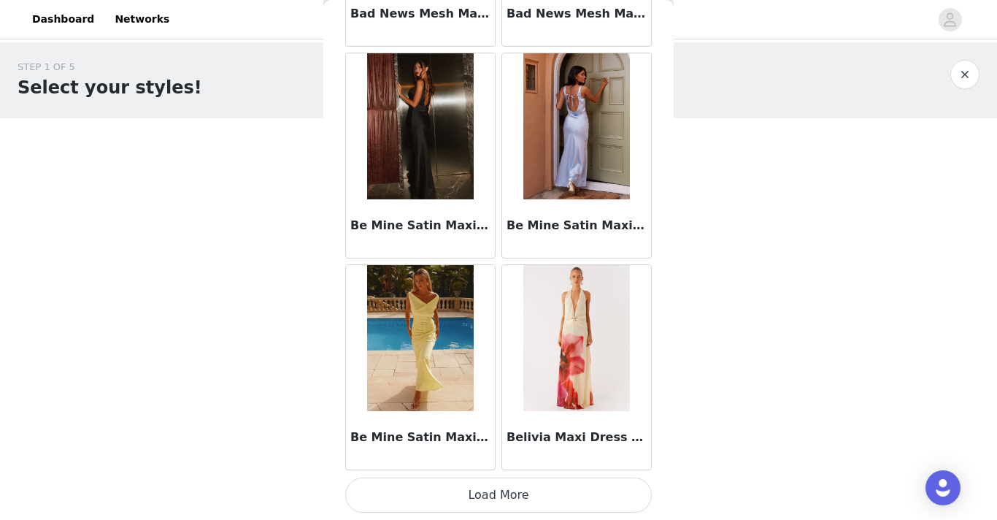
click at [493, 499] on button "Load More" at bounding box center [498, 494] width 307 height 35
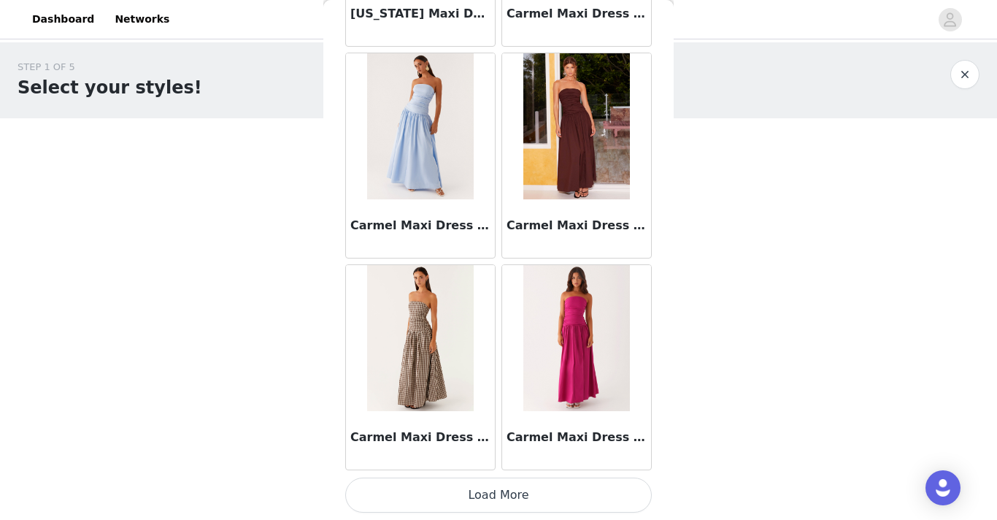
click at [477, 499] on button "Load More" at bounding box center [498, 494] width 307 height 35
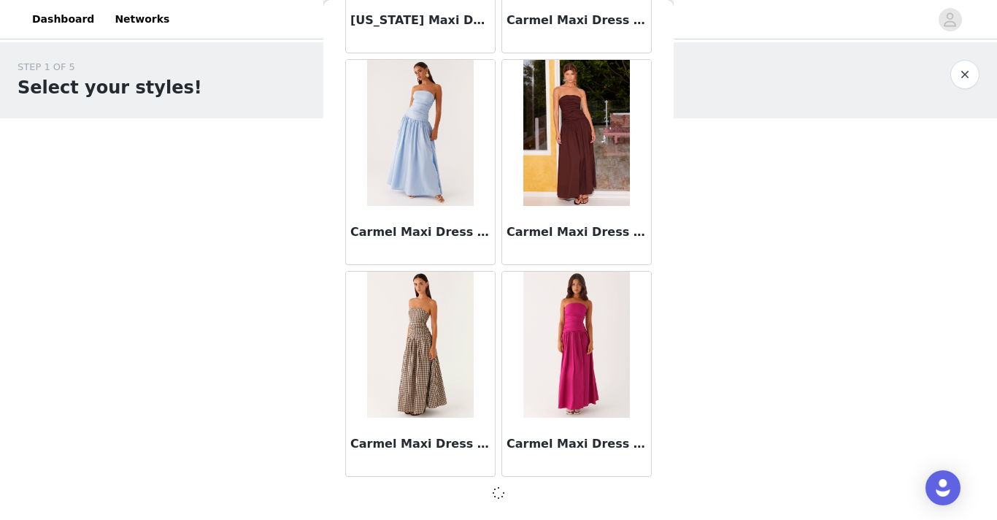
scroll to position [8058, 0]
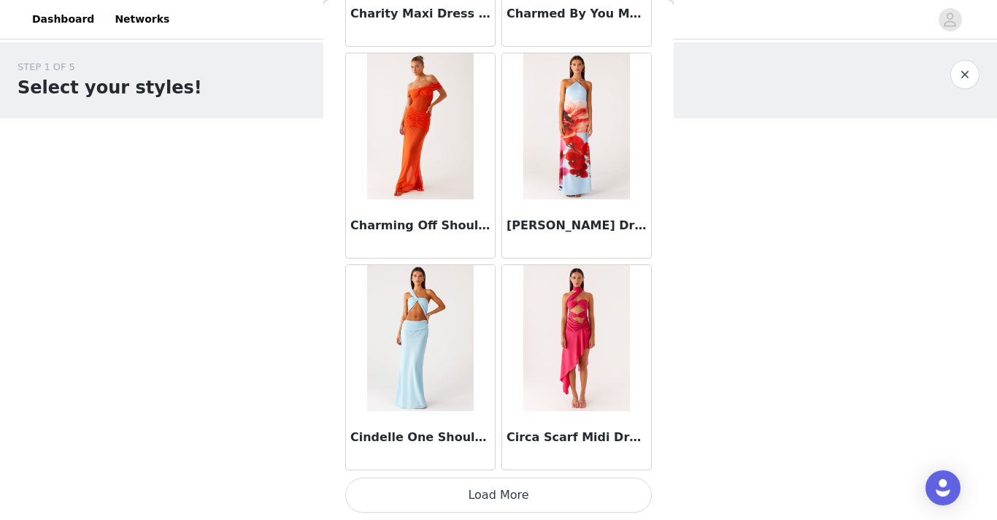
click at [485, 493] on button "Load More" at bounding box center [498, 494] width 307 height 35
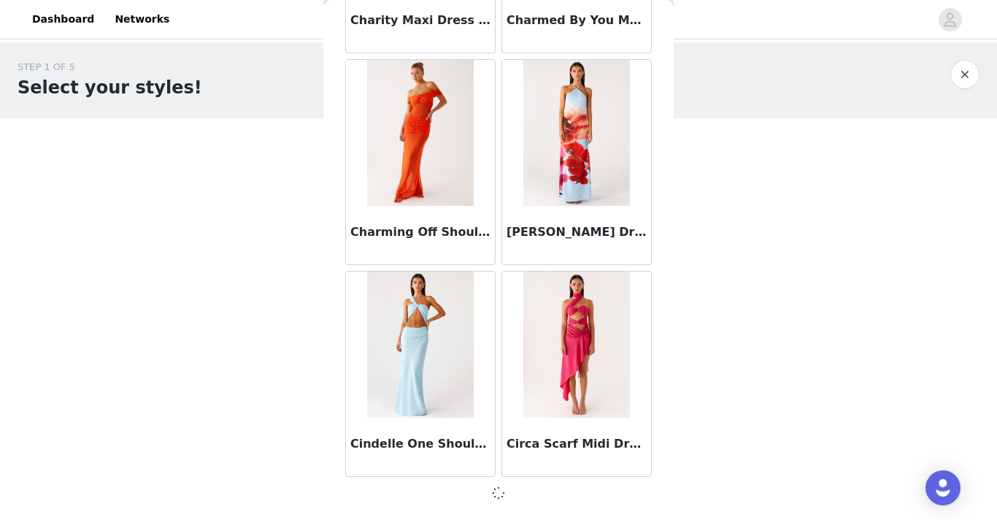
scroll to position [10174, 0]
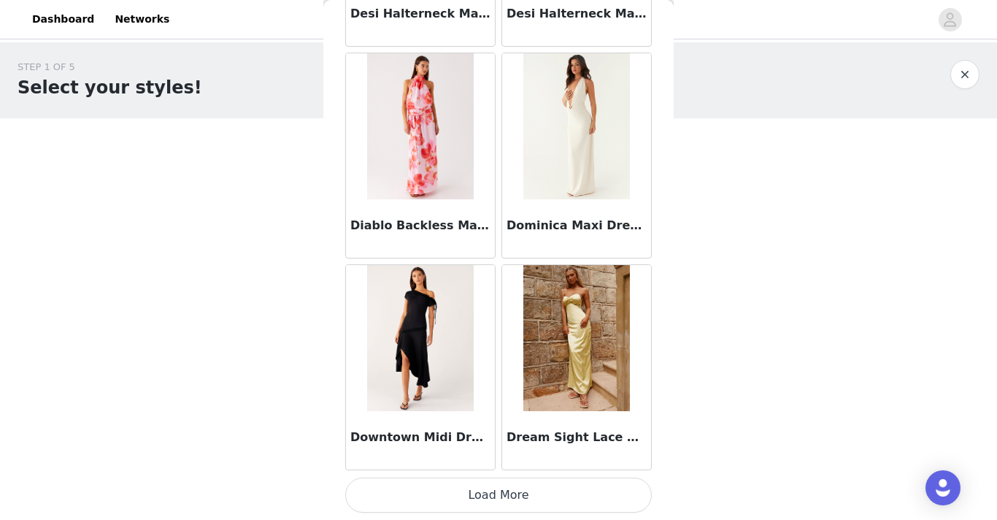
click at [460, 498] on button "Load More" at bounding box center [498, 494] width 307 height 35
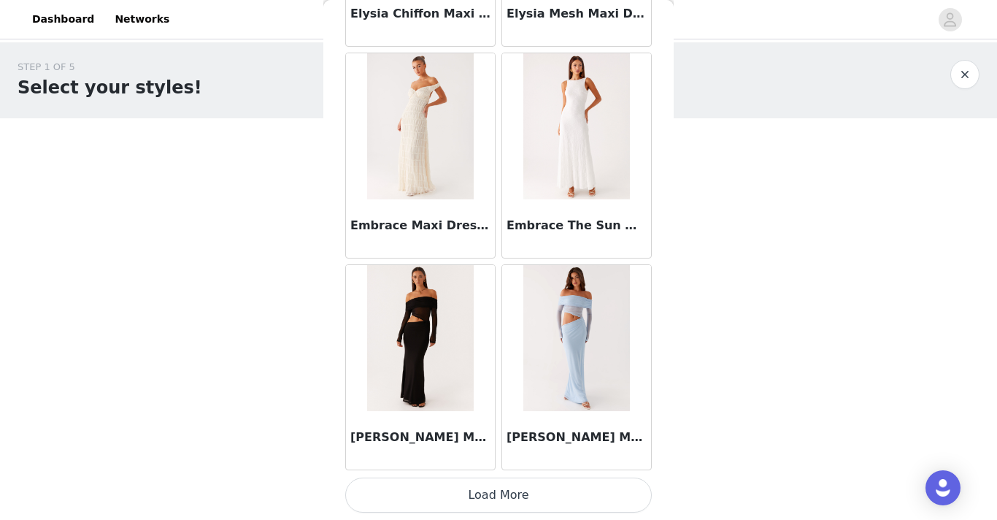
click at [471, 509] on button "Load More" at bounding box center [498, 494] width 307 height 35
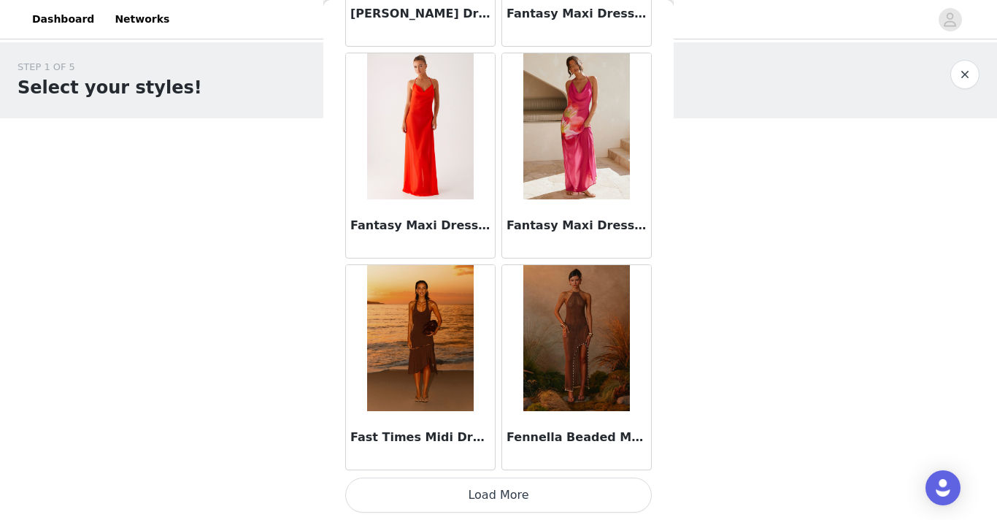
click at [462, 492] on button "Load More" at bounding box center [498, 494] width 307 height 35
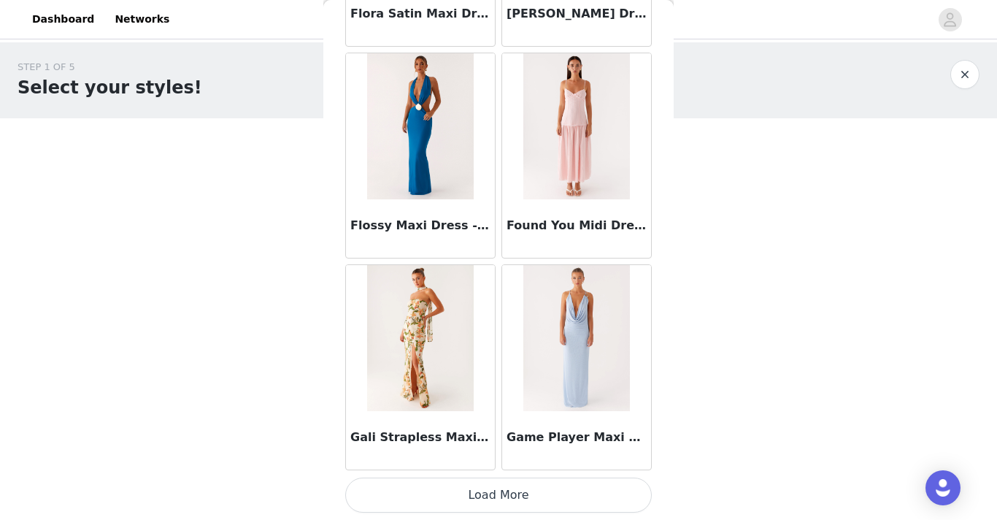
click at [466, 506] on button "Load More" at bounding box center [498, 494] width 307 height 35
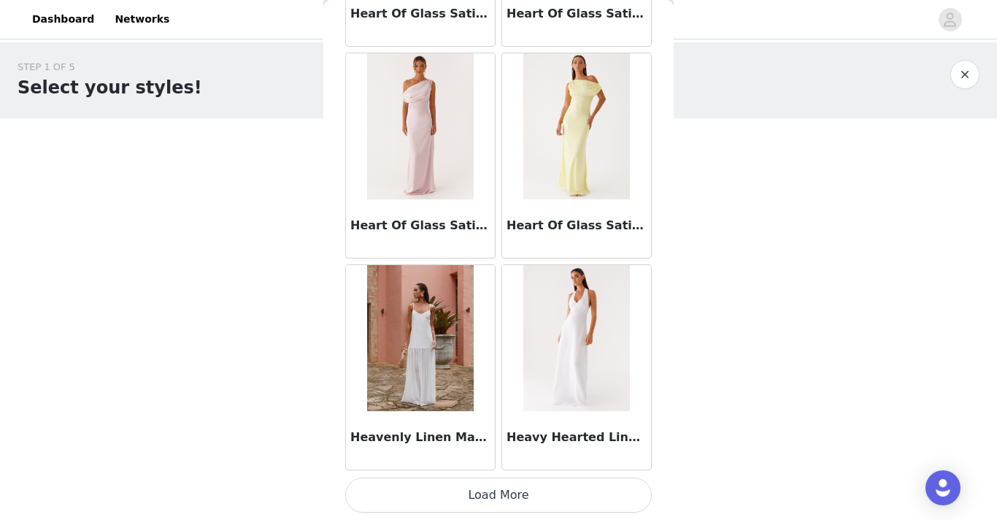
click at [482, 499] on button "Load More" at bounding box center [498, 494] width 307 height 35
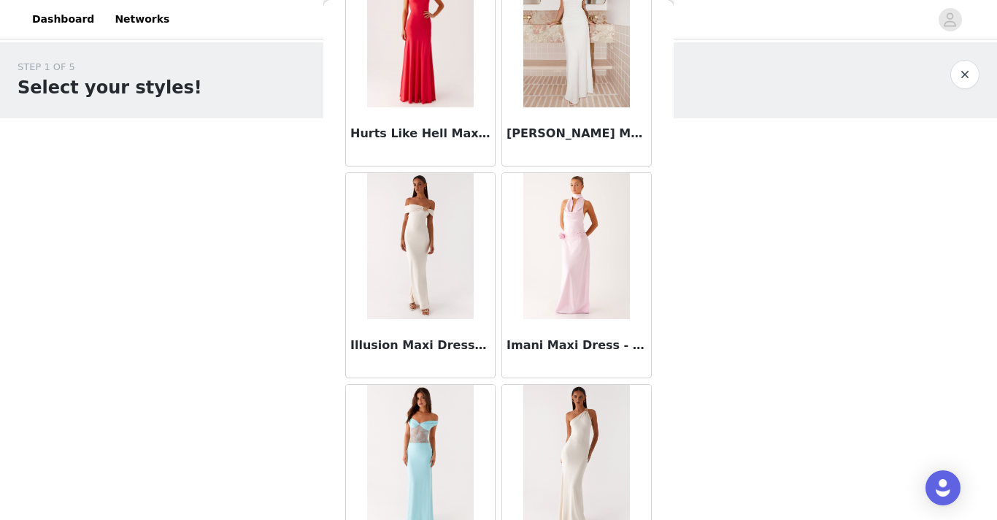
scroll to position [22881, 0]
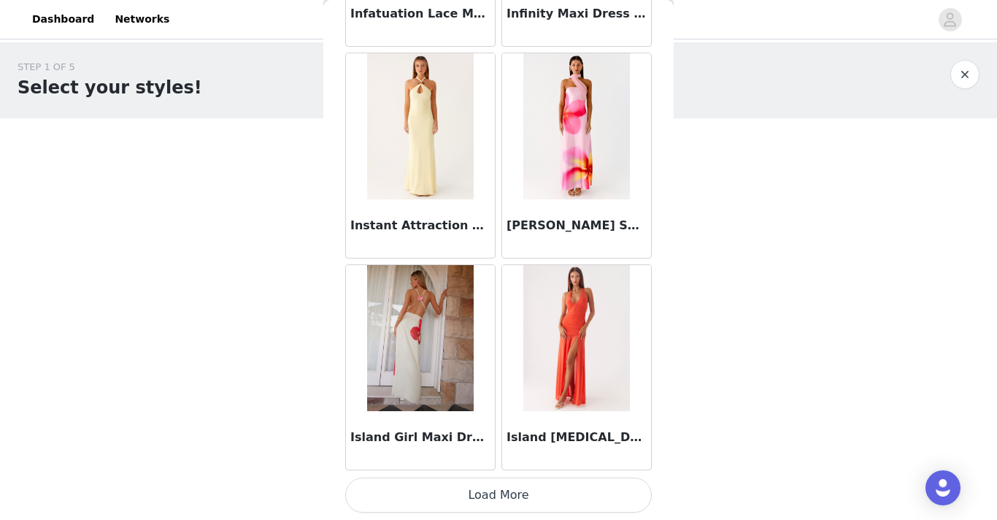
click at [482, 501] on button "Load More" at bounding box center [498, 494] width 307 height 35
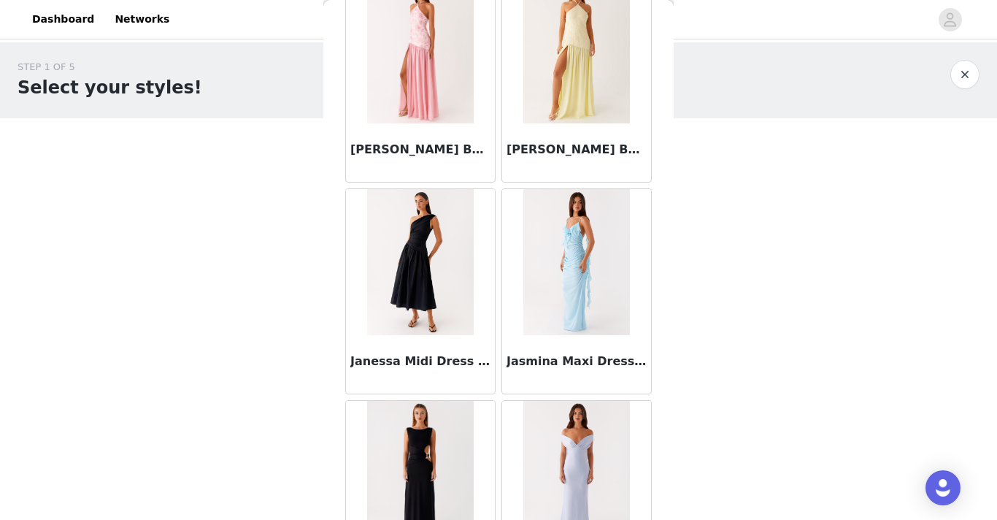
scroll to position [24998, 0]
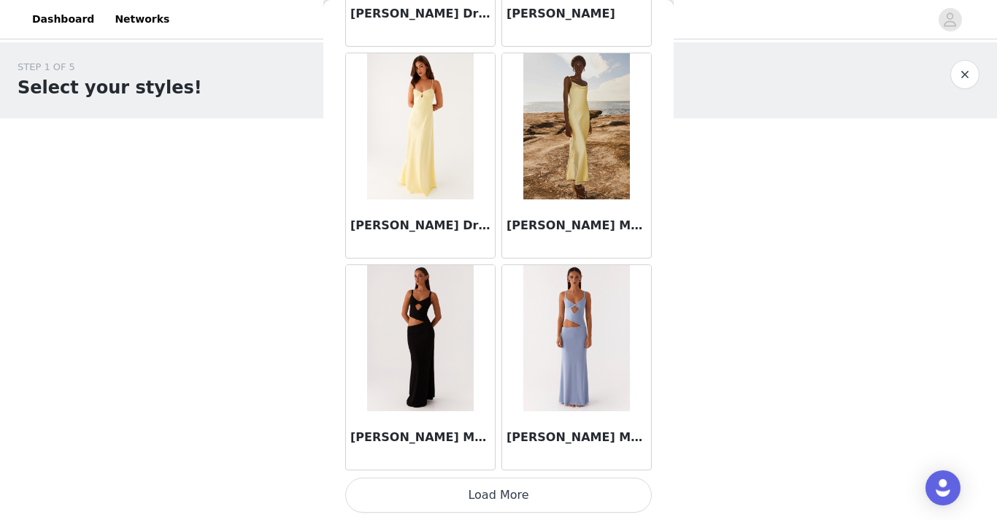
click at [490, 498] on button "Load More" at bounding box center [498, 494] width 307 height 35
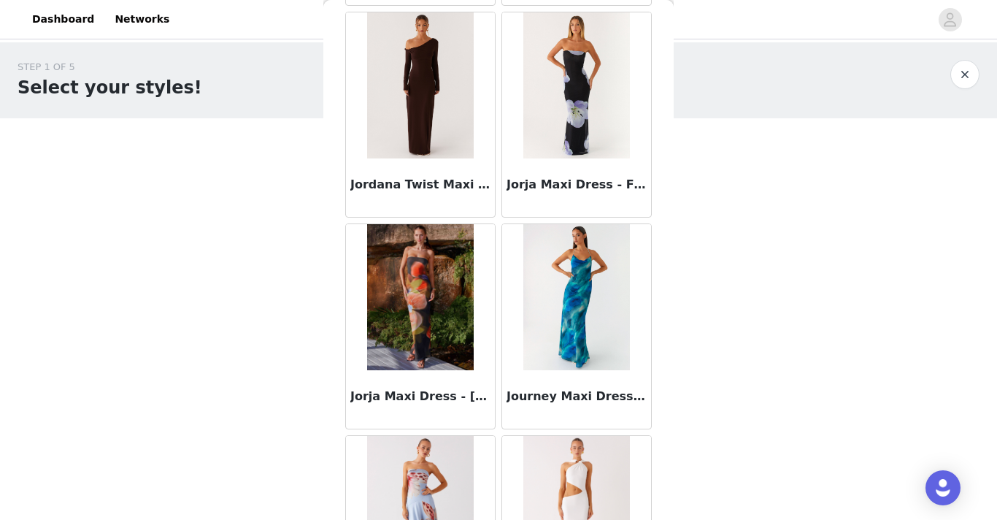
scroll to position [26839, 0]
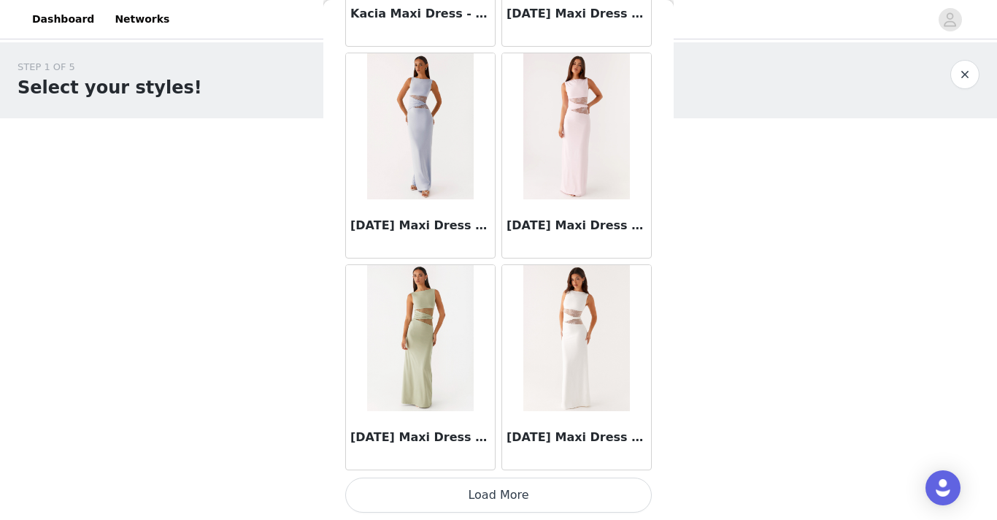
click at [493, 498] on button "Load More" at bounding box center [498, 494] width 307 height 35
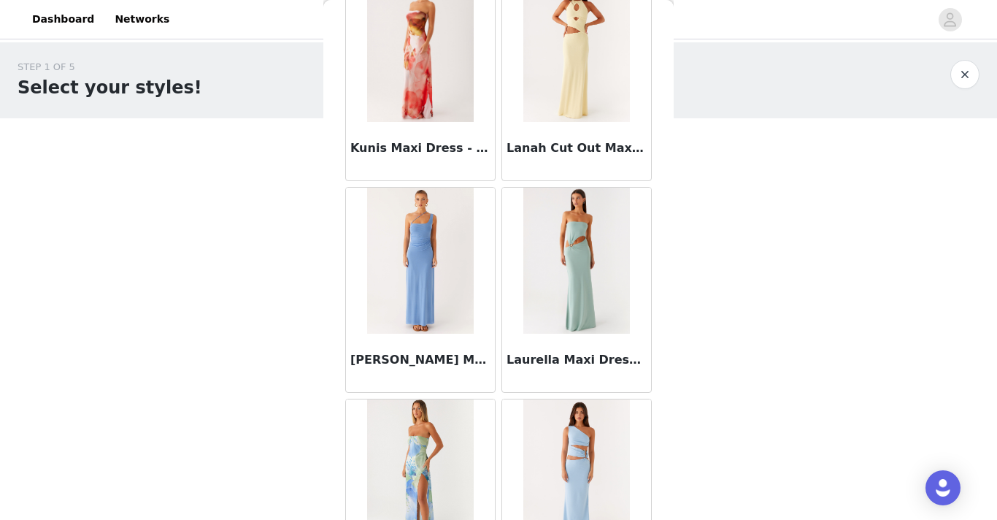
scroll to position [29232, 0]
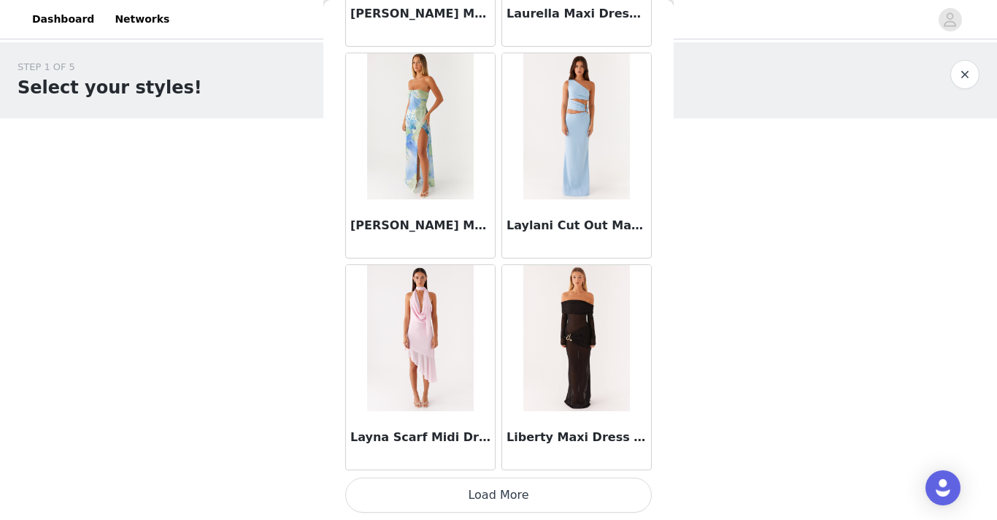
click at [466, 495] on button "Load More" at bounding box center [498, 494] width 307 height 35
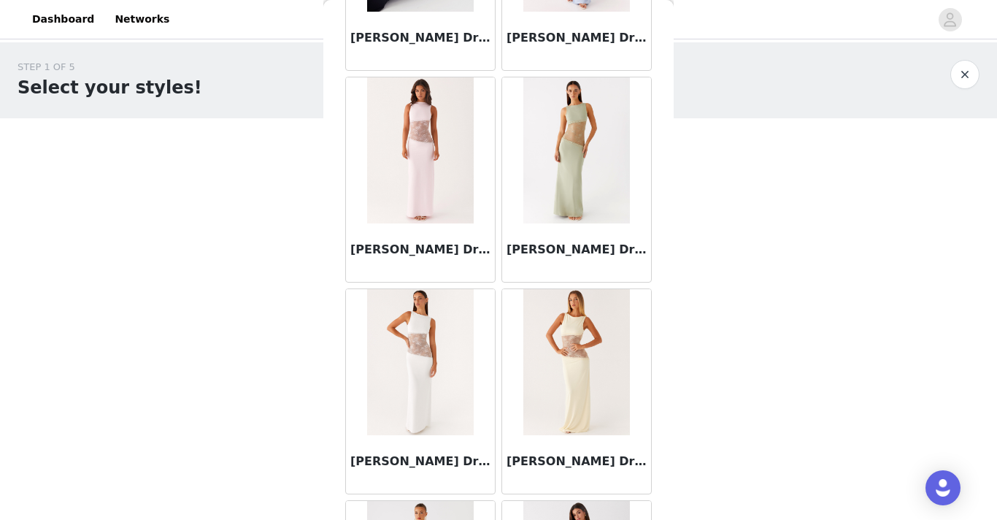
scroll to position [31348, 0]
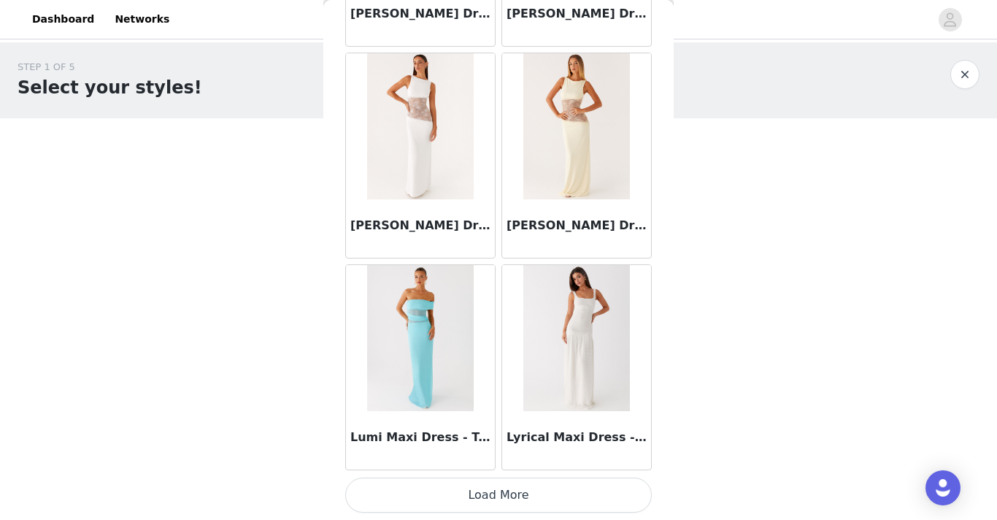
click at [485, 490] on button "Load More" at bounding box center [498, 494] width 307 height 35
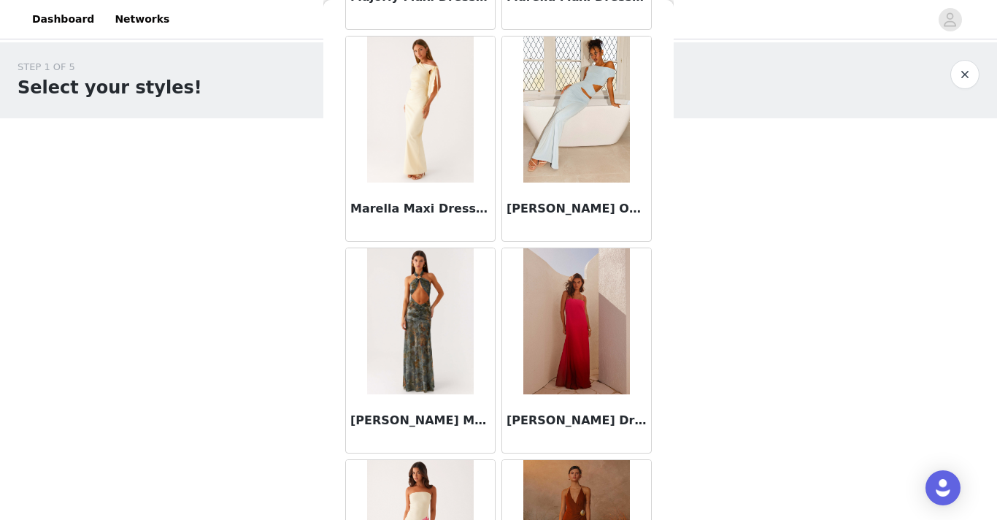
scroll to position [32424, 0]
click at [423, 340] on img at bounding box center [420, 320] width 107 height 146
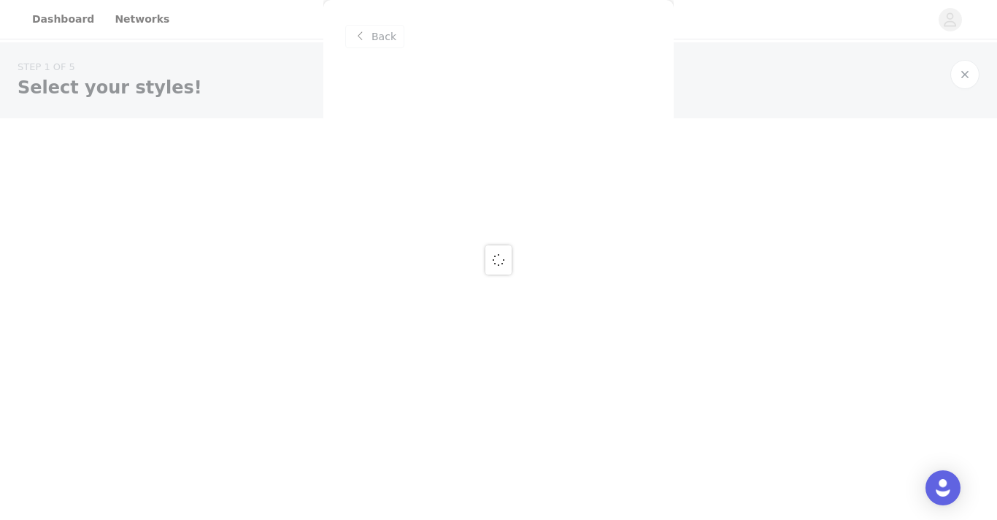
scroll to position [0, 0]
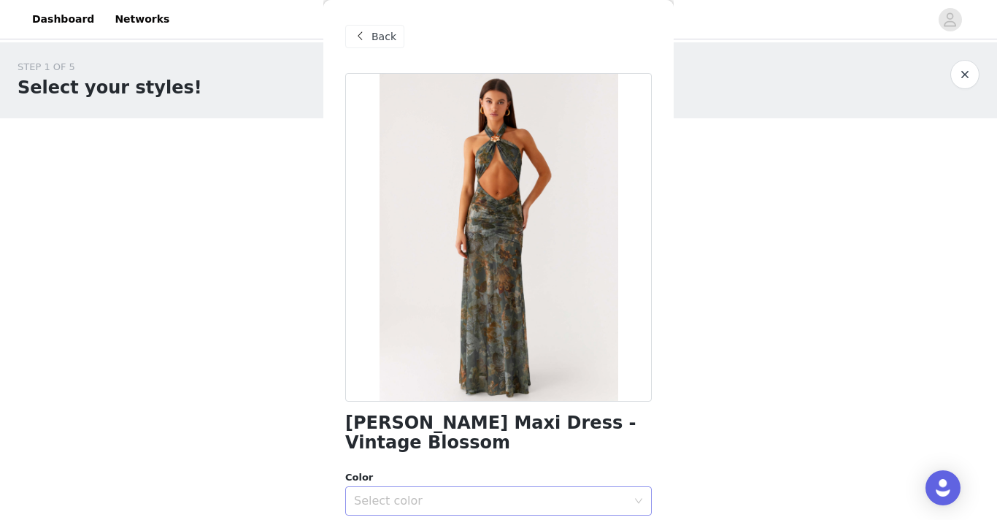
click at [432, 493] on div "Select color" at bounding box center [490, 500] width 273 height 15
click at [410, 510] on li "Vintage Blossom" at bounding box center [498, 512] width 307 height 23
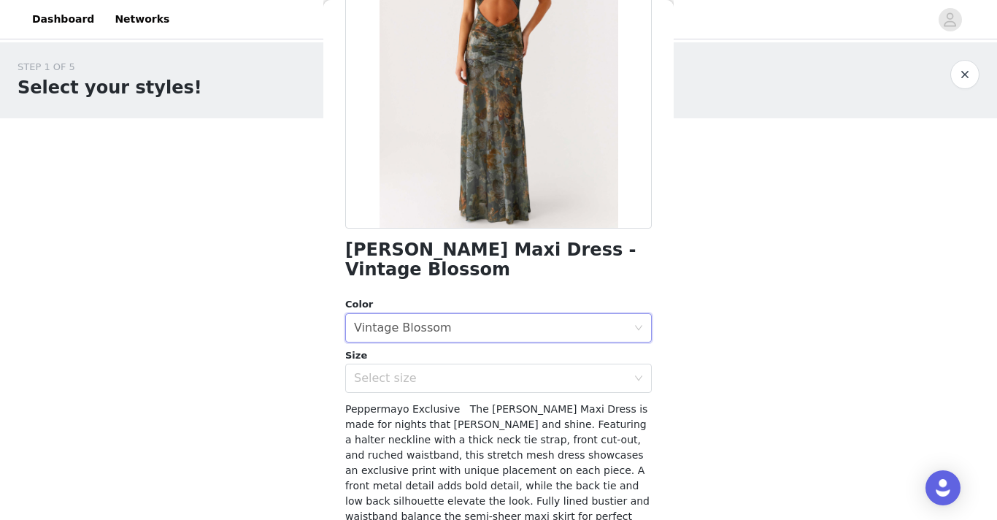
scroll to position [190, 0]
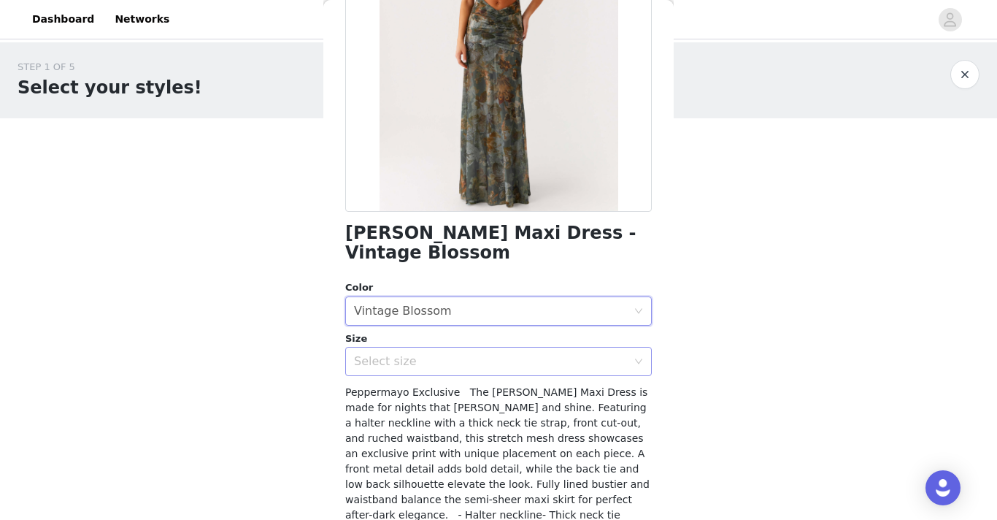
click at [434, 354] on div "Select size" at bounding box center [490, 361] width 273 height 15
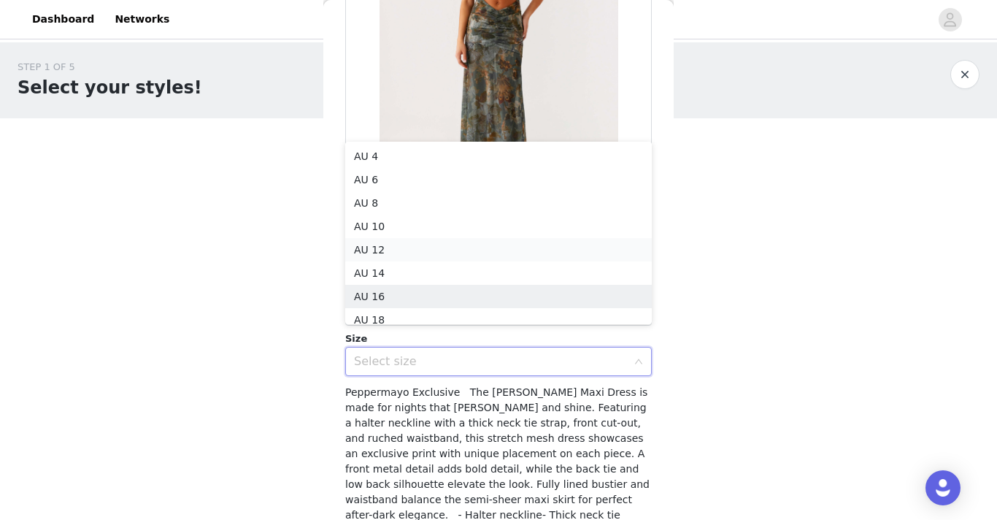
scroll to position [7, 0]
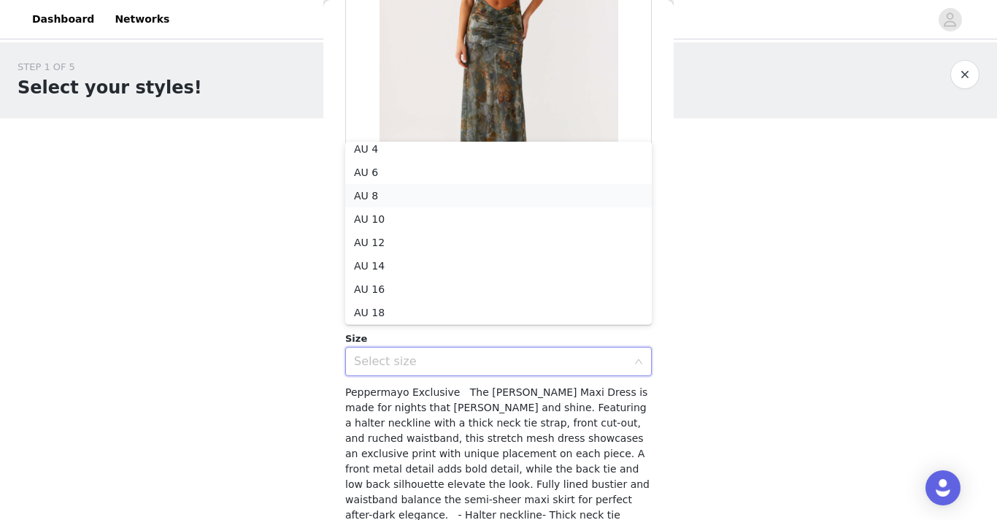
click at [416, 198] on li "AU 8" at bounding box center [498, 195] width 307 height 23
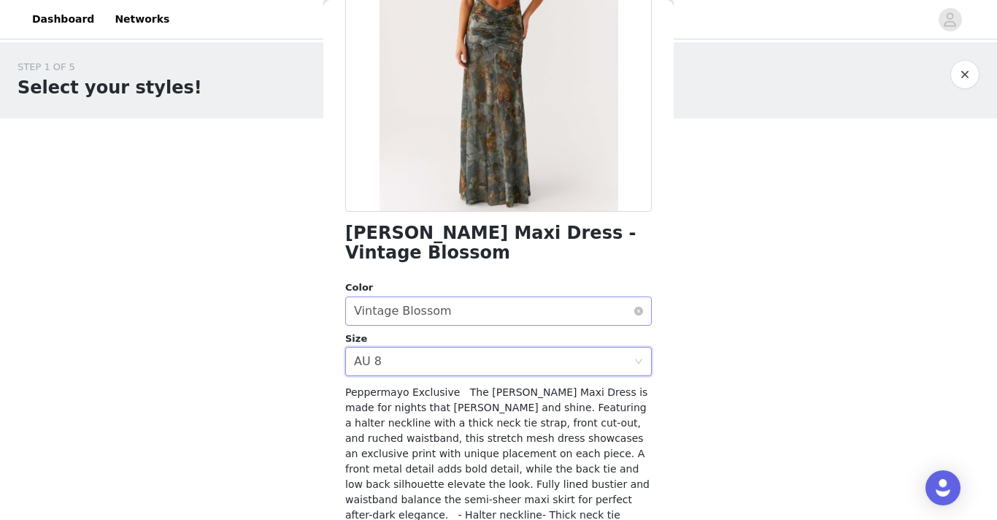
scroll to position [342, 0]
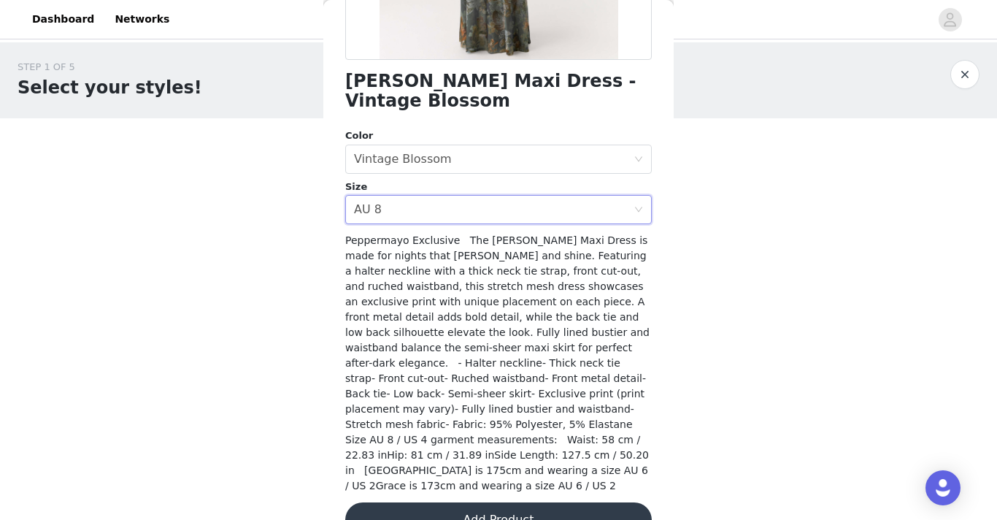
click at [483, 502] on button "Add Product" at bounding box center [498, 519] width 307 height 35
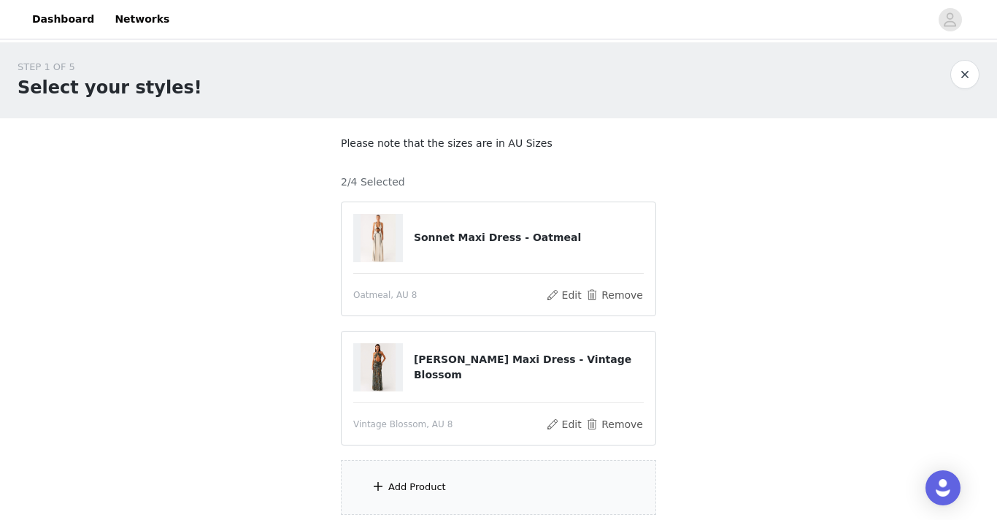
click at [416, 481] on div "Add Product" at bounding box center [417, 487] width 58 height 15
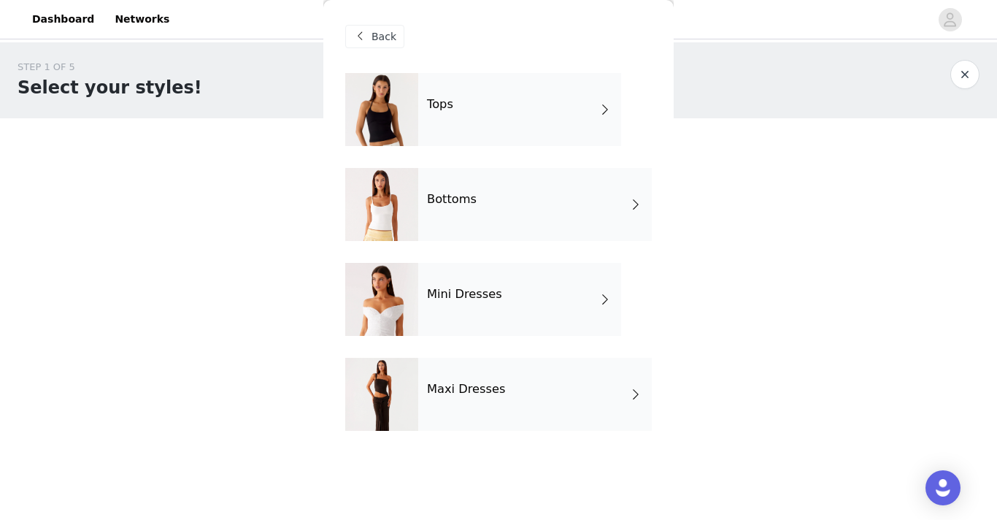
click at [467, 390] on h4 "Maxi Dresses" at bounding box center [466, 388] width 79 height 13
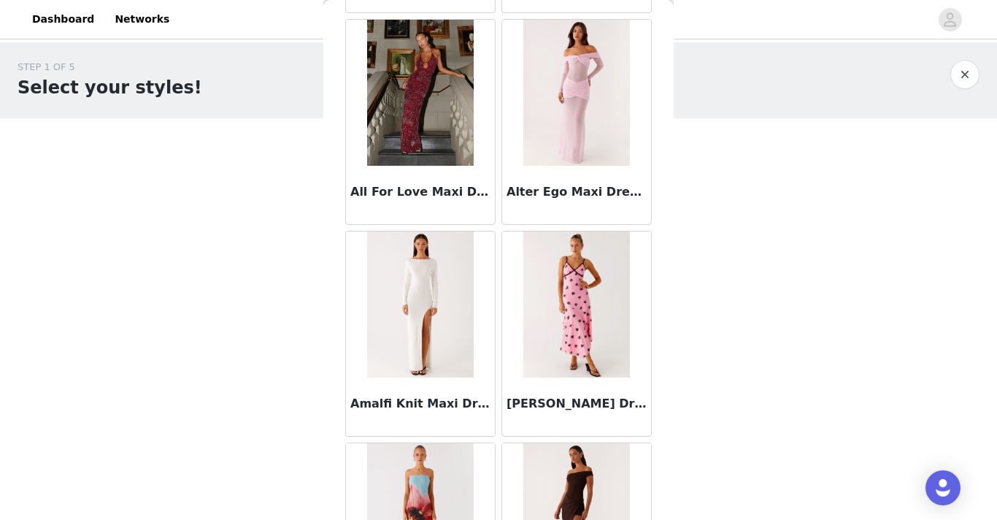
scroll to position [1714, 0]
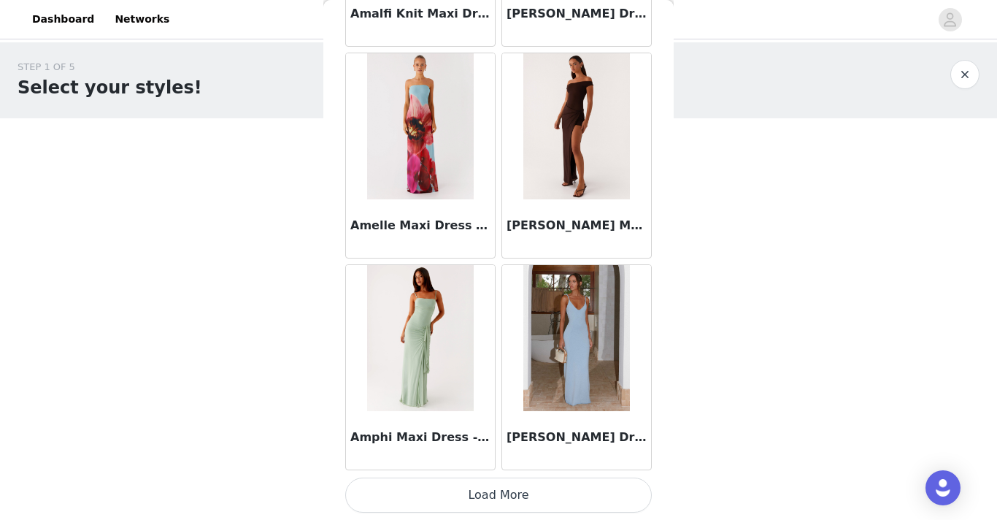
click at [494, 496] on button "Load More" at bounding box center [498, 494] width 307 height 35
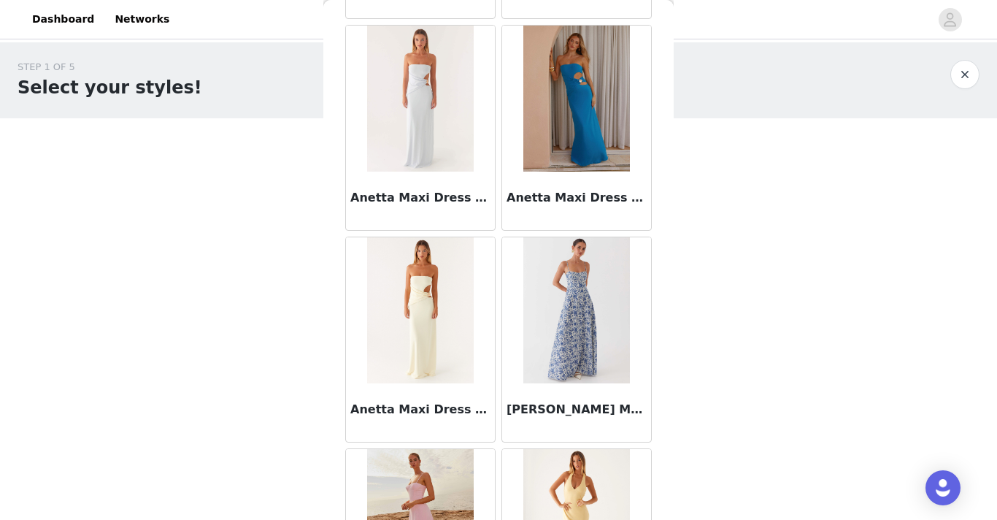
scroll to position [3831, 0]
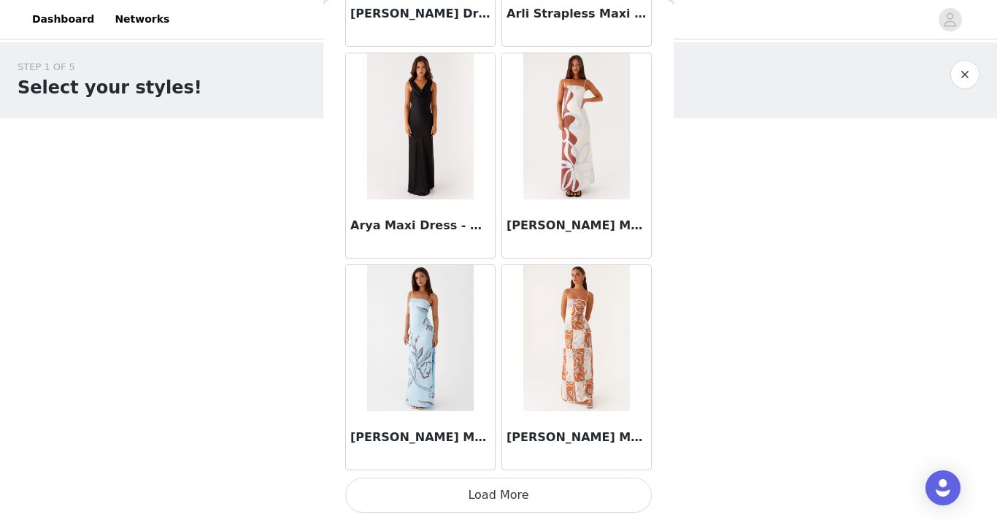
click at [463, 484] on button "Load More" at bounding box center [498, 494] width 307 height 35
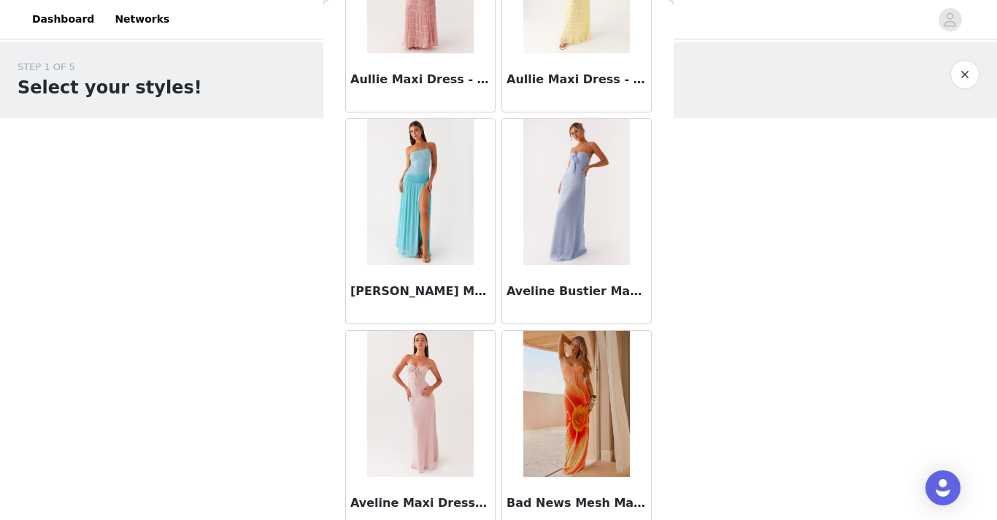
scroll to position [5947, 0]
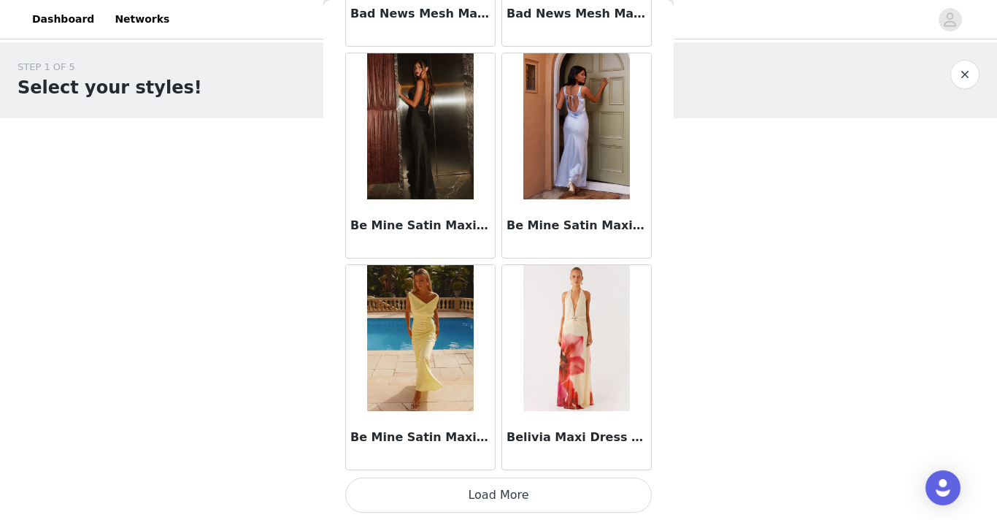
click at [474, 504] on button "Load More" at bounding box center [498, 494] width 307 height 35
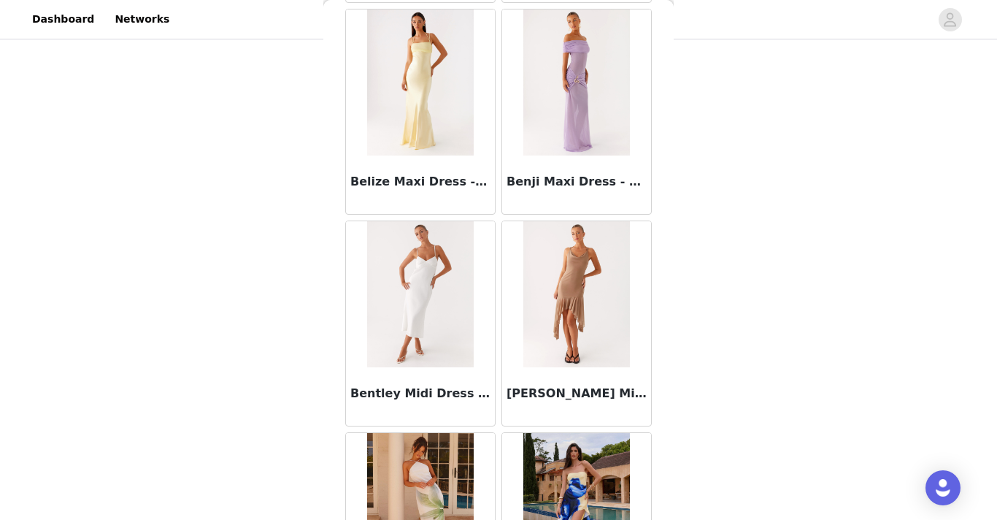
scroll to position [8064, 0]
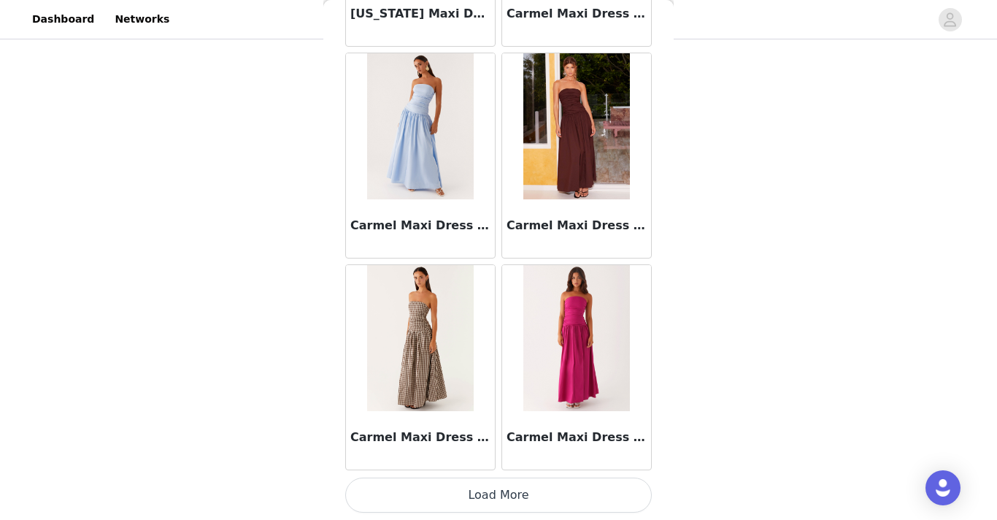
click at [468, 502] on button "Load More" at bounding box center [498, 494] width 307 height 35
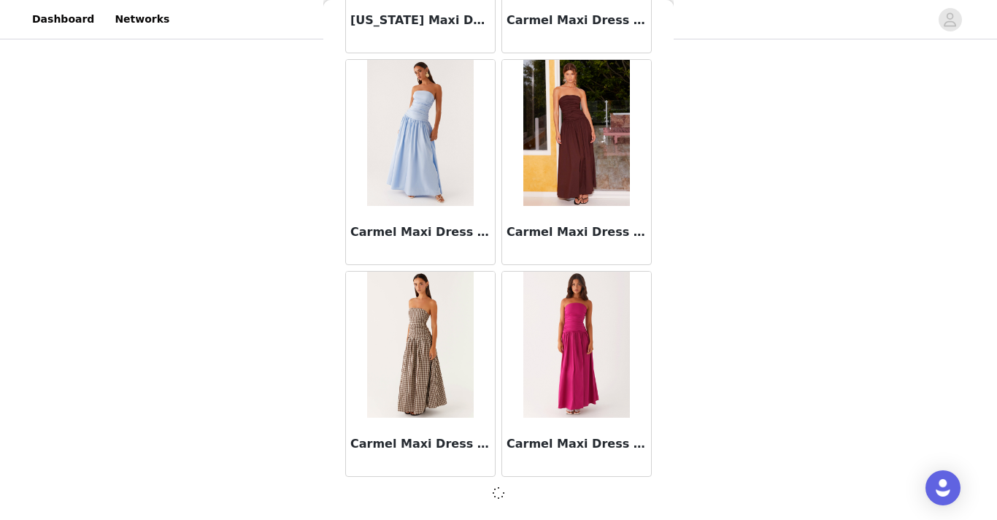
scroll to position [8058, 0]
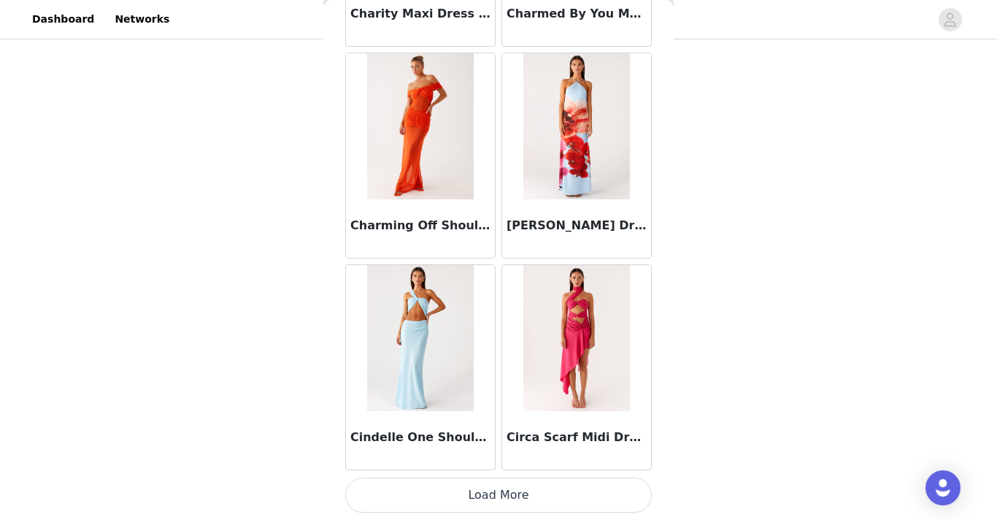
click at [470, 490] on button "Load More" at bounding box center [498, 494] width 307 height 35
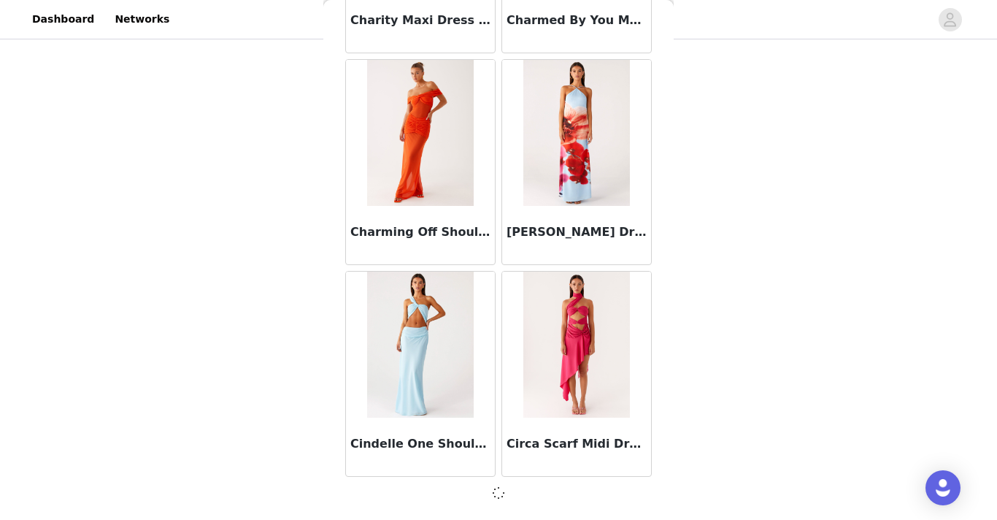
scroll to position [10174, 0]
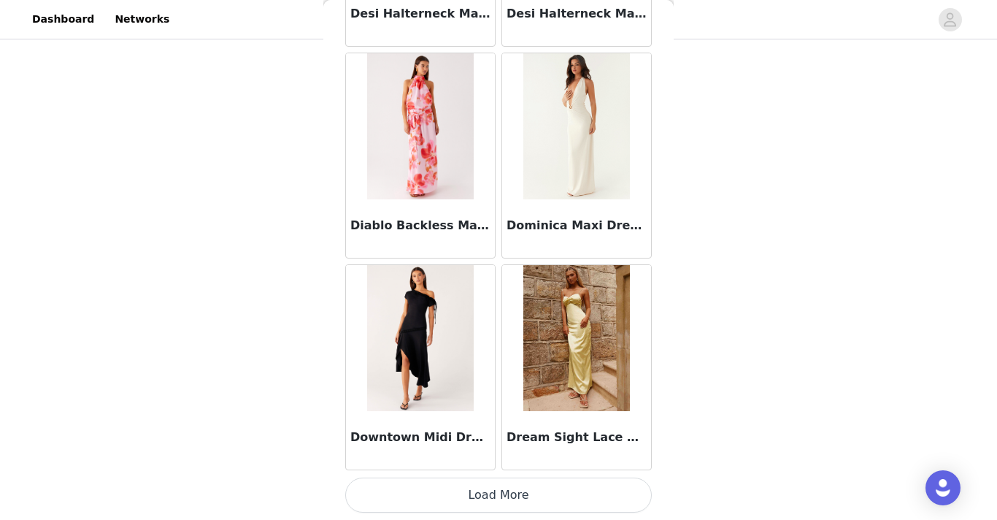
click at [465, 495] on button "Load More" at bounding box center [498, 494] width 307 height 35
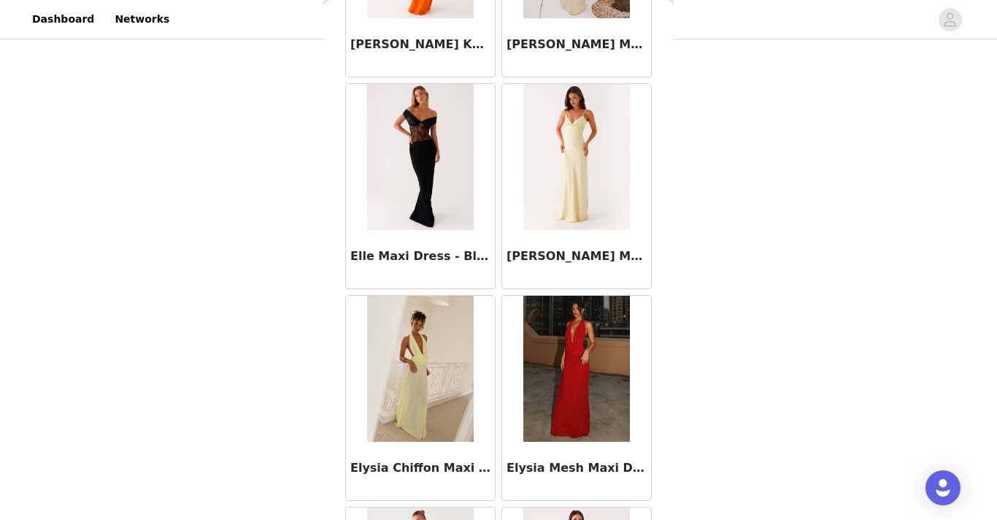
scroll to position [14414, 0]
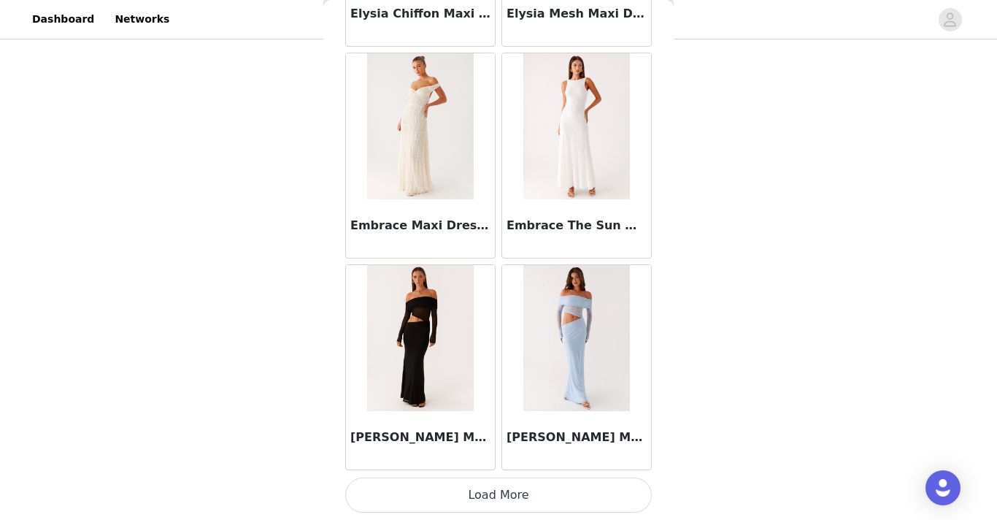
click at [443, 491] on button "Load More" at bounding box center [498, 494] width 307 height 35
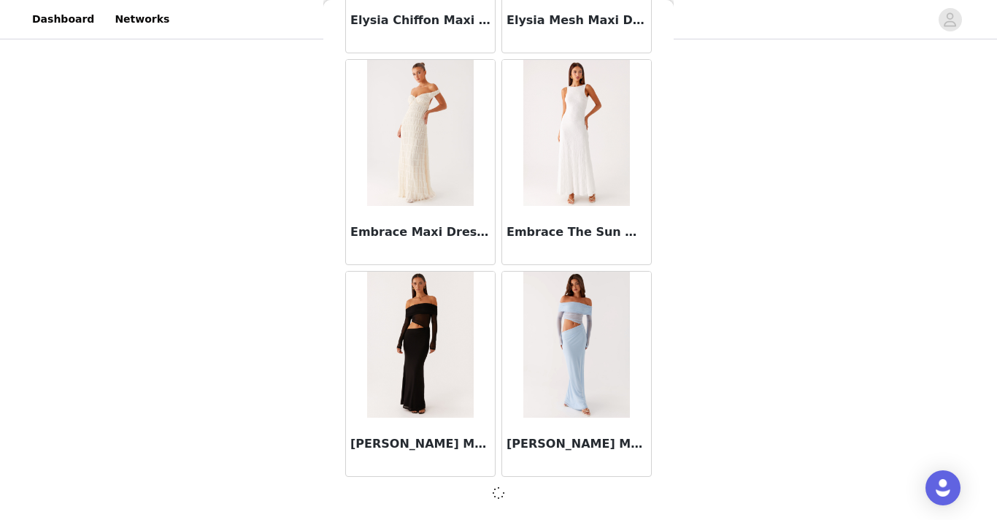
scroll to position [0, 0]
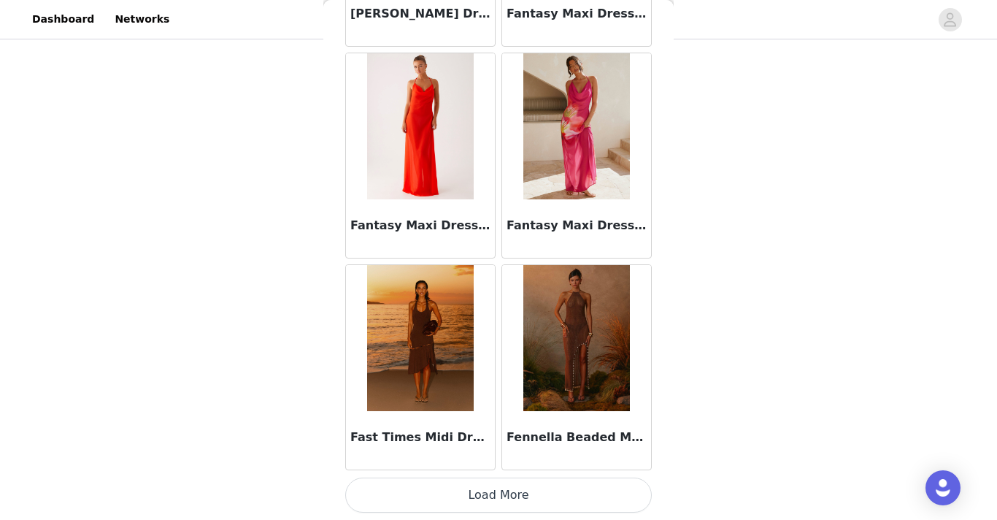
click at [474, 489] on button "Load More" at bounding box center [498, 494] width 307 height 35
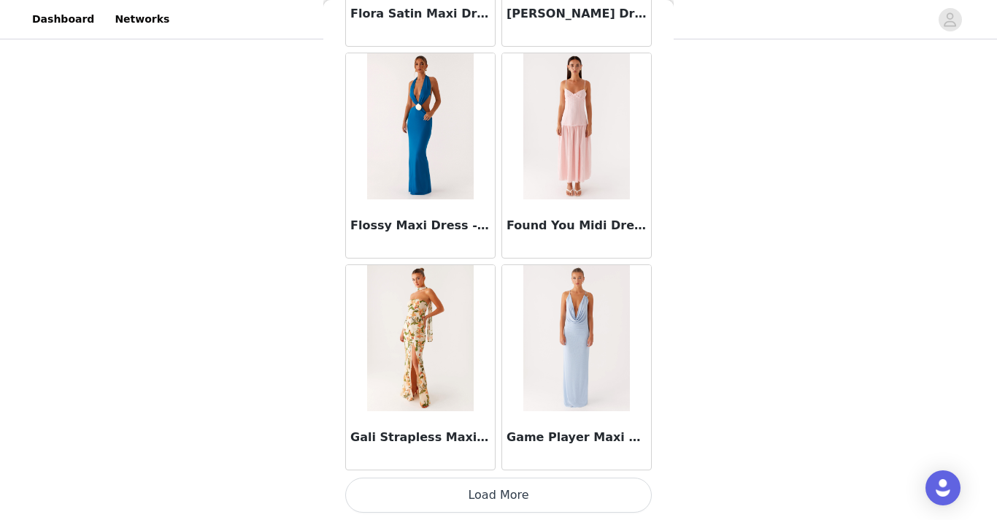
click at [500, 495] on button "Load More" at bounding box center [498, 494] width 307 height 35
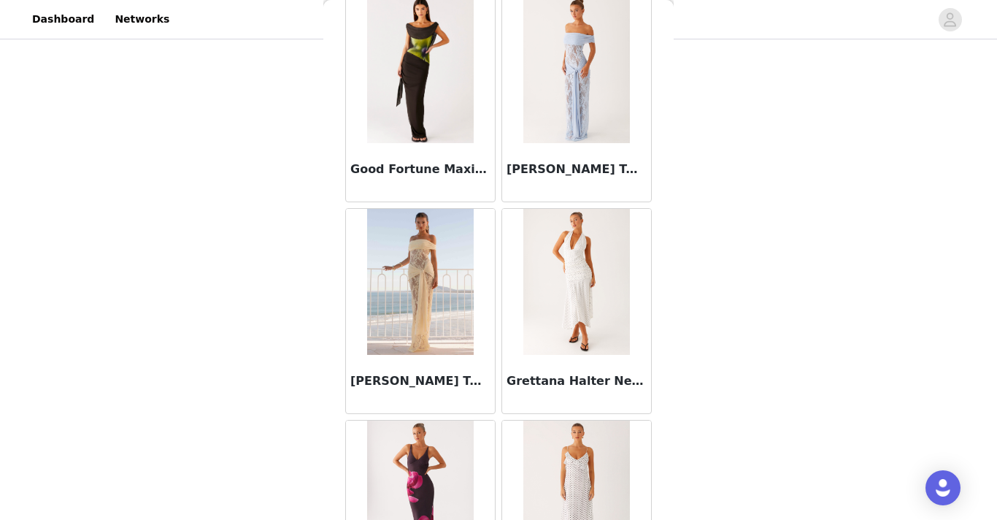
scroll to position [19819, 0]
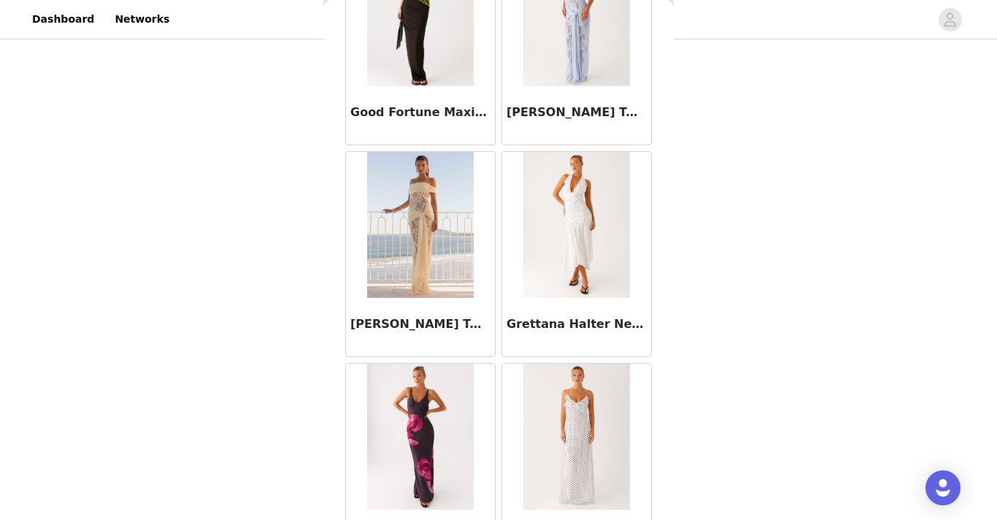
click at [601, 87] on div "Gracie Twist Maxi Dress - Blue" at bounding box center [576, 115] width 149 height 58
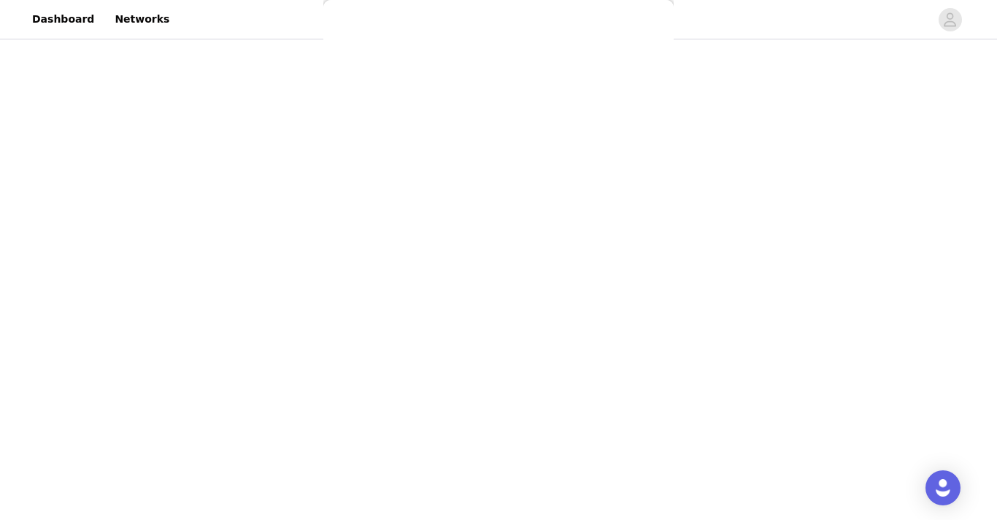
scroll to position [0, 0]
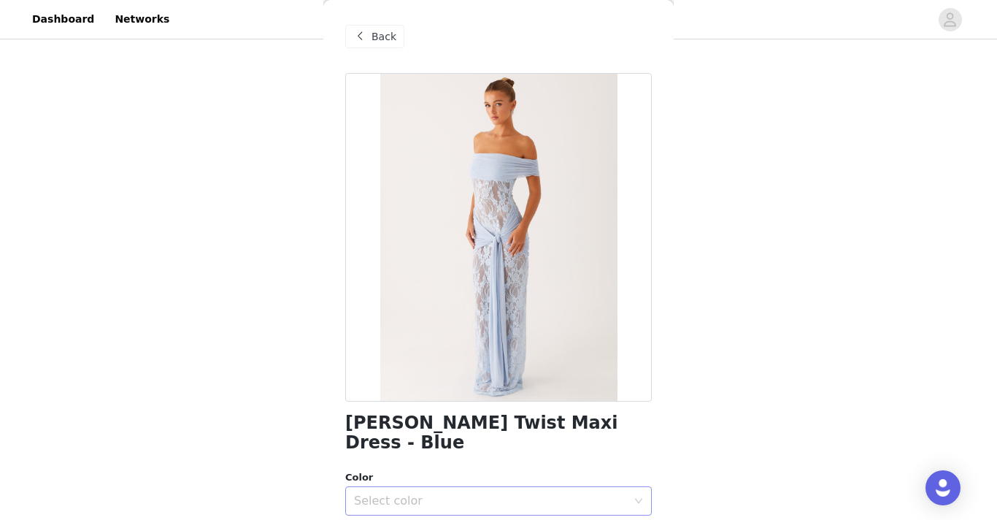
click at [427, 493] on div "Select color" at bounding box center [490, 500] width 273 height 15
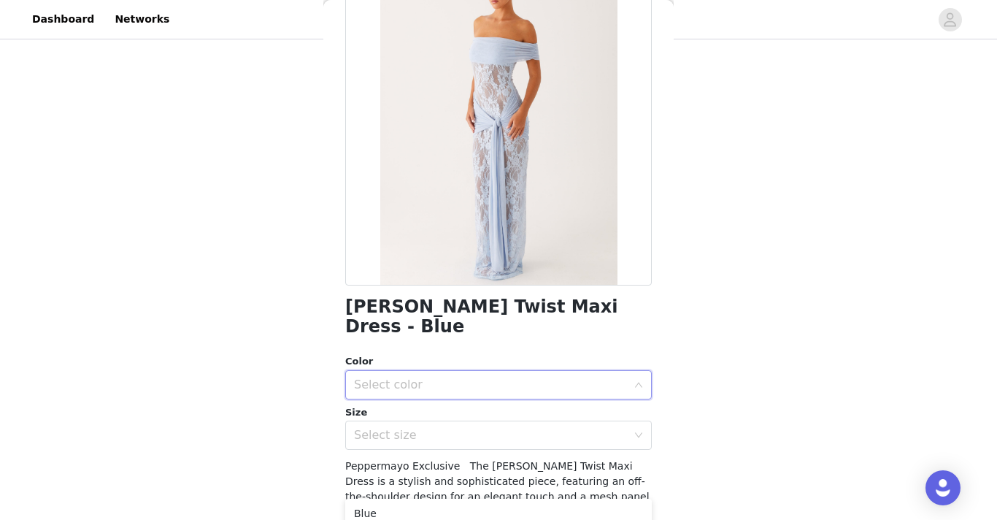
scroll to position [127, 0]
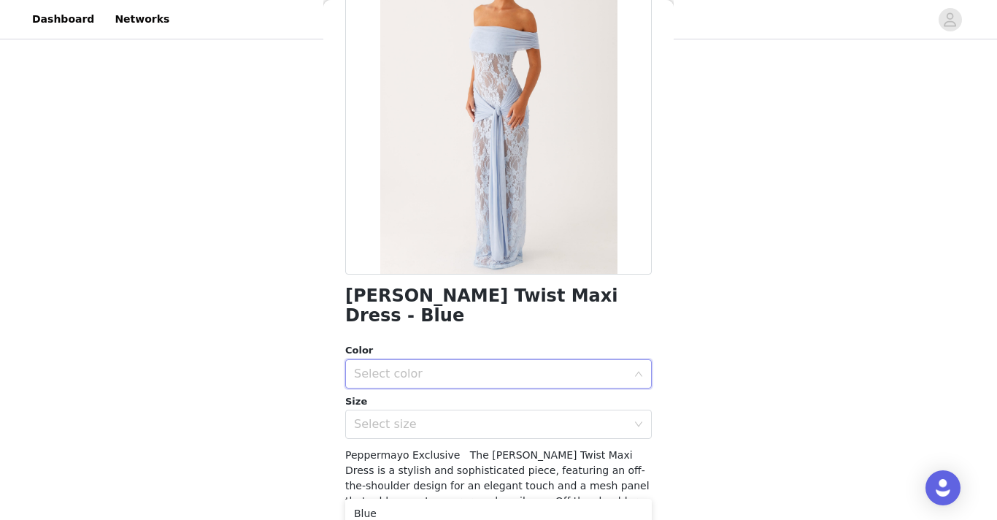
click at [397, 363] on div "Select color" at bounding box center [494, 374] width 280 height 28
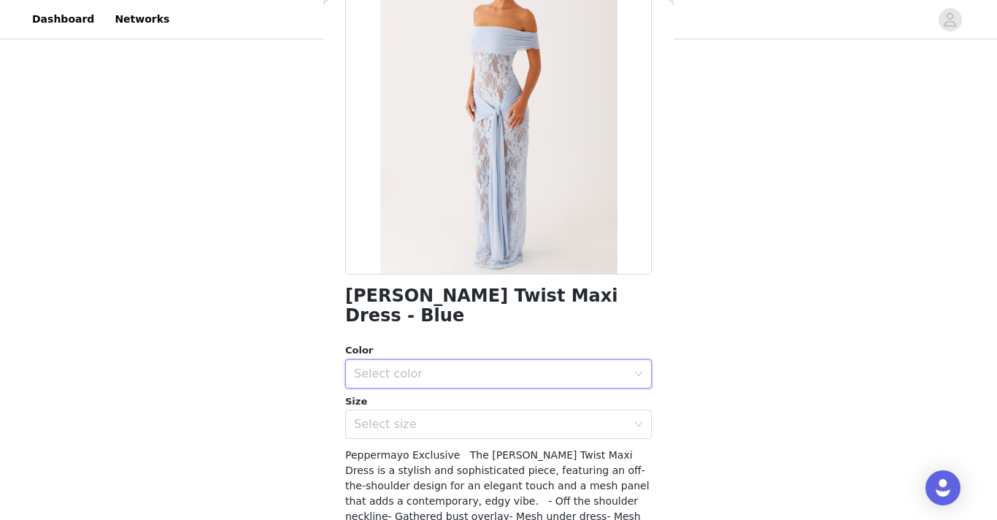
click at [382, 366] on div "Select color" at bounding box center [490, 373] width 273 height 15
click at [381, 383] on li "Blue" at bounding box center [498, 385] width 307 height 23
click at [410, 417] on div "Select size" at bounding box center [490, 424] width 273 height 15
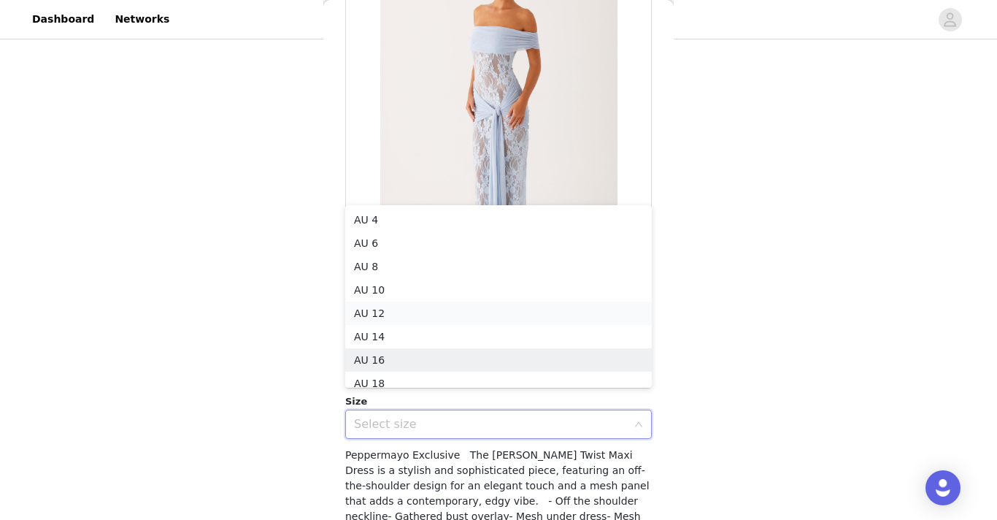
scroll to position [7, 0]
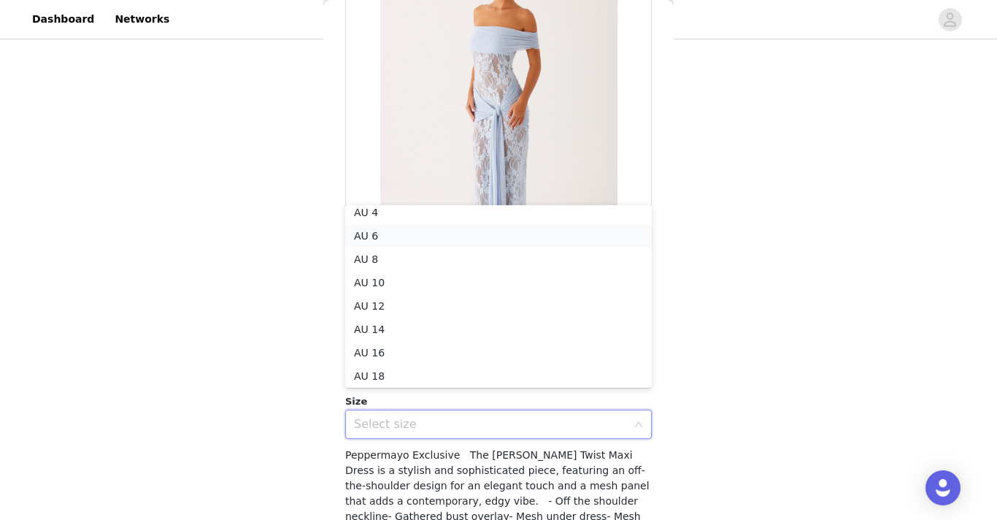
click at [410, 239] on li "AU 6" at bounding box center [498, 235] width 307 height 23
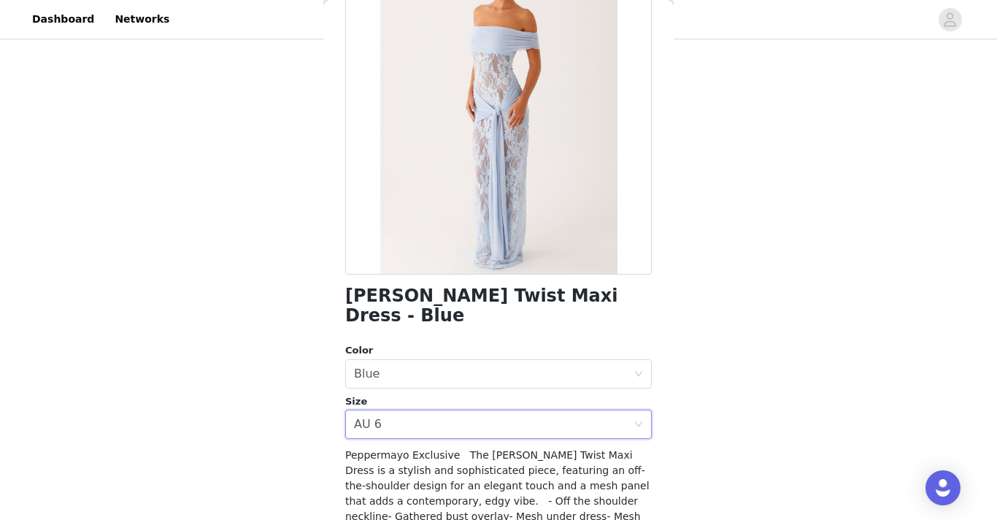
scroll to position [250, 0]
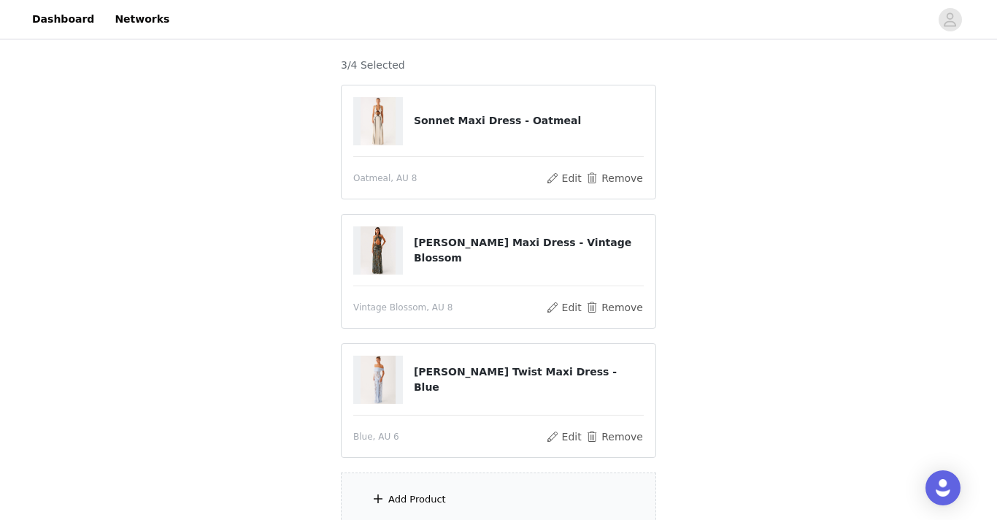
click at [424, 488] on div "Add Product" at bounding box center [498, 499] width 315 height 55
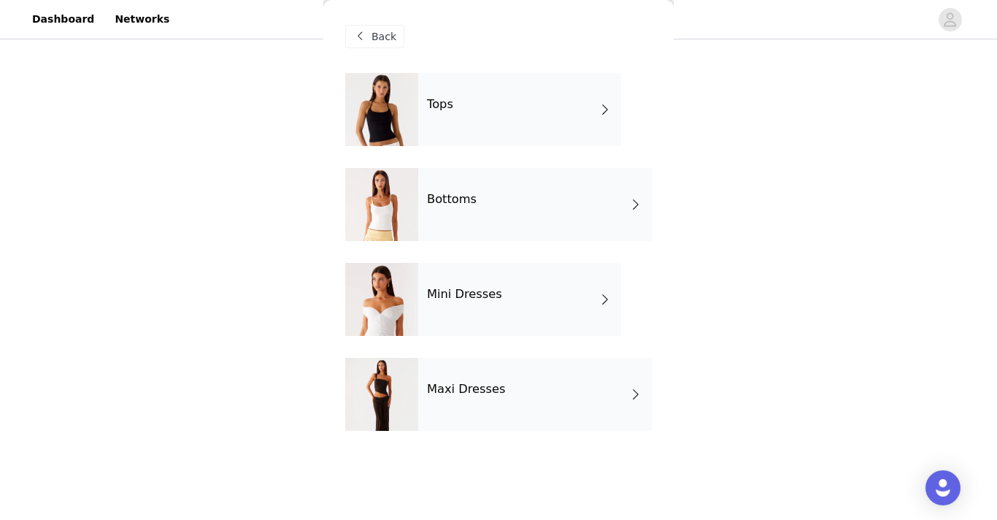
click at [470, 390] on h4 "Maxi Dresses" at bounding box center [466, 388] width 79 height 13
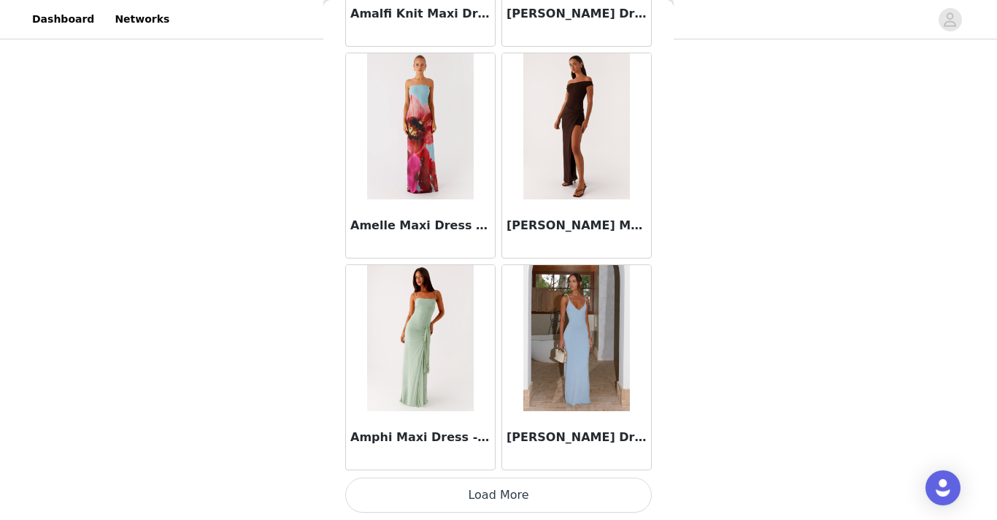
click at [474, 486] on button "Load More" at bounding box center [498, 494] width 307 height 35
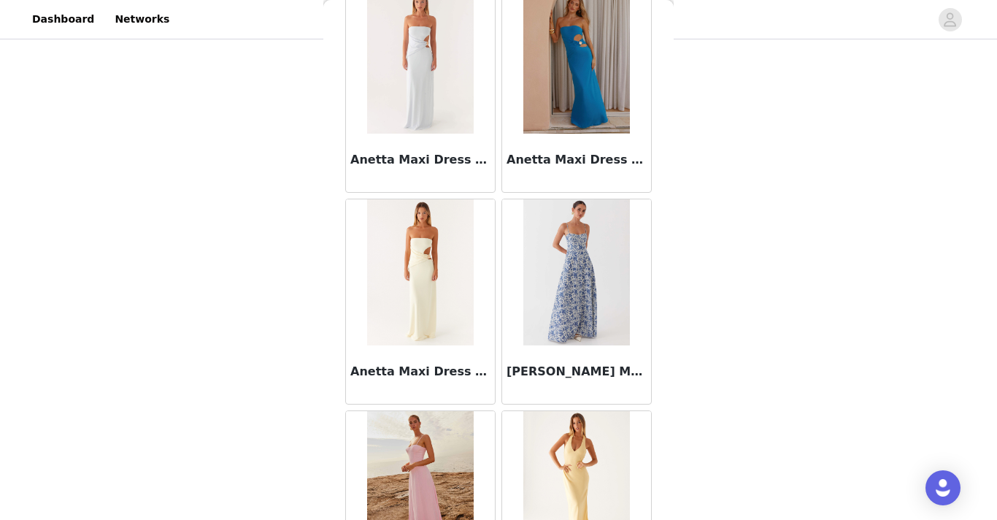
scroll to position [3831, 0]
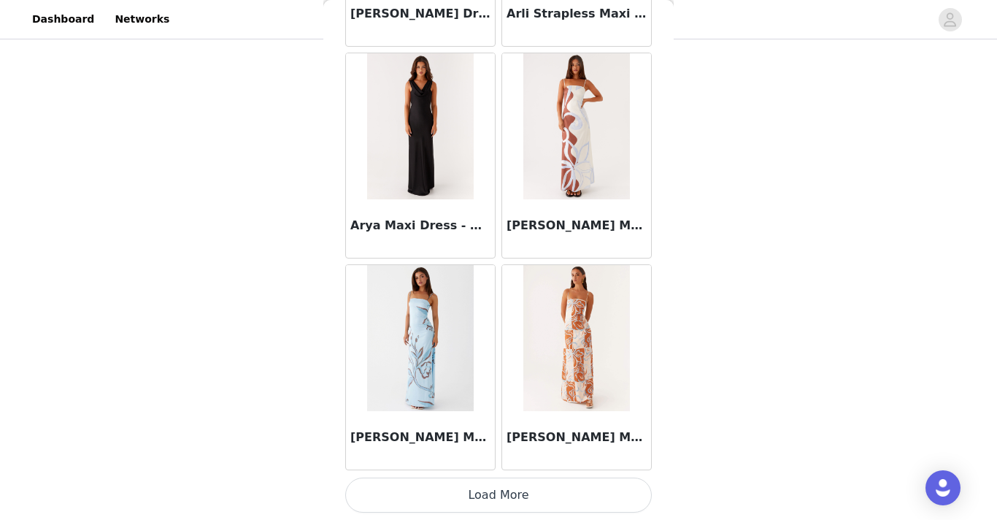
click at [489, 493] on button "Load More" at bounding box center [498, 494] width 307 height 35
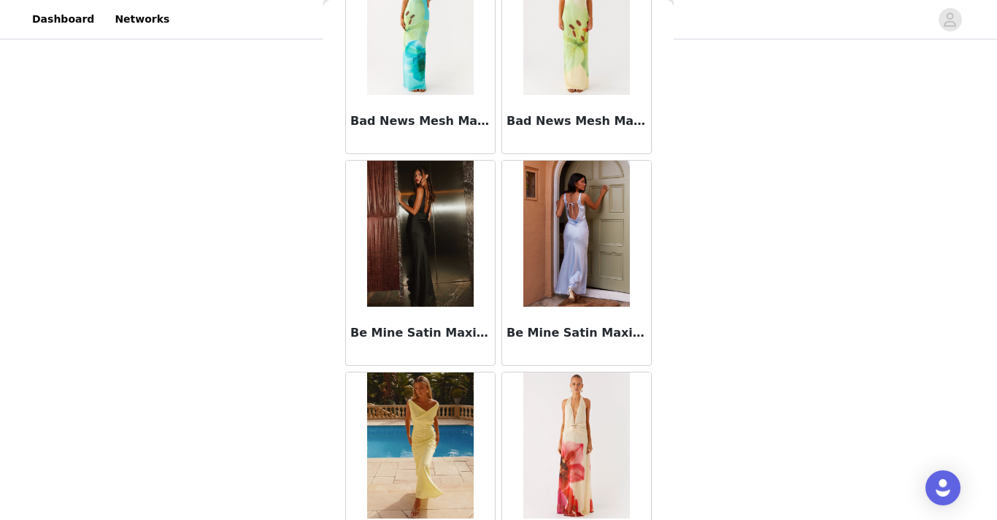
scroll to position [5947, 0]
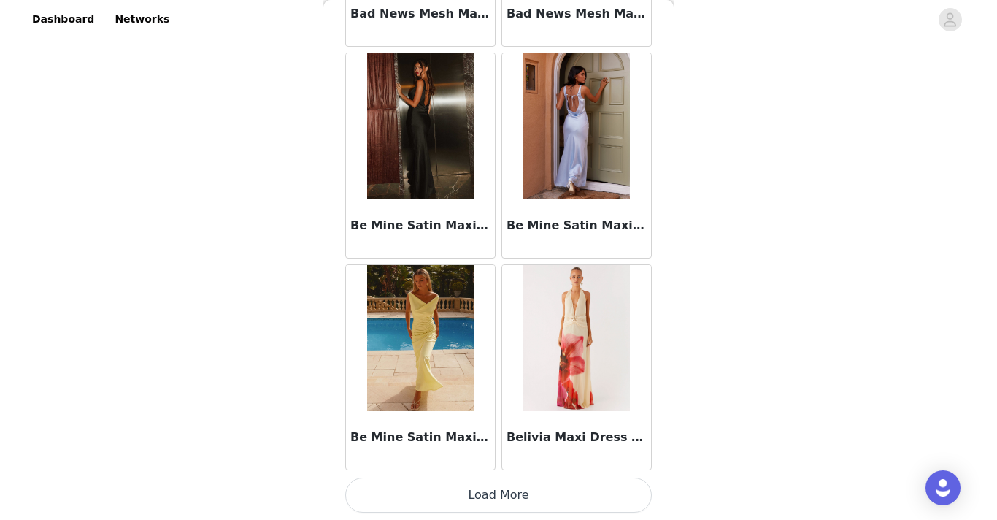
click at [471, 504] on button "Load More" at bounding box center [498, 494] width 307 height 35
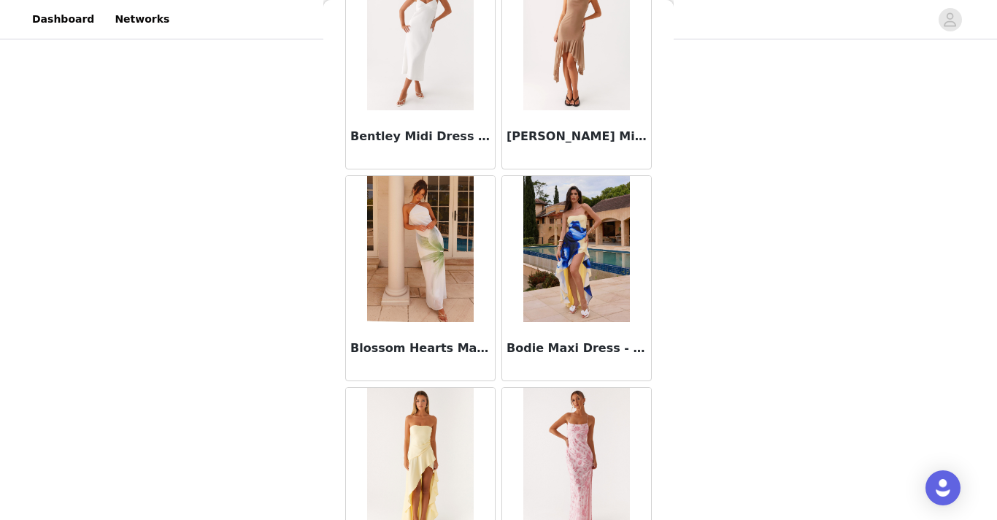
scroll to position [6660, 0]
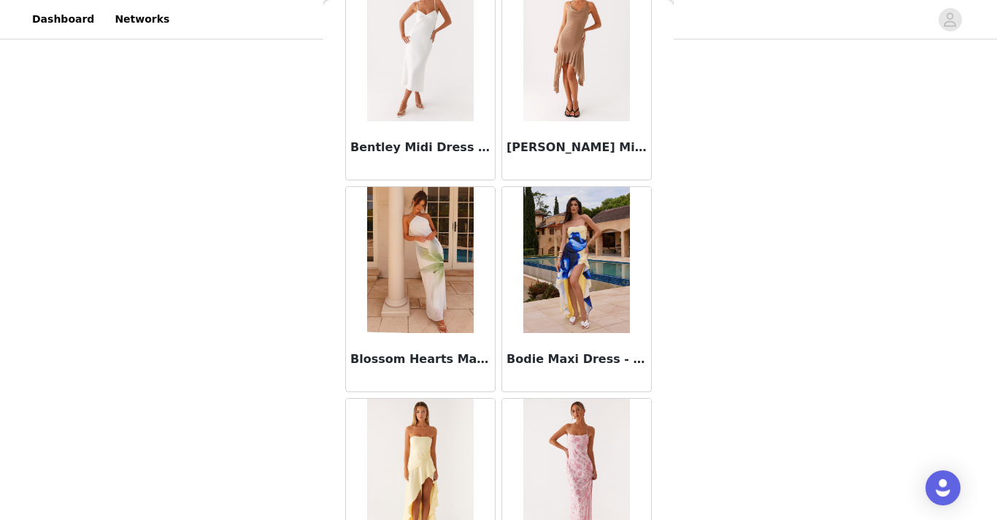
click at [558, 300] on img at bounding box center [576, 260] width 106 height 146
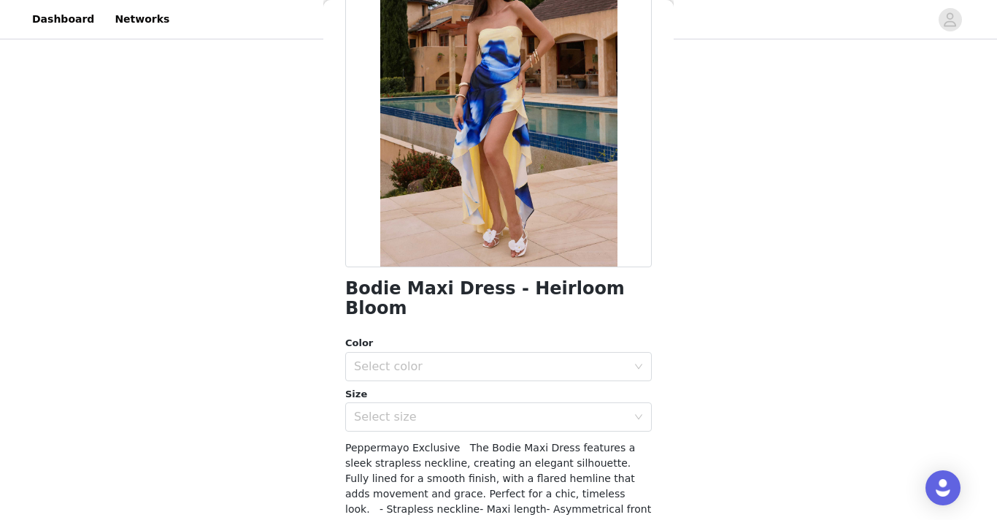
scroll to position [155, 0]
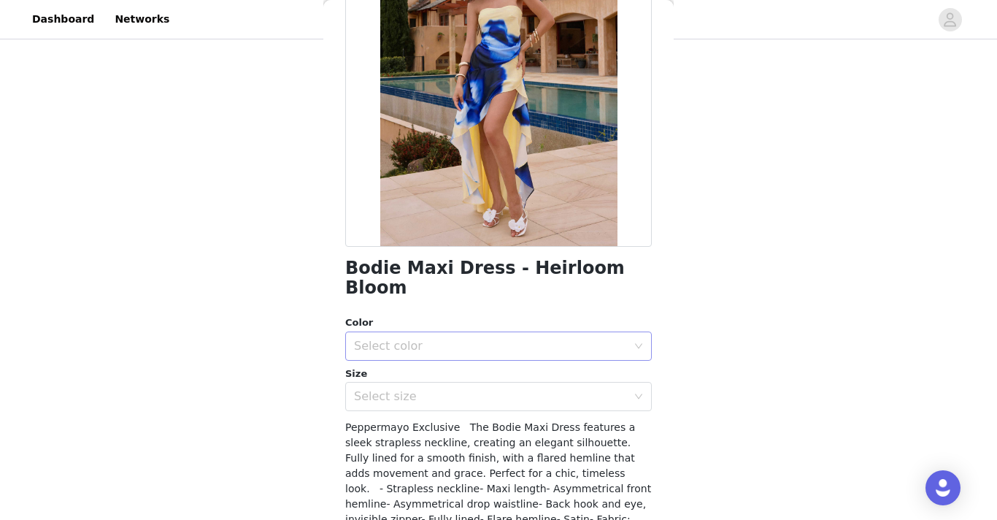
click at [460, 339] on div "Select color" at bounding box center [490, 346] width 273 height 15
click at [409, 358] on li "Heirloom Bloom" at bounding box center [498, 358] width 307 height 23
click at [440, 382] on div "Select size" at bounding box center [494, 396] width 280 height 28
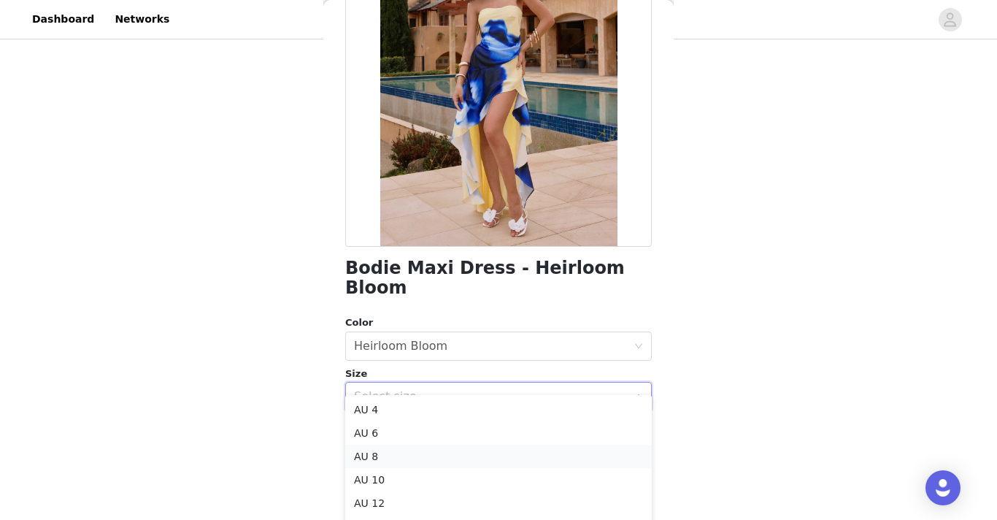
click at [379, 453] on li "AU 8" at bounding box center [498, 456] width 307 height 23
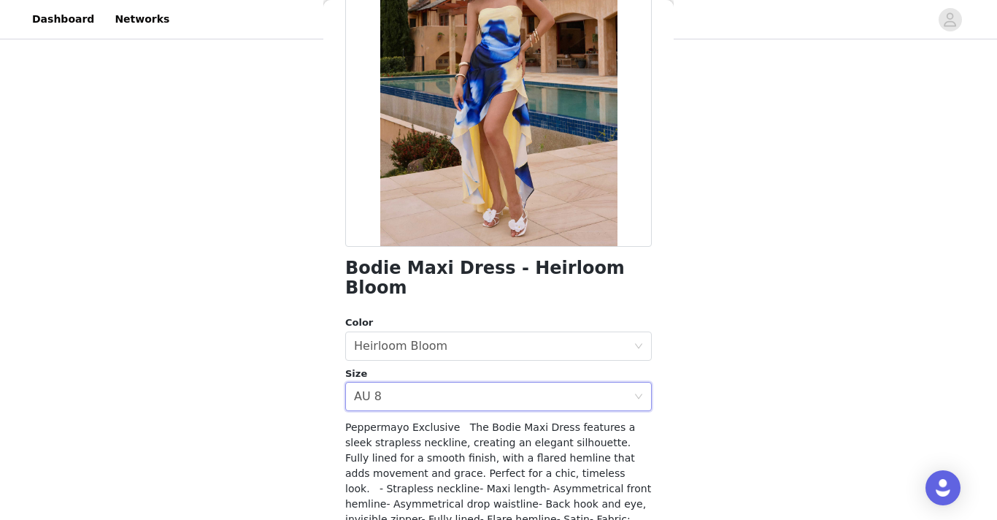
scroll to position [265, 0]
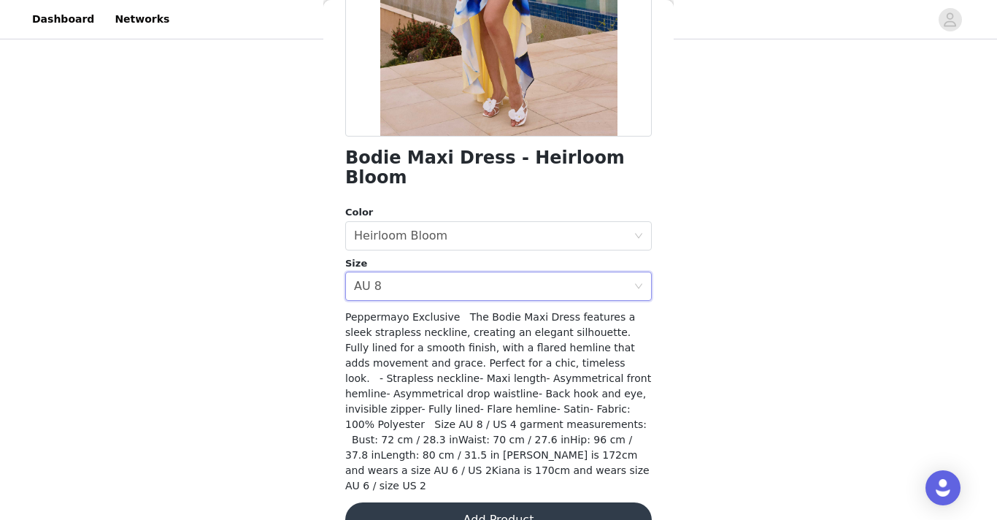
click at [526, 502] on button "Add Product" at bounding box center [498, 519] width 307 height 35
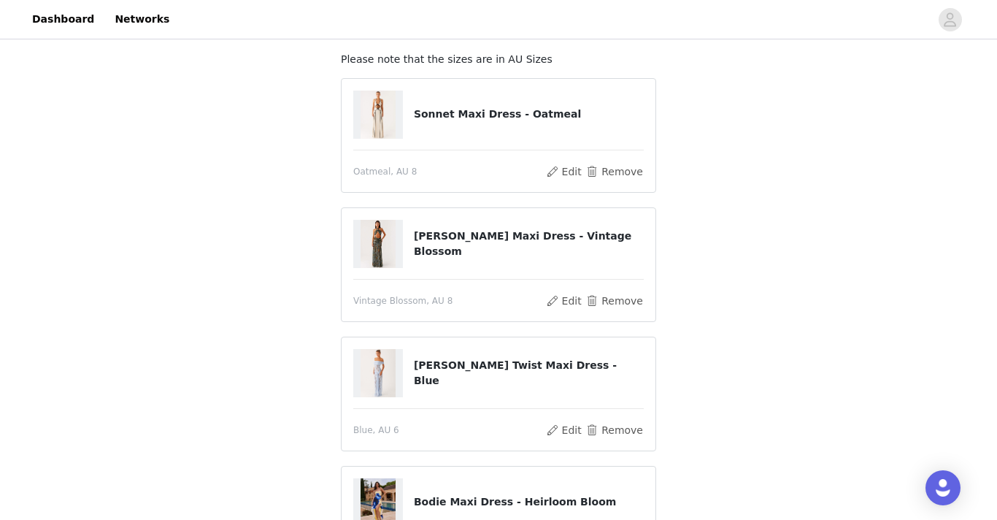
scroll to position [281, 0]
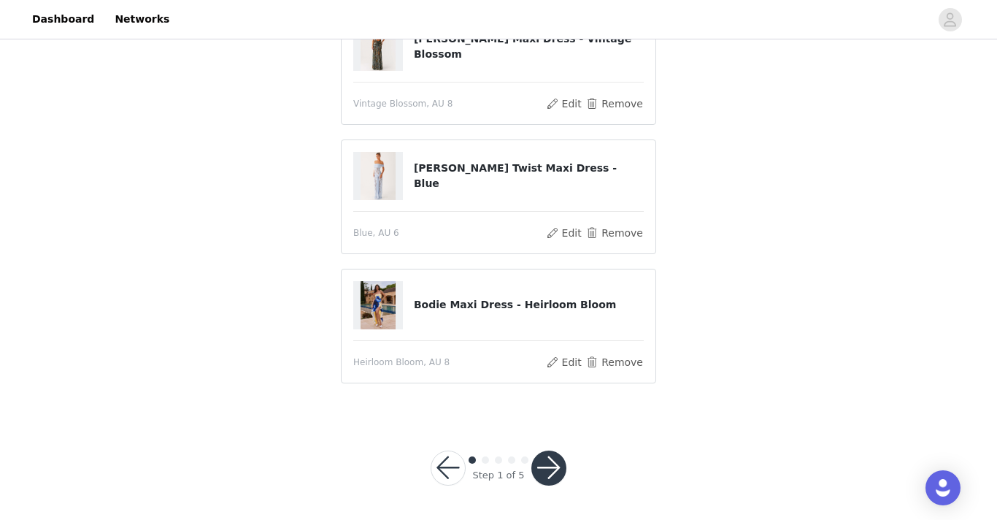
click at [553, 469] on button "button" at bounding box center [548, 467] width 35 height 35
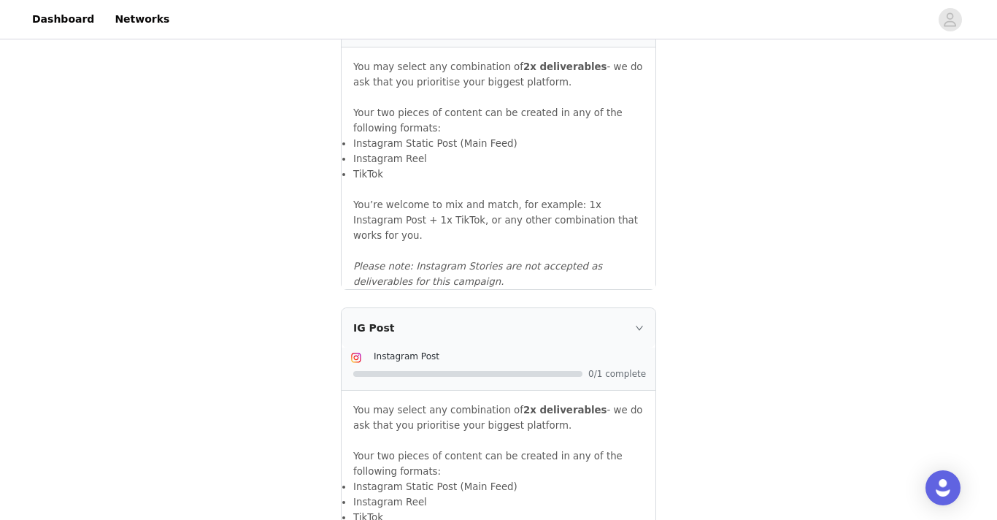
scroll to position [1638, 0]
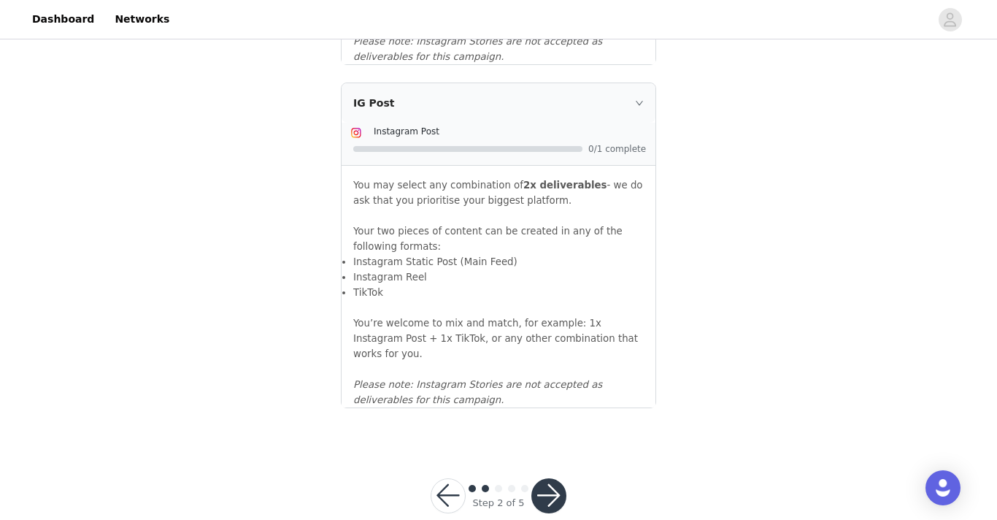
click at [543, 478] on button "button" at bounding box center [548, 495] width 35 height 35
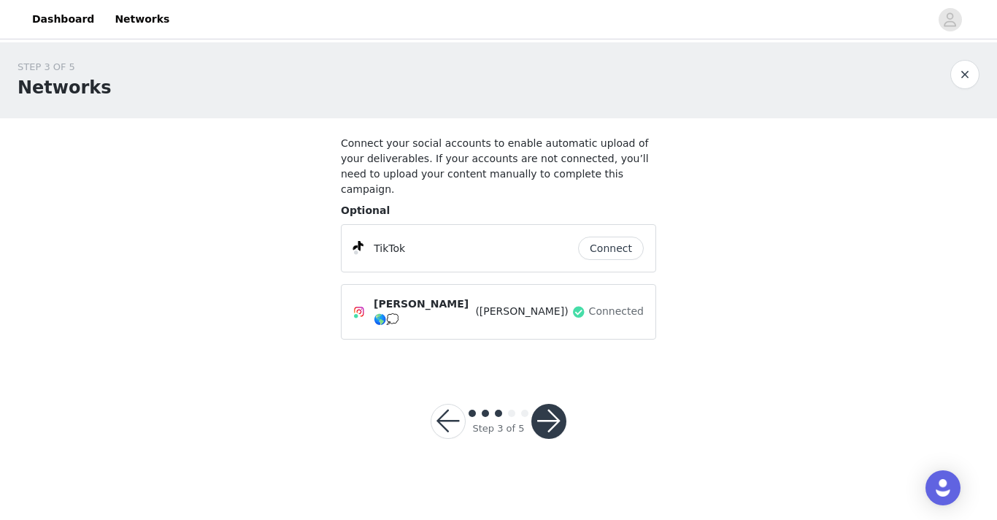
click at [557, 404] on button "button" at bounding box center [548, 421] width 35 height 35
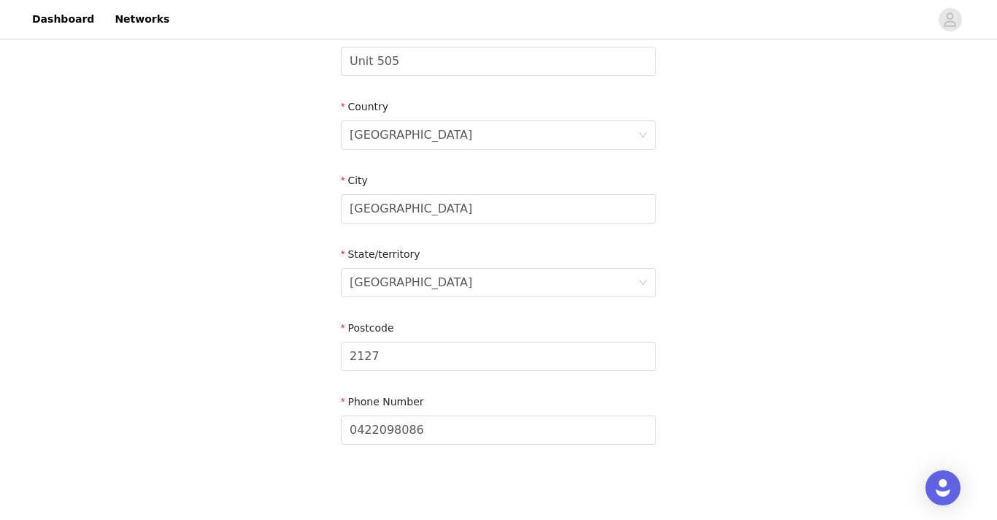
scroll to position [536, 0]
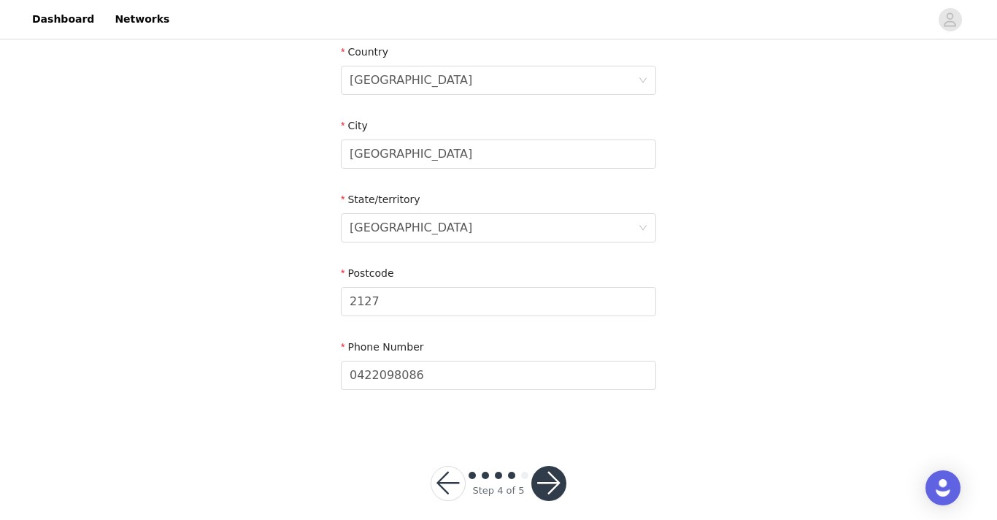
click at [548, 476] on button "button" at bounding box center [548, 483] width 35 height 35
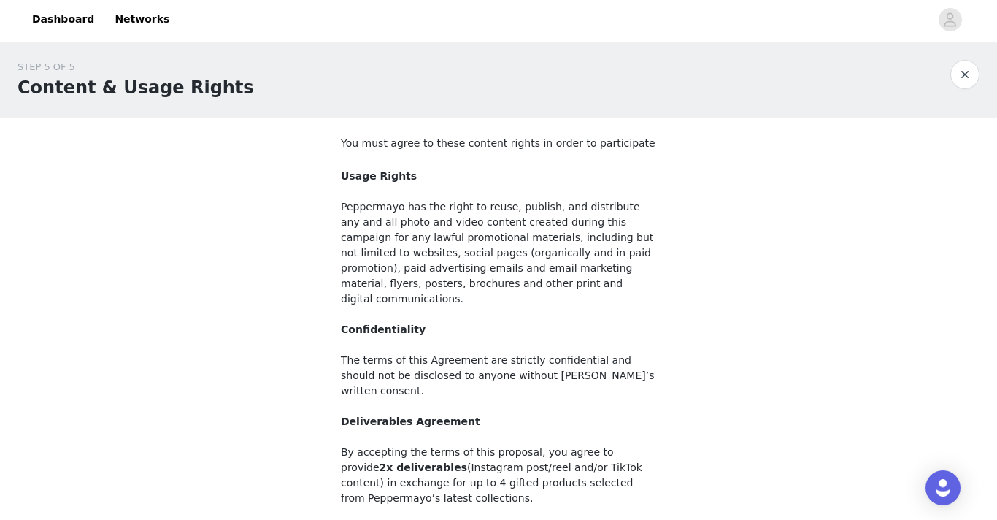
scroll to position [155, 0]
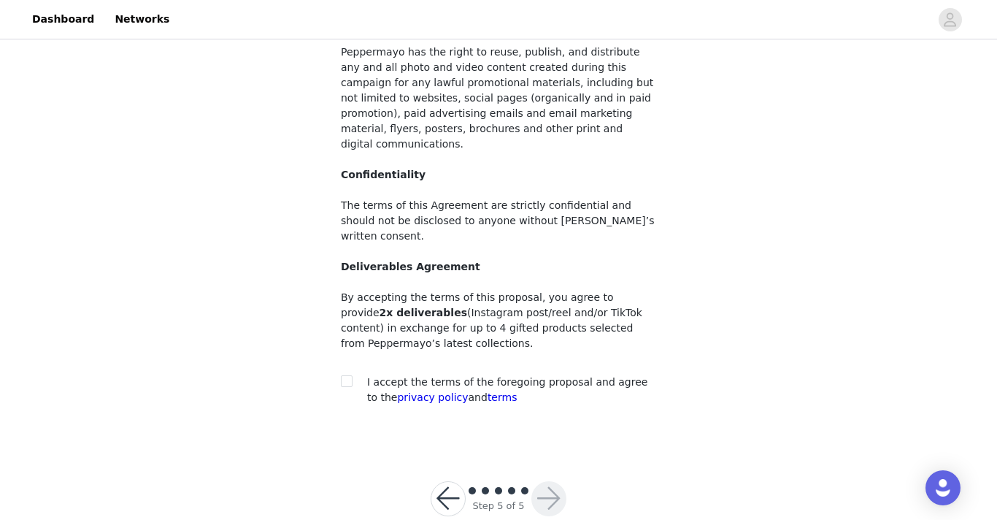
click at [339, 355] on section "You must agree to these content rights in order to participate Usage Rights Pep…" at bounding box center [498, 205] width 350 height 482
click at [349, 375] on input "checkbox" at bounding box center [346, 380] width 10 height 10
checkbox input "true"
click at [539, 481] on button "button" at bounding box center [548, 498] width 35 height 35
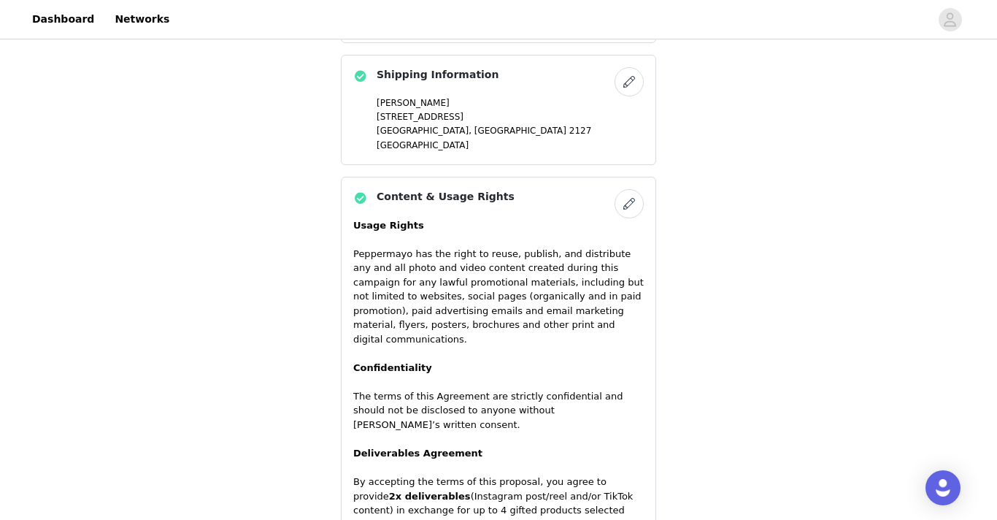
scroll to position [1032, 0]
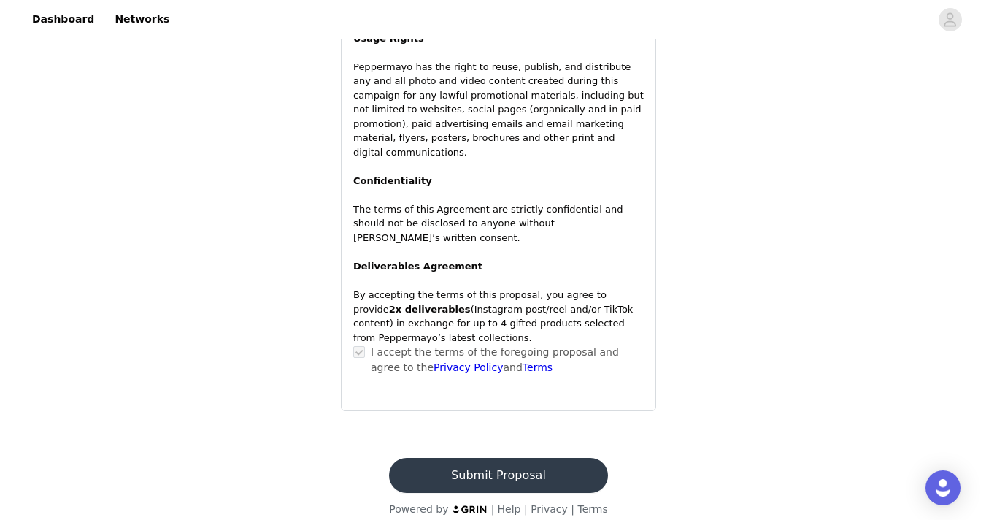
click at [509, 461] on button "Submit Proposal" at bounding box center [498, 475] width 218 height 35
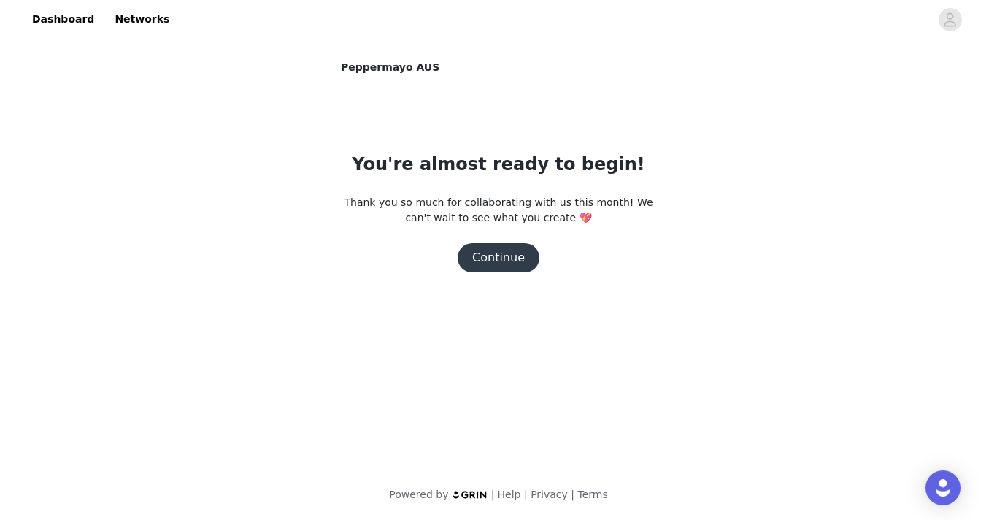
scroll to position [0, 0]
click at [499, 261] on button "Continue" at bounding box center [499, 257] width 82 height 29
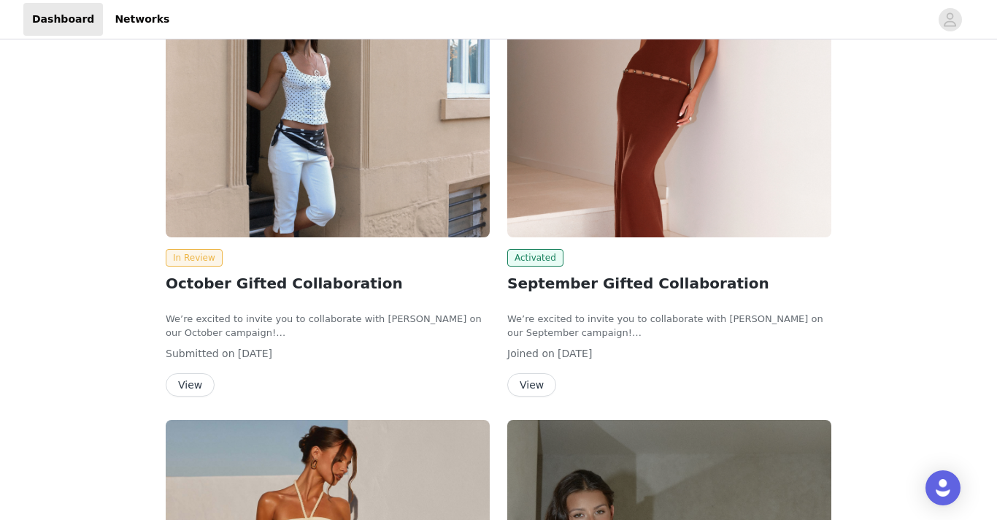
scroll to position [236, 0]
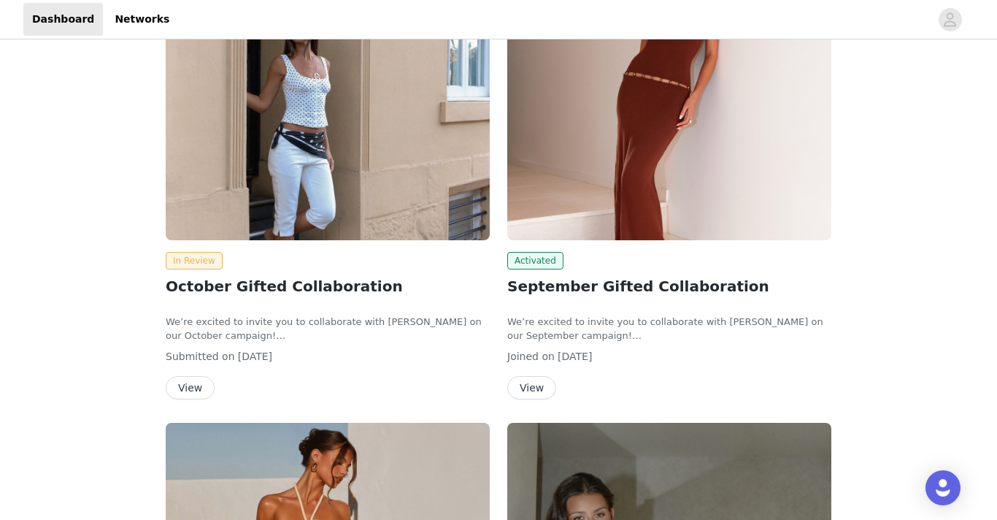
click at [534, 386] on button "View" at bounding box center [531, 387] width 49 height 23
